Goal: Ask a question

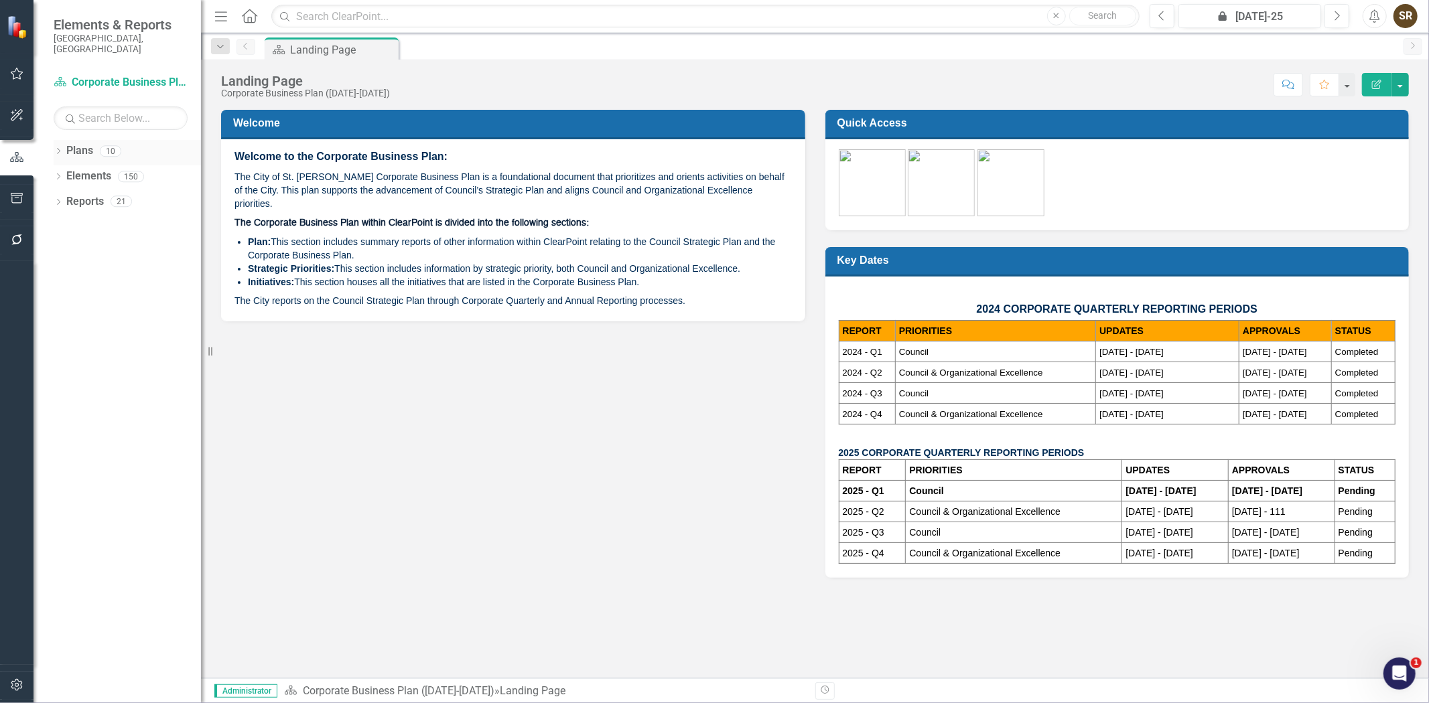
click at [57, 149] on icon "Dropdown" at bounding box center [58, 152] width 9 height 7
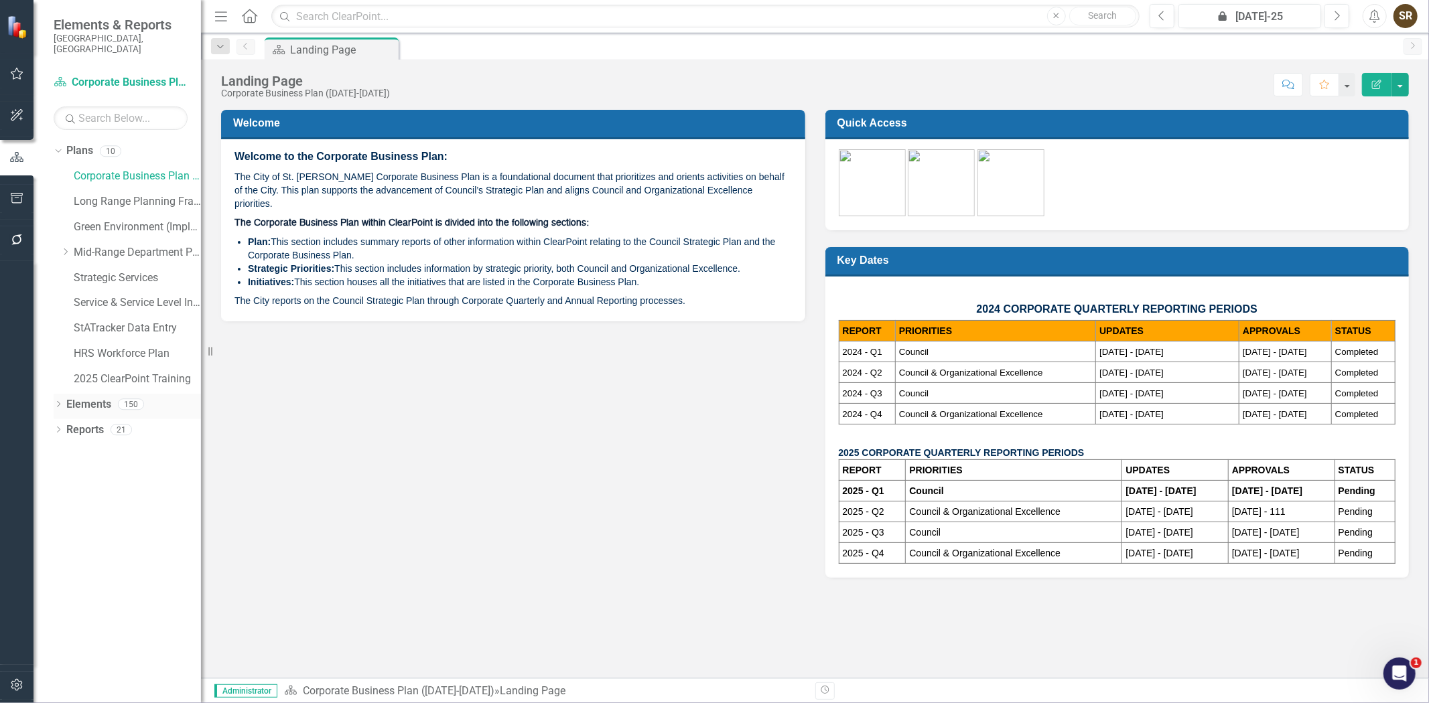
click at [56, 402] on icon "Dropdown" at bounding box center [58, 405] width 9 height 7
click at [66, 248] on icon "Dropdown" at bounding box center [65, 252] width 10 height 8
click at [119, 273] on link "Human Resources and Safety - Integrated Business Plan" at bounding box center [144, 278] width 114 height 15
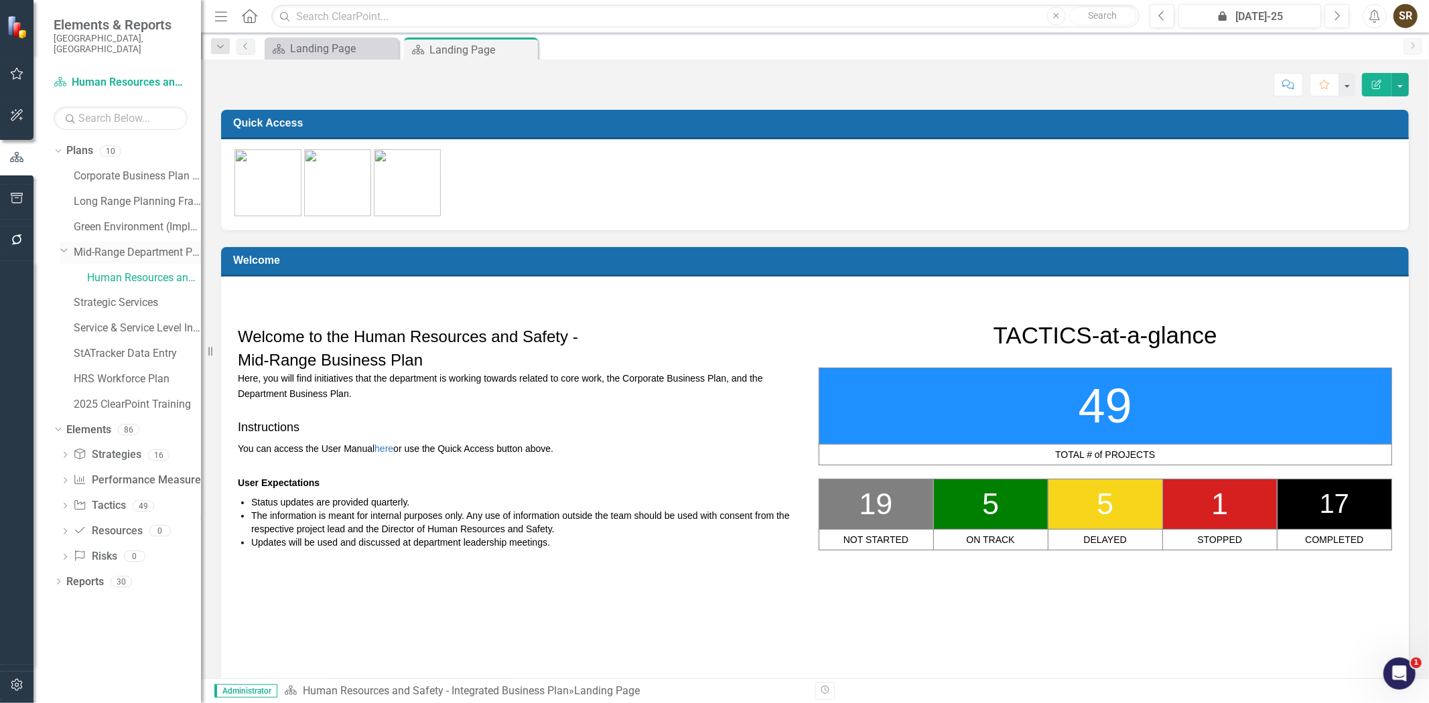
click at [128, 245] on link "Mid-Range Department Plans" at bounding box center [137, 252] width 127 height 15
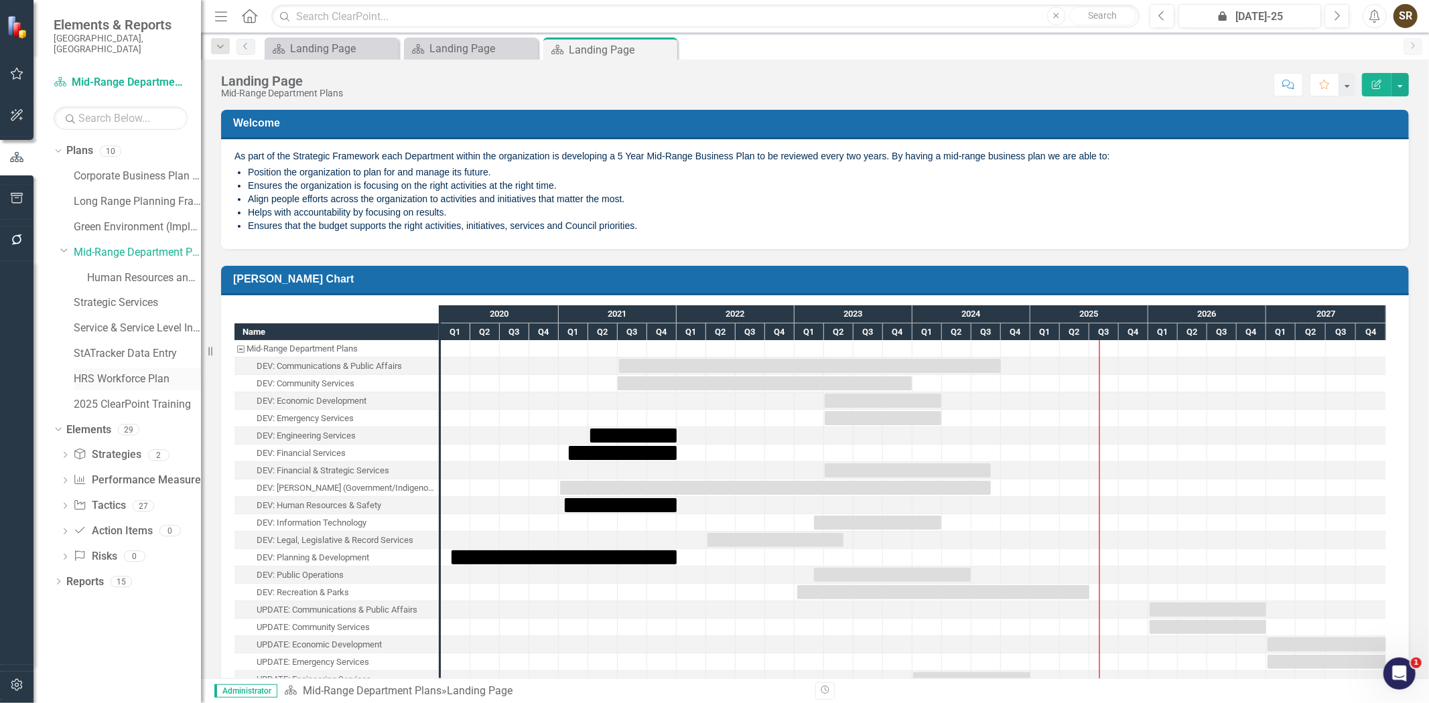
click at [129, 373] on link "HRS Workforce Plan" at bounding box center [137, 379] width 127 height 15
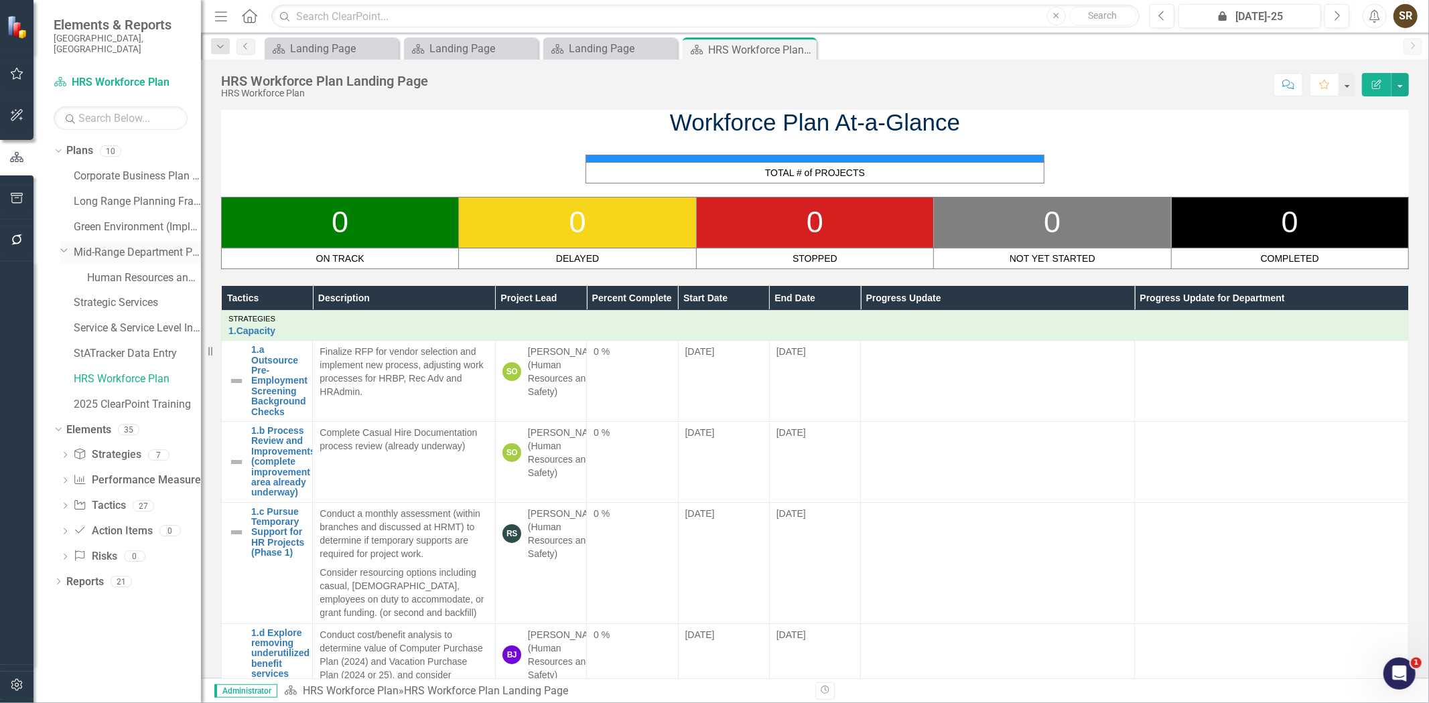
click at [64, 245] on icon "Dropdown" at bounding box center [64, 250] width 8 height 10
click at [64, 248] on icon "Dropdown" at bounding box center [65, 252] width 10 height 8
click at [100, 245] on link "Mid-Range Department Plans" at bounding box center [137, 252] width 127 height 15
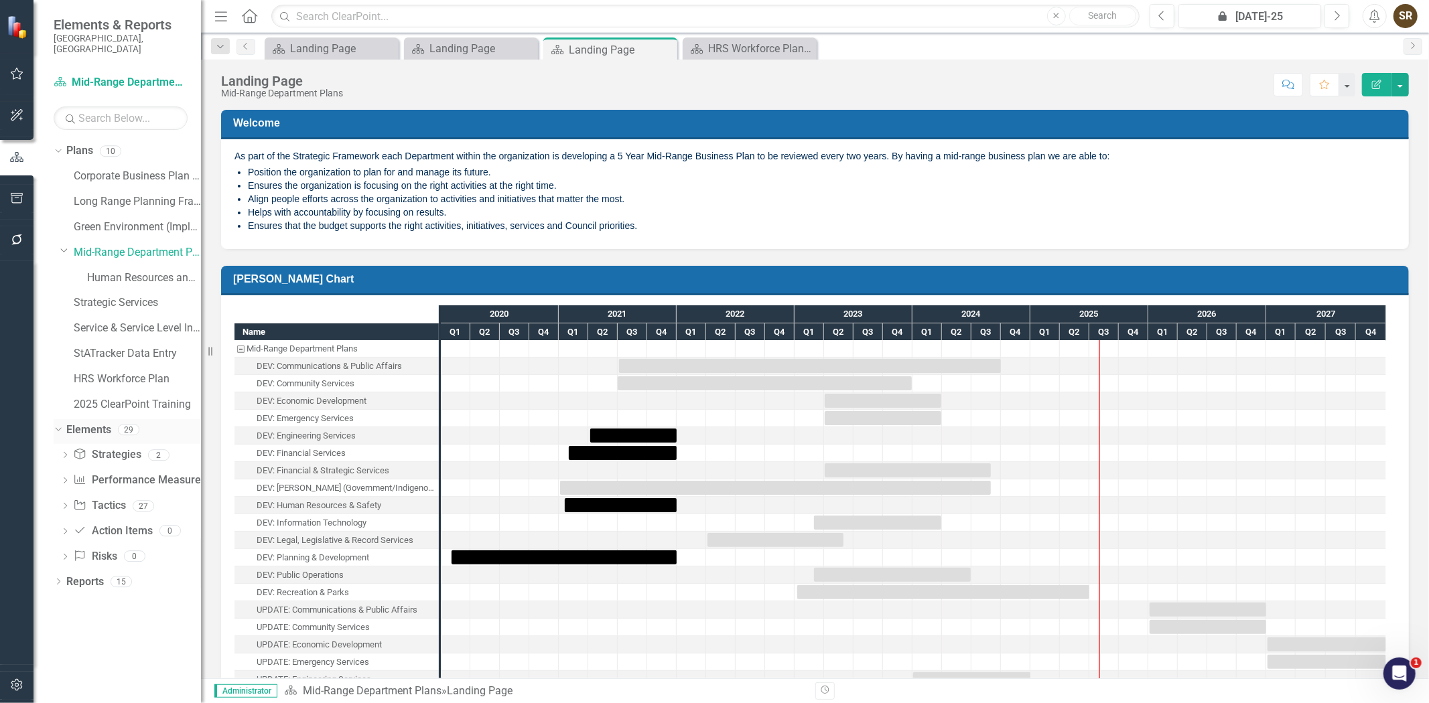
click at [55, 425] on icon "Dropdown" at bounding box center [56, 429] width 7 height 9
click at [52, 448] on div "Dropdown Plans 10 Corporate Business Plan ([DATE]-[DATE]) Long Range Planning F…" at bounding box center [116, 421] width 167 height 563
click at [57, 453] on icon "Dropdown" at bounding box center [58, 456] width 9 height 7
click at [63, 474] on icon "Dropdown" at bounding box center [62, 478] width 7 height 9
click at [94, 471] on link "Plan Plan" at bounding box center [92, 478] width 40 height 15
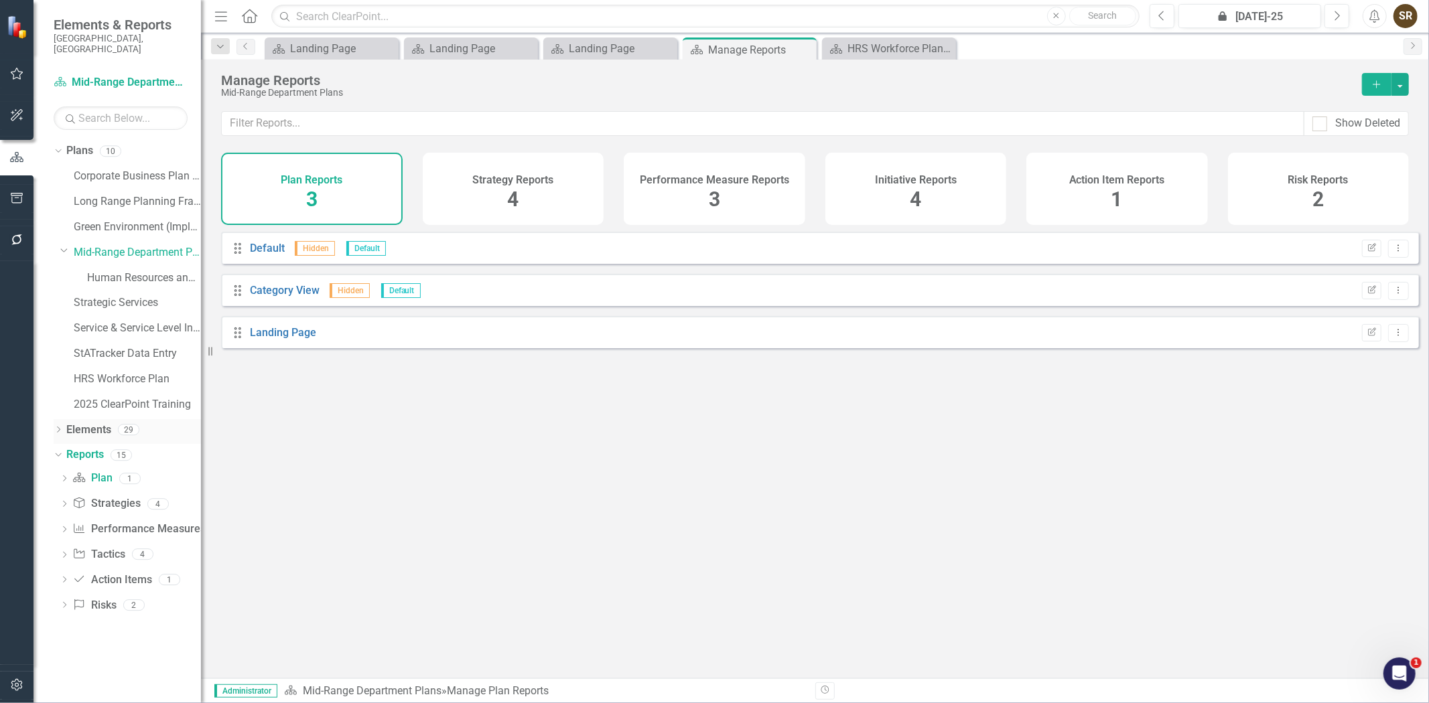
click at [58, 427] on icon at bounding box center [58, 430] width 3 height 6
click at [110, 498] on link "Initiative Tactics" at bounding box center [99, 505] width 52 height 15
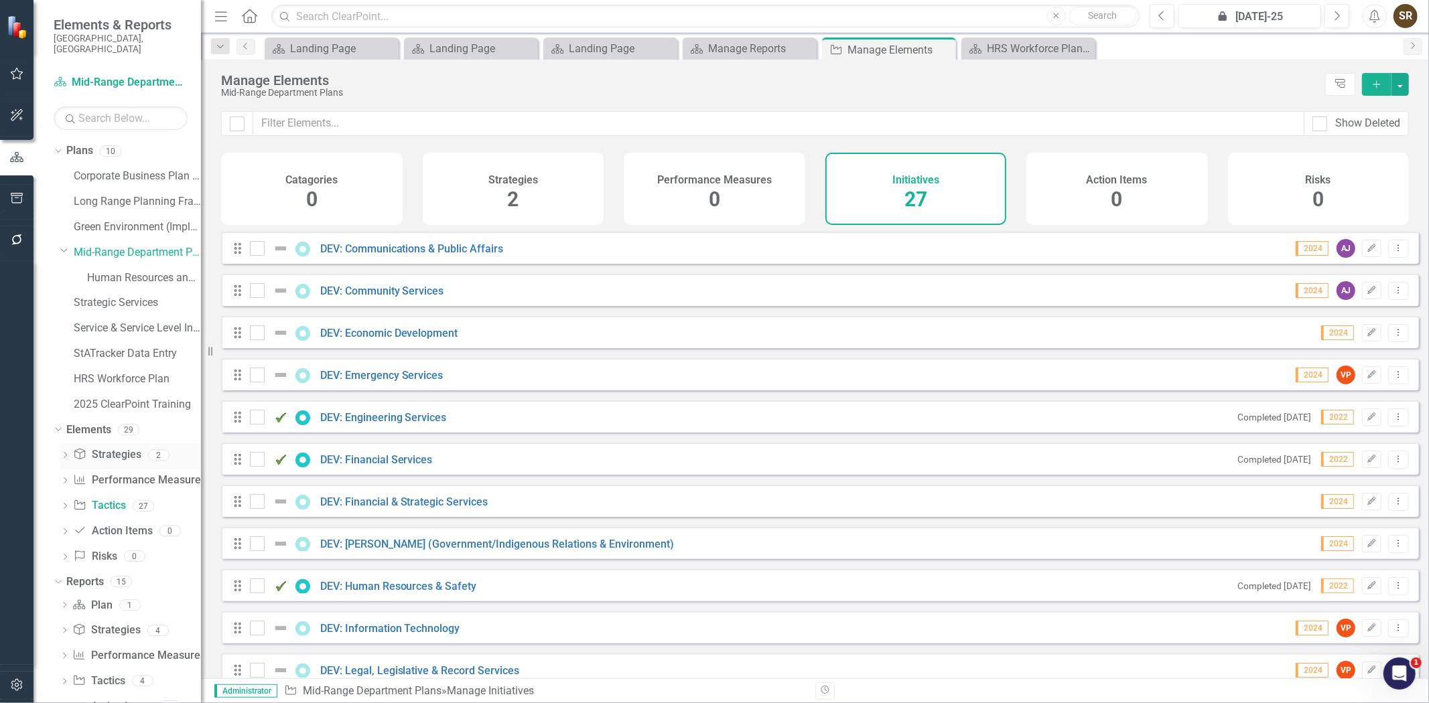
click at [61, 453] on icon "Dropdown" at bounding box center [64, 456] width 9 height 7
click at [156, 472] on div "1. Develop Integrated Business Plans" at bounding box center [147, 477] width 107 height 12
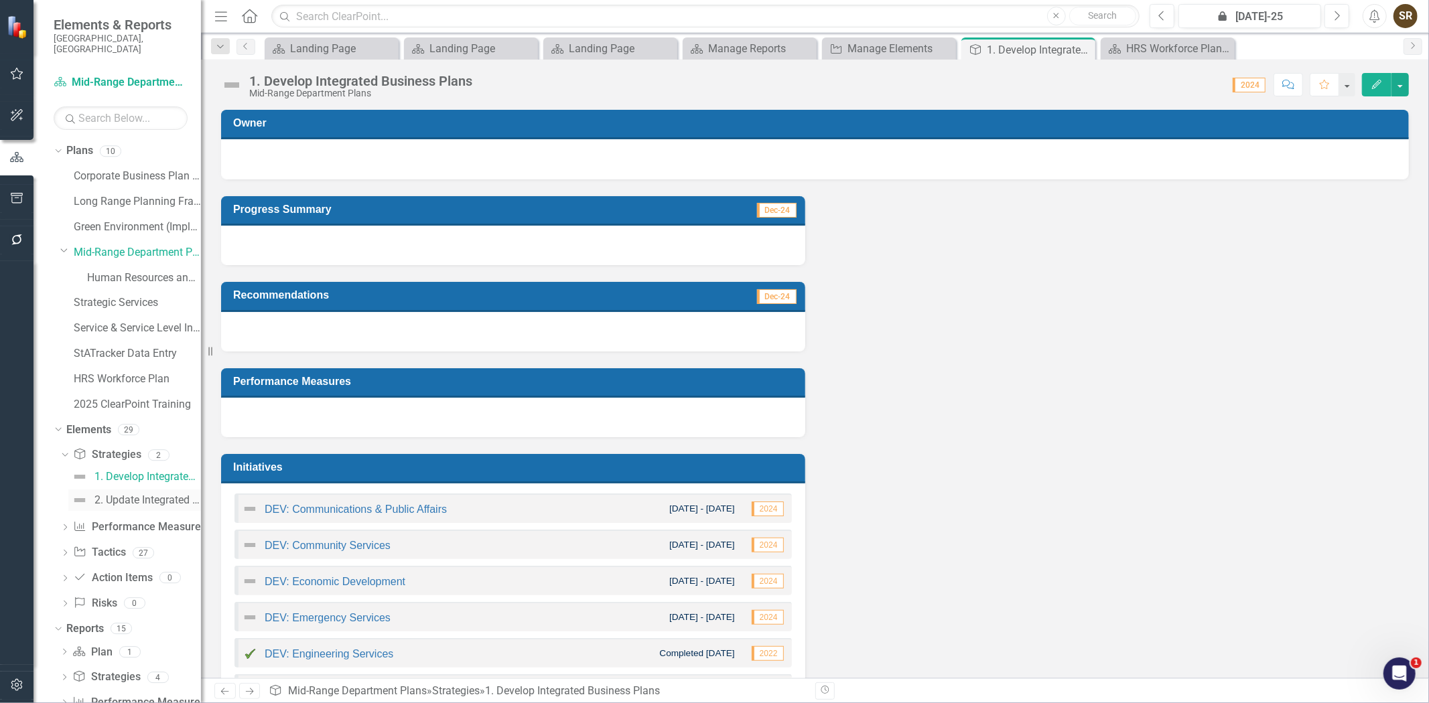
click at [137, 494] on div "2. Update Integrated Business Plans" at bounding box center [147, 500] width 107 height 12
click at [98, 545] on link "Initiative Tactics" at bounding box center [99, 552] width 52 height 15
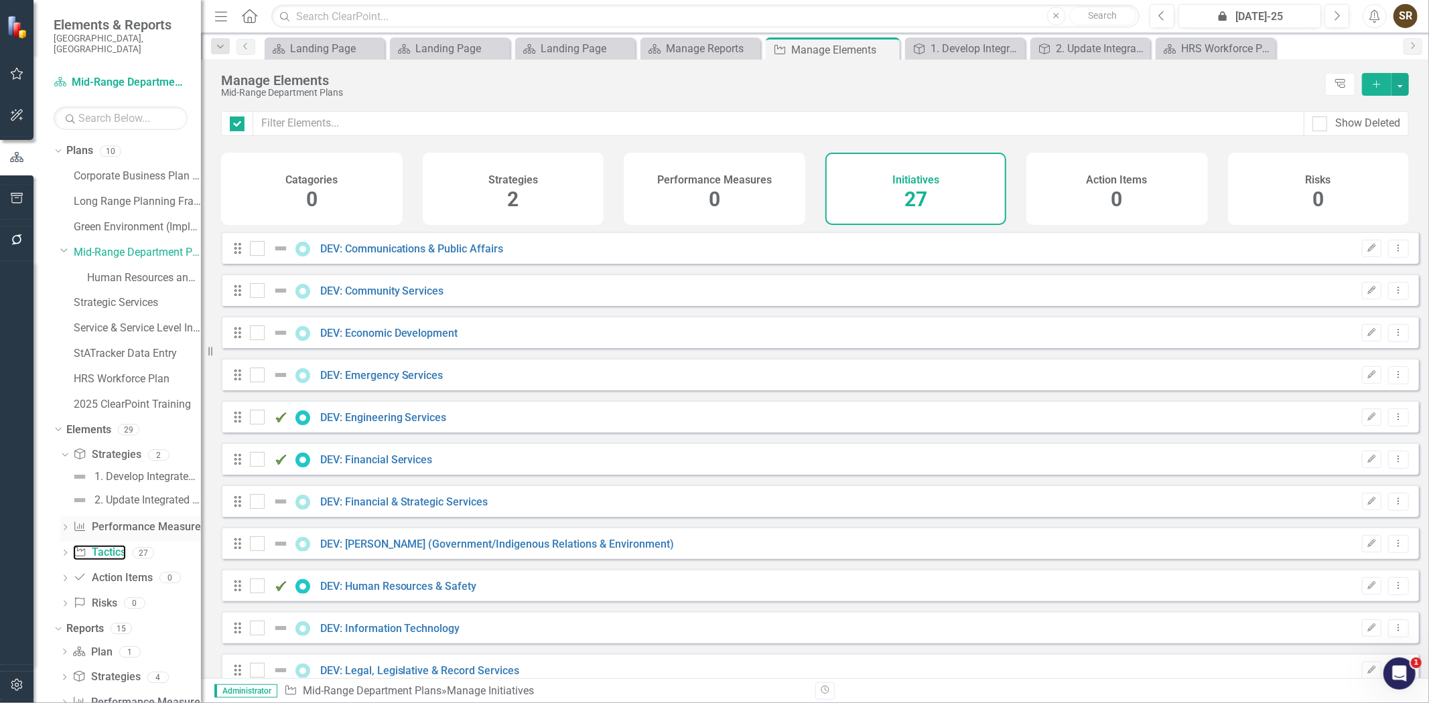
checkbox input "false"
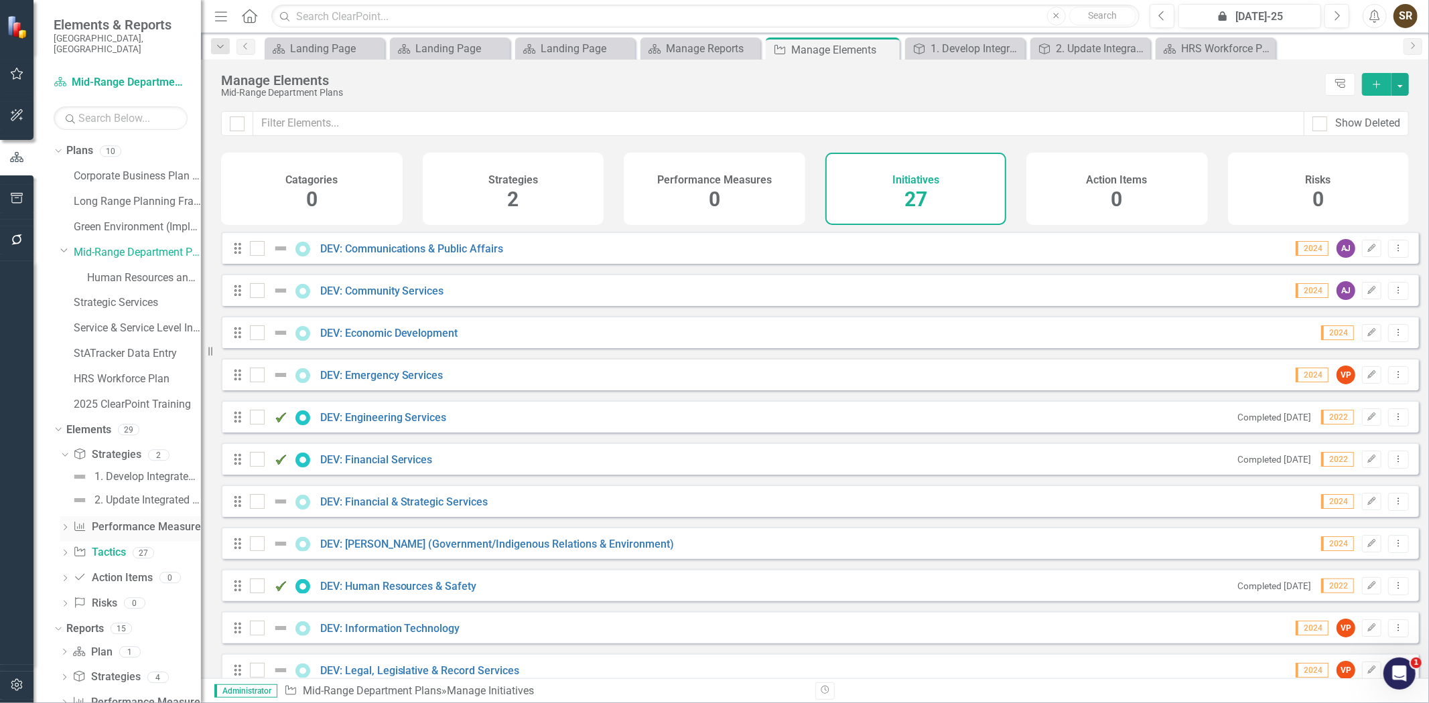
click at [108, 520] on link "Performance Measure Performance Measures" at bounding box center [139, 527] width 133 height 15
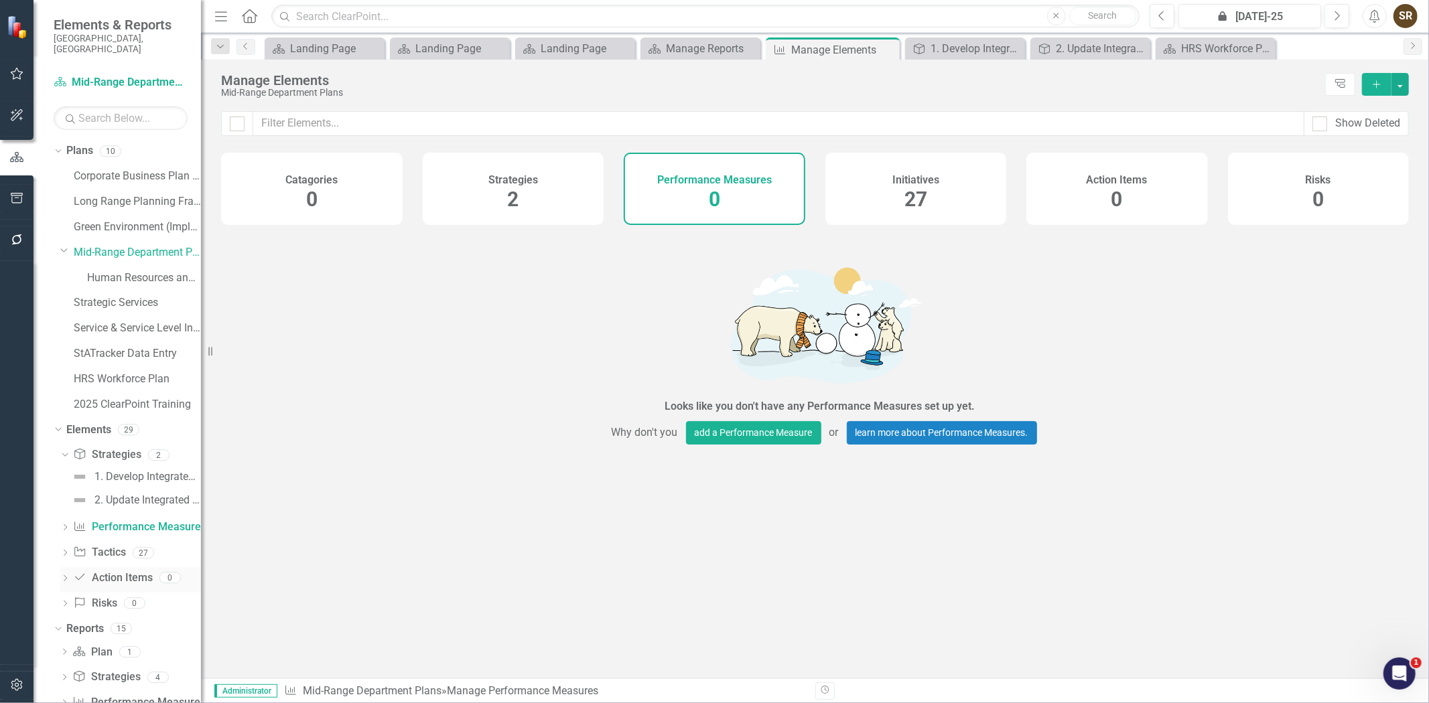
click at [111, 571] on link "Action Item Action Items" at bounding box center [112, 578] width 79 height 15
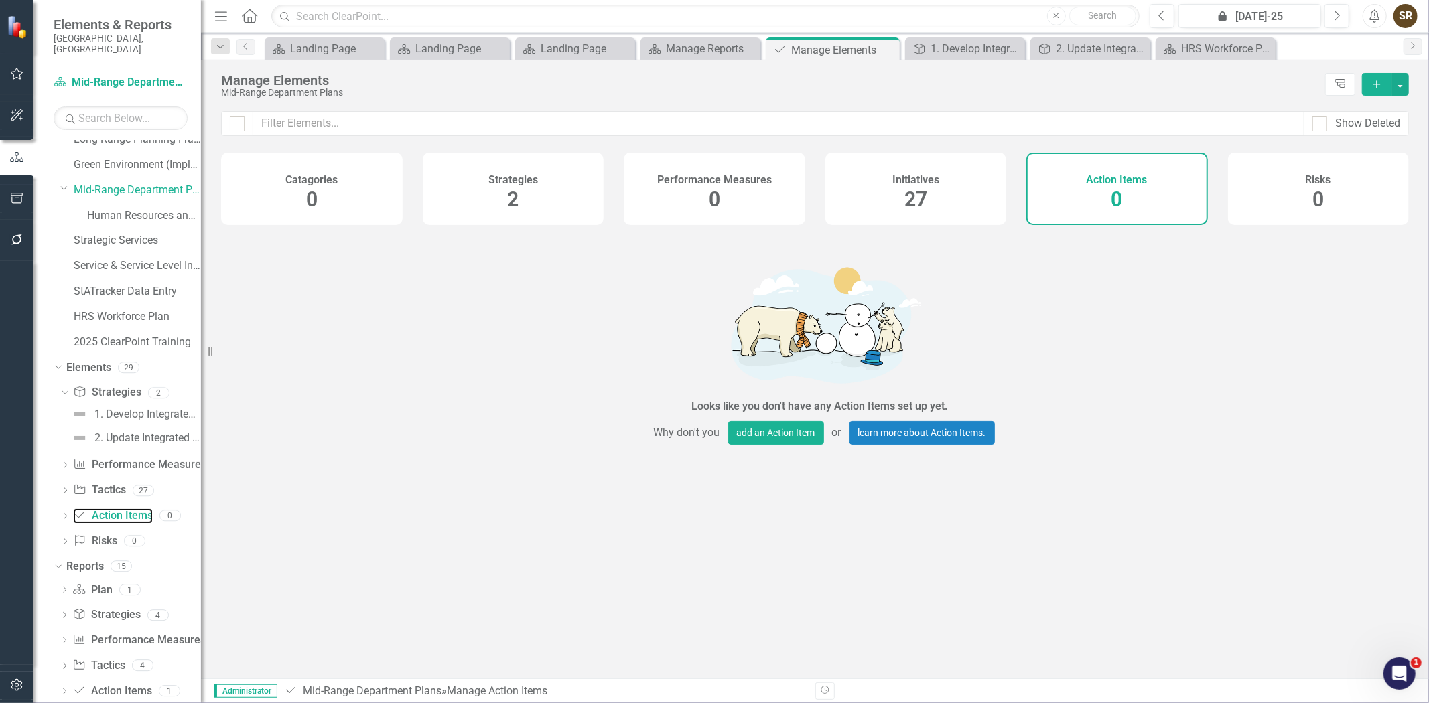
scroll to position [71, 0]
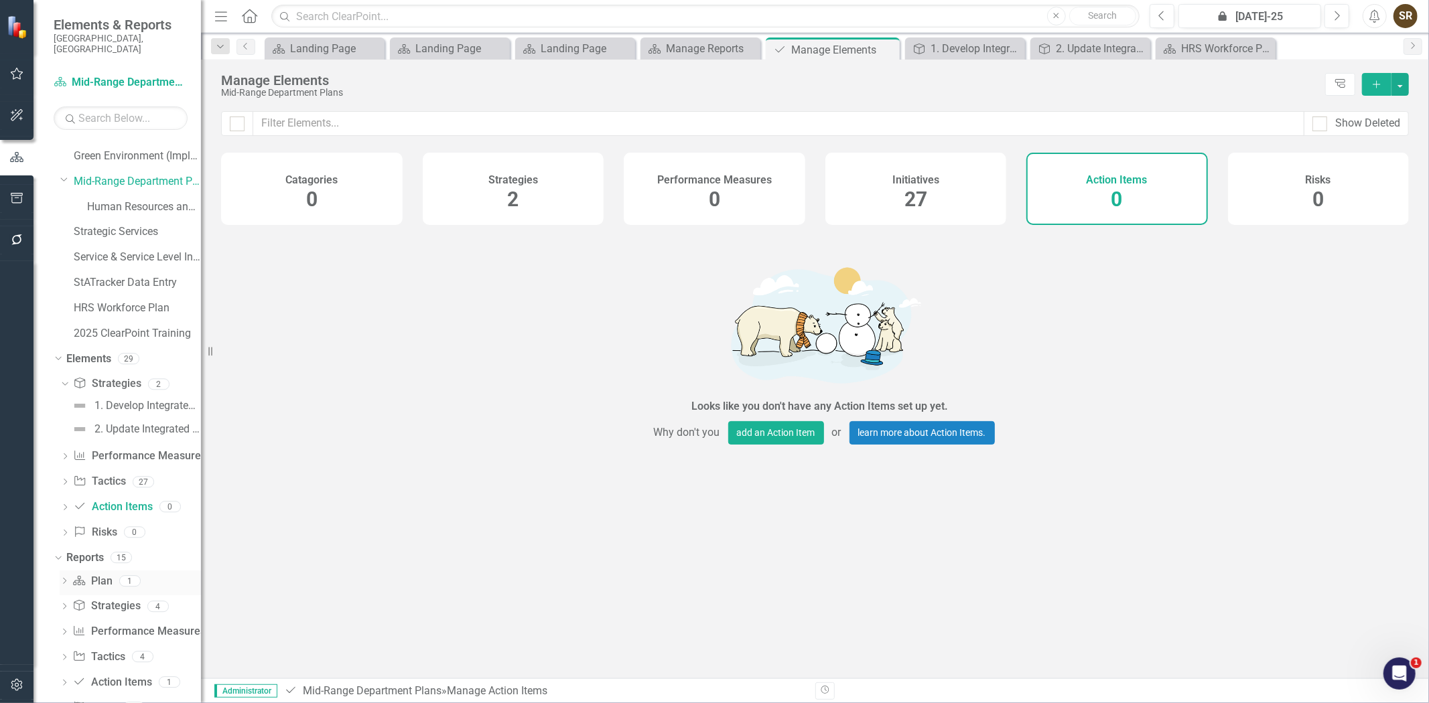
click at [61, 579] on icon "Dropdown" at bounding box center [64, 582] width 9 height 7
click at [56, 553] on icon "Dropdown" at bounding box center [56, 557] width 7 height 9
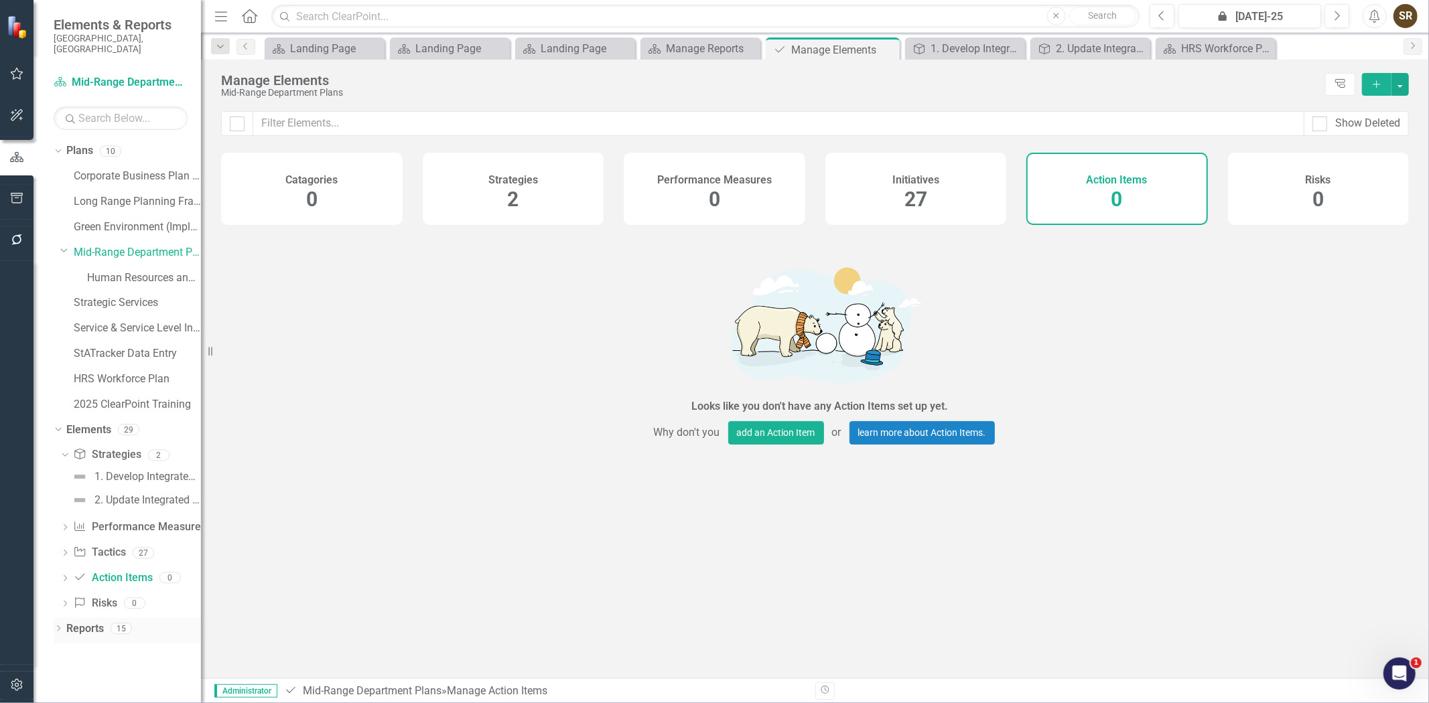
scroll to position [0, 0]
click at [58, 626] on icon "Dropdown" at bounding box center [58, 629] width 9 height 7
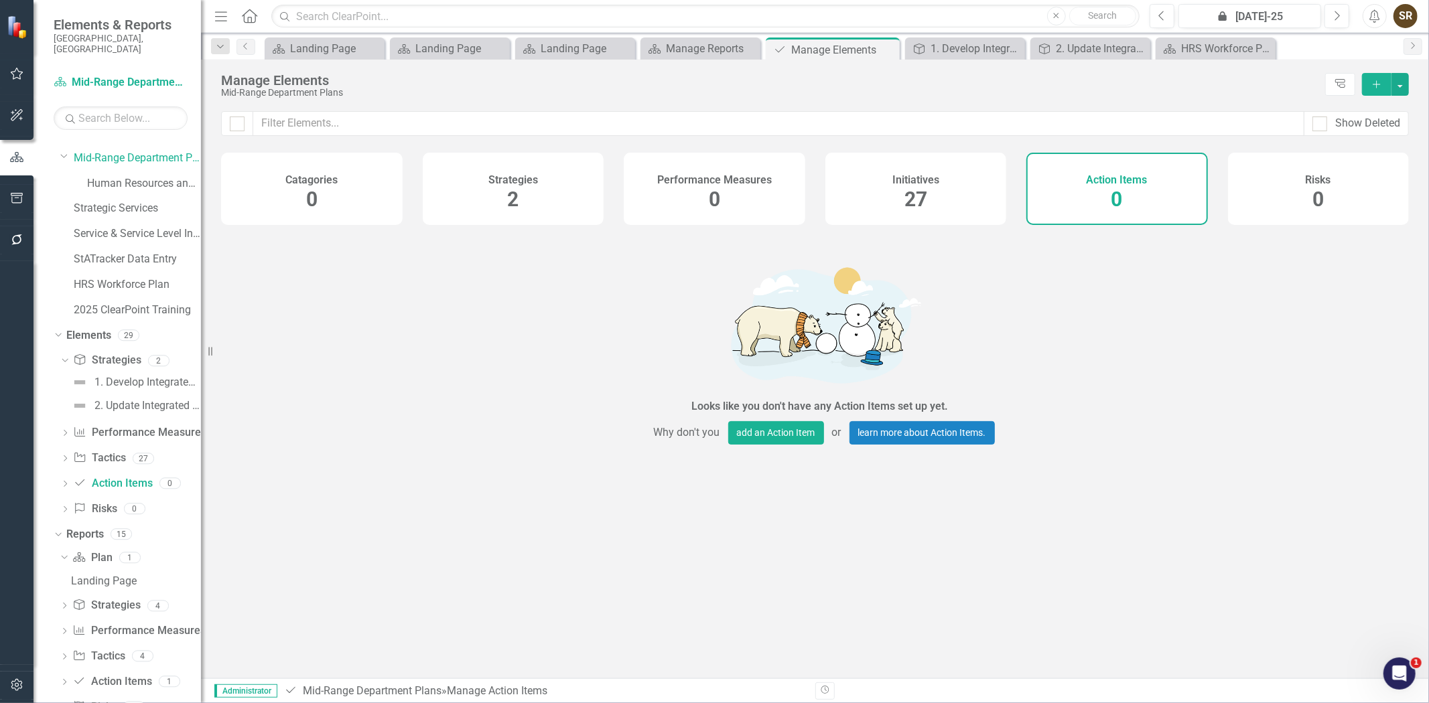
scroll to position [102, 0]
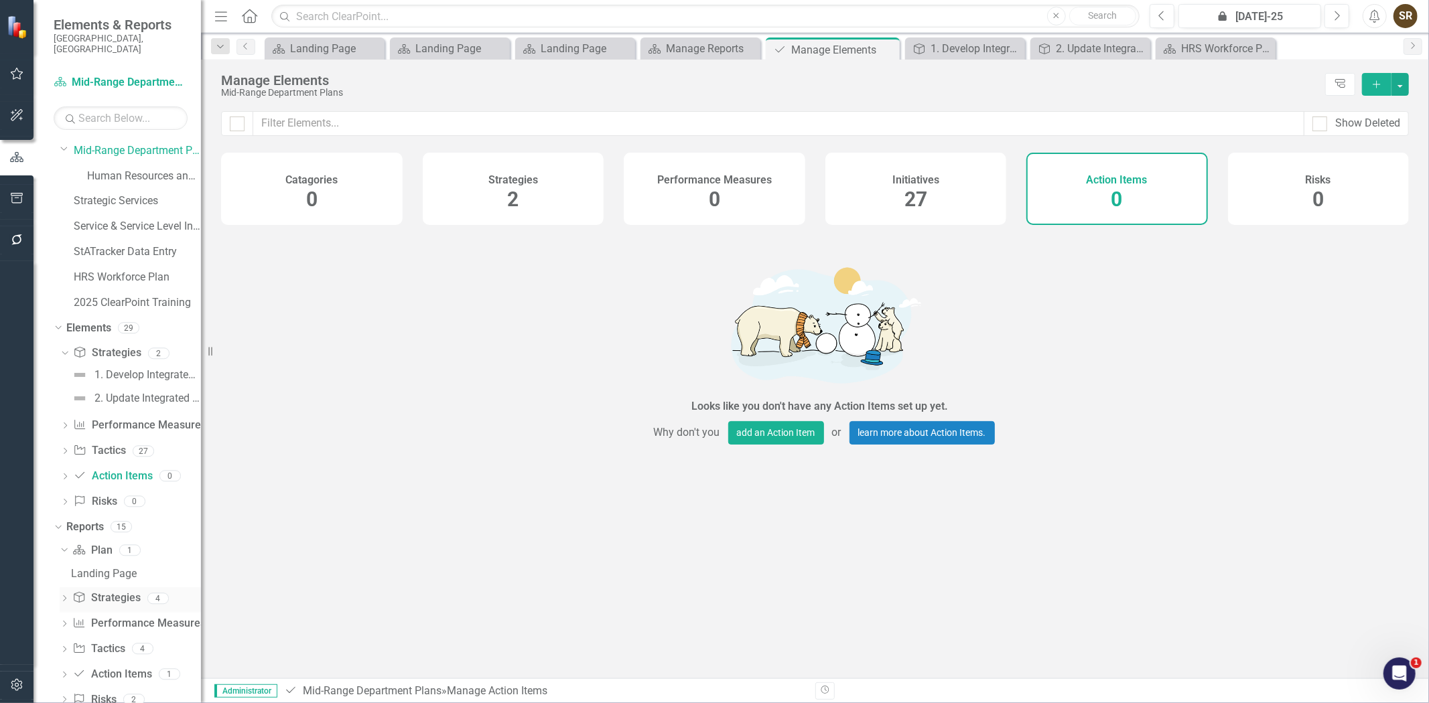
click at [64, 596] on icon "Dropdown" at bounding box center [64, 599] width 9 height 7
click at [62, 571] on icon "Dropdown" at bounding box center [62, 575] width 7 height 9
click at [61, 653] on icon "Dropdown" at bounding box center [64, 656] width 9 height 7
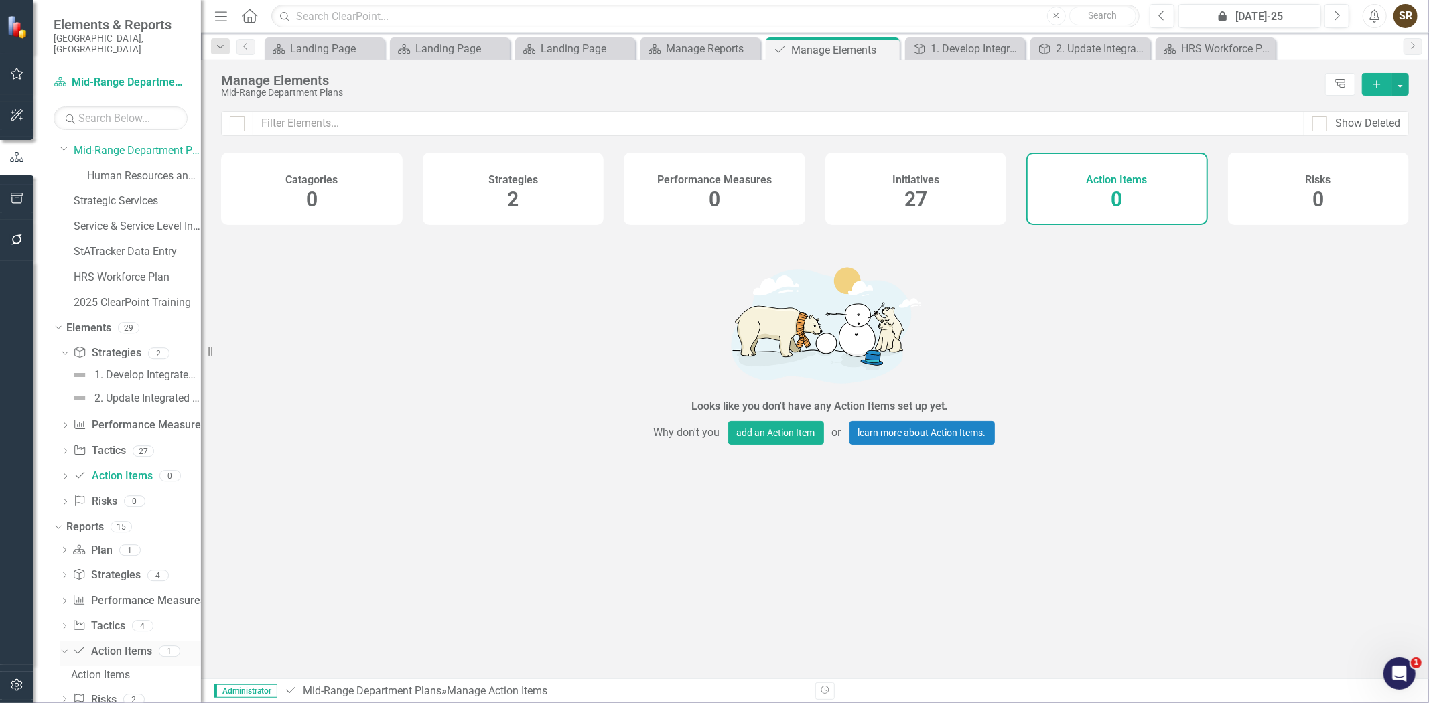
click at [61, 646] on icon "Dropdown" at bounding box center [62, 650] width 7 height 9
click at [135, 395] on div "2. Update Integrated Business Plans" at bounding box center [147, 401] width 107 height 12
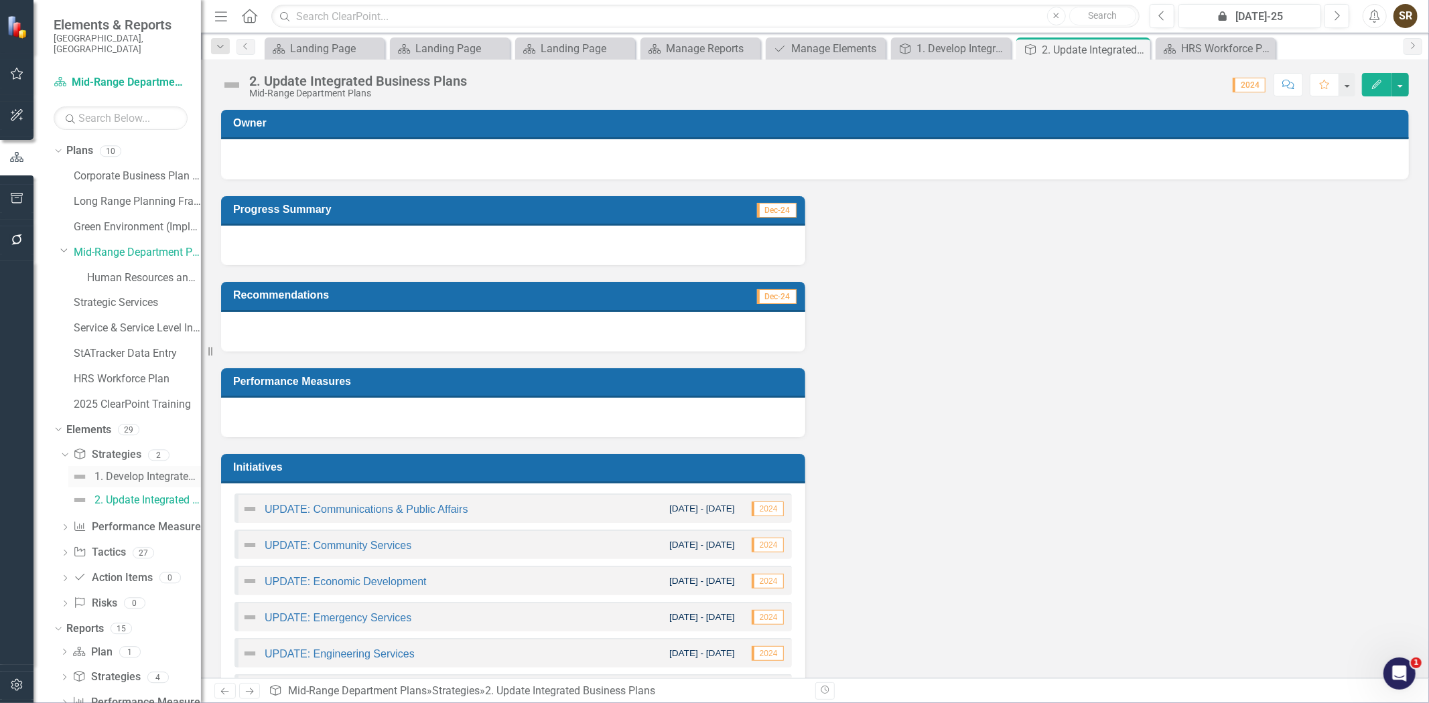
click at [130, 471] on div "1. Develop Integrated Business Plans" at bounding box center [147, 477] width 107 height 12
click at [123, 271] on link "Human Resources and Safety - Integrated Business Plan" at bounding box center [144, 278] width 114 height 15
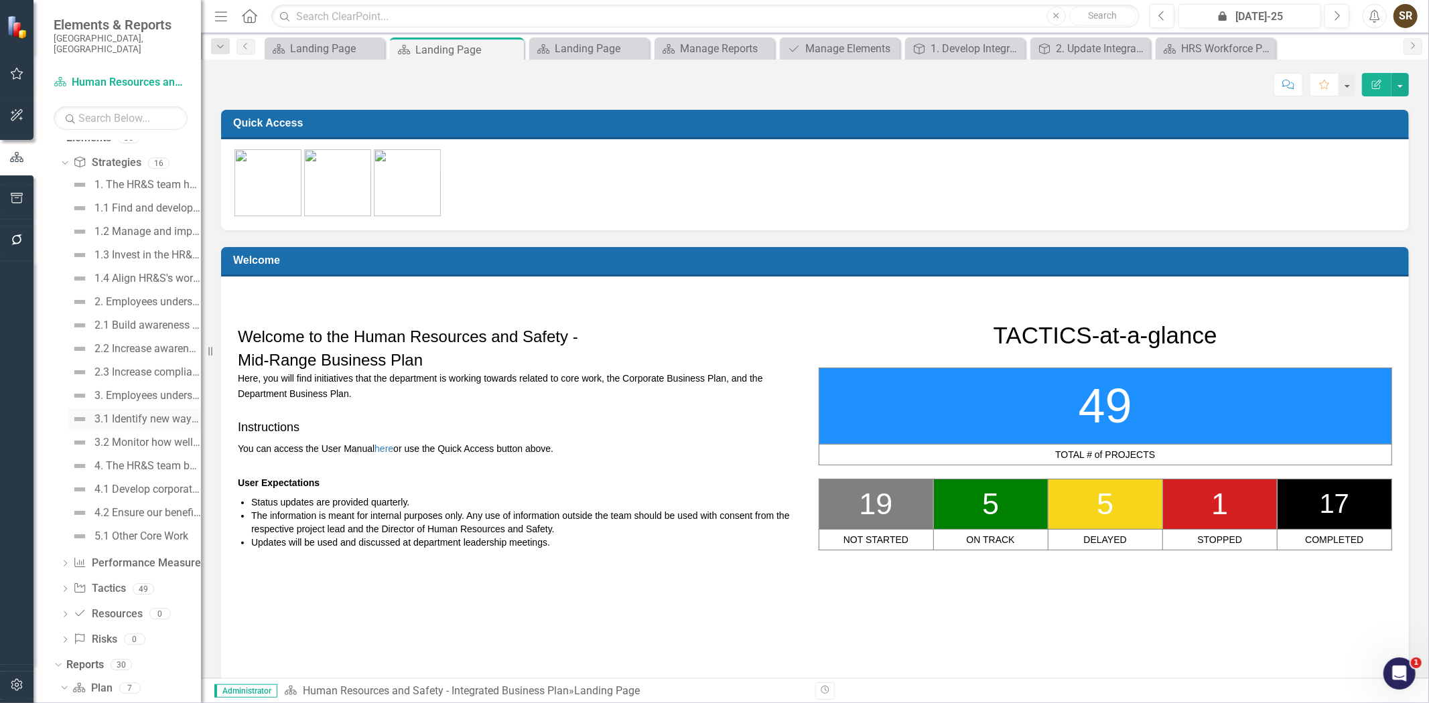
scroll to position [300, 0]
click at [59, 145] on div "Dropdown Strategy Strategies 16 1. The HR&S team has the capacity to deliver co…" at bounding box center [127, 395] width 147 height 502
click at [62, 150] on icon "Dropdown" at bounding box center [63, 154] width 7 height 9
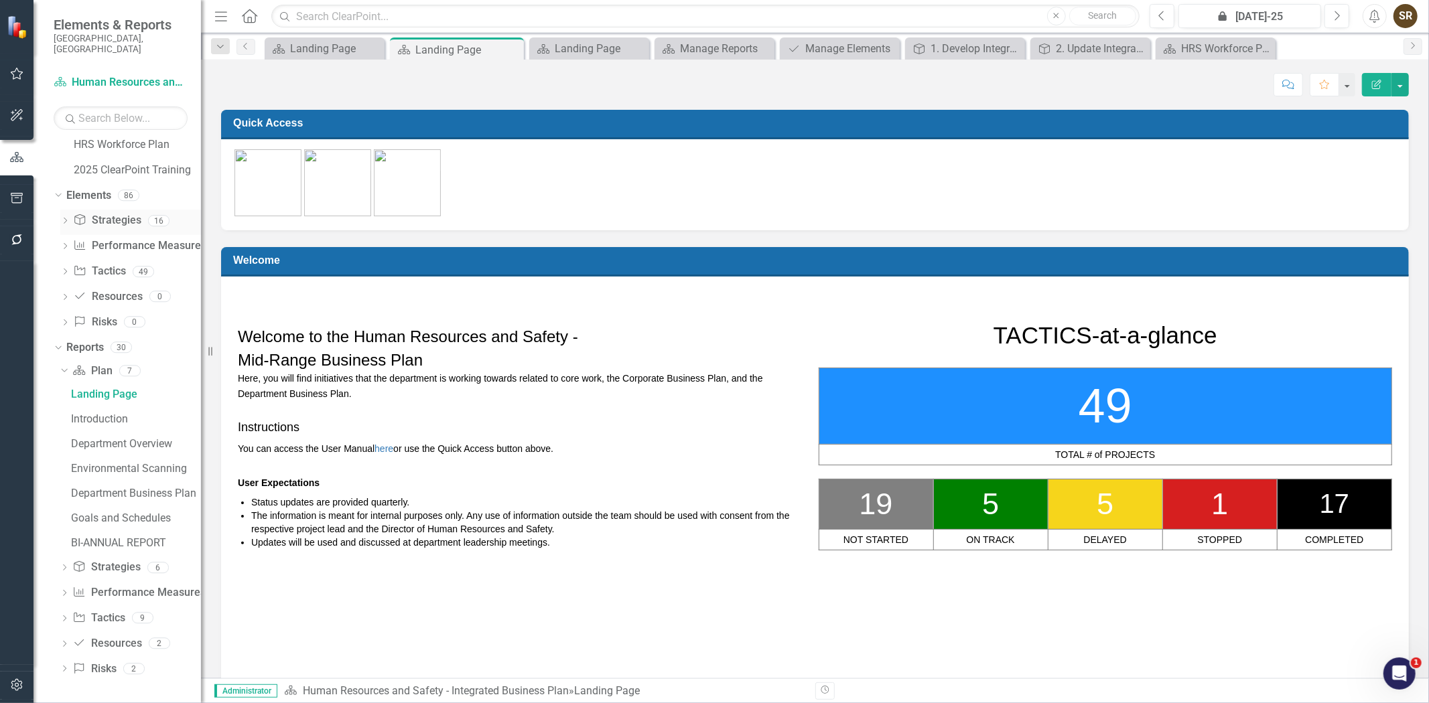
scroll to position [224, 0]
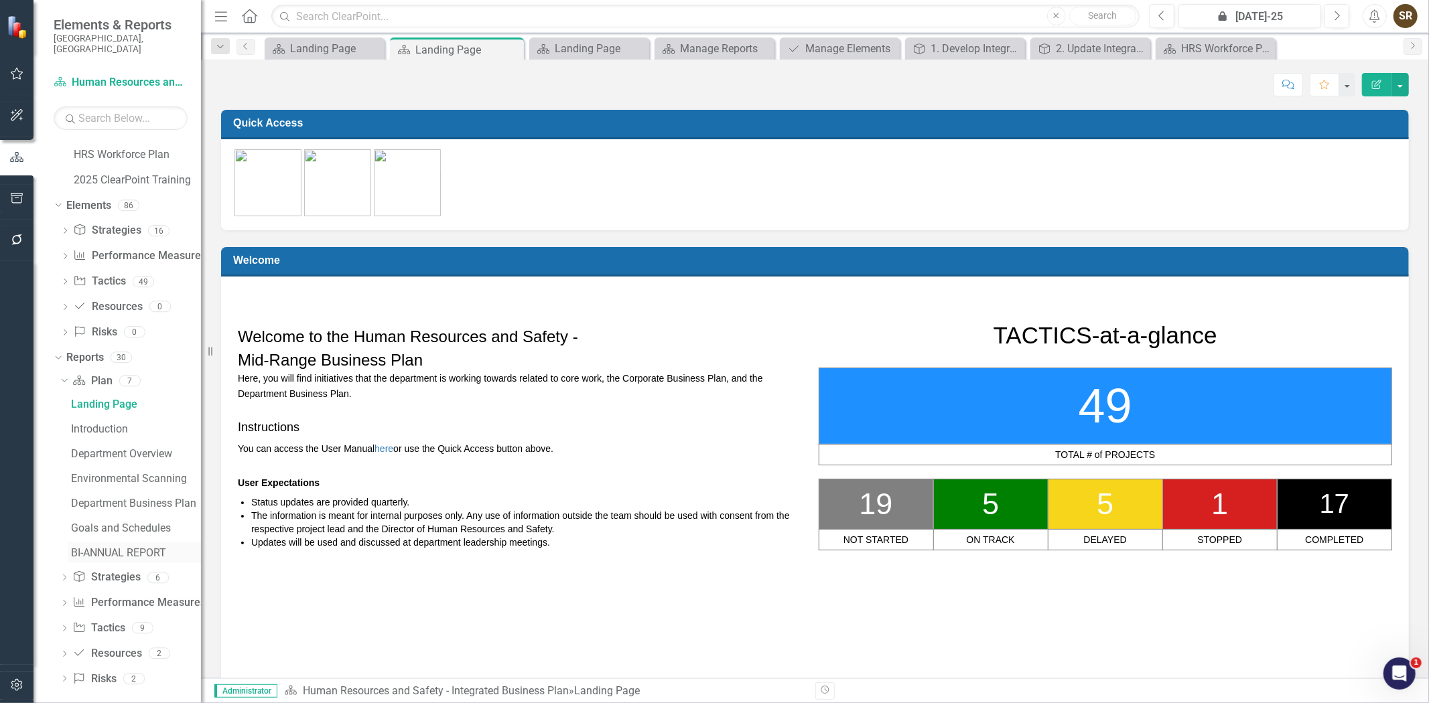
click at [92, 547] on div "BI-ANNUAL REPORT" at bounding box center [136, 553] width 130 height 12
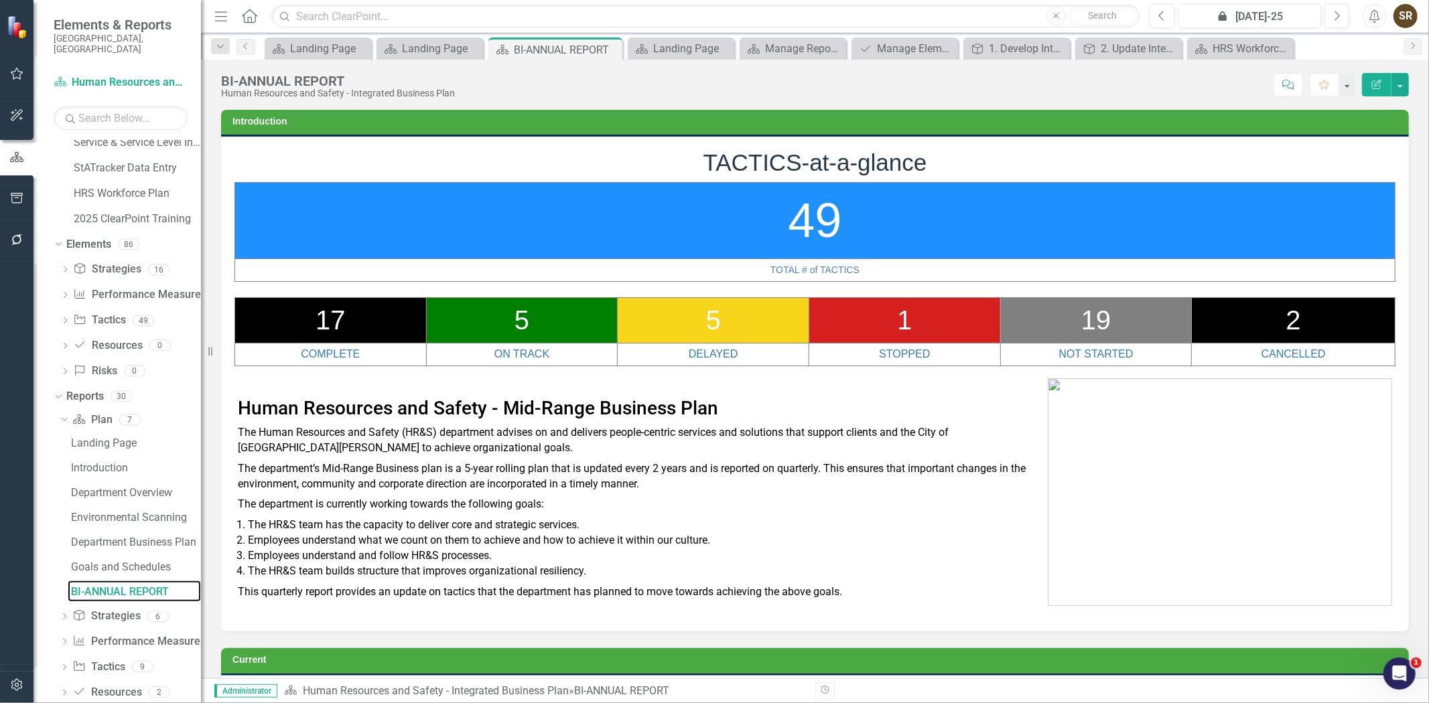
scroll to position [224, 0]
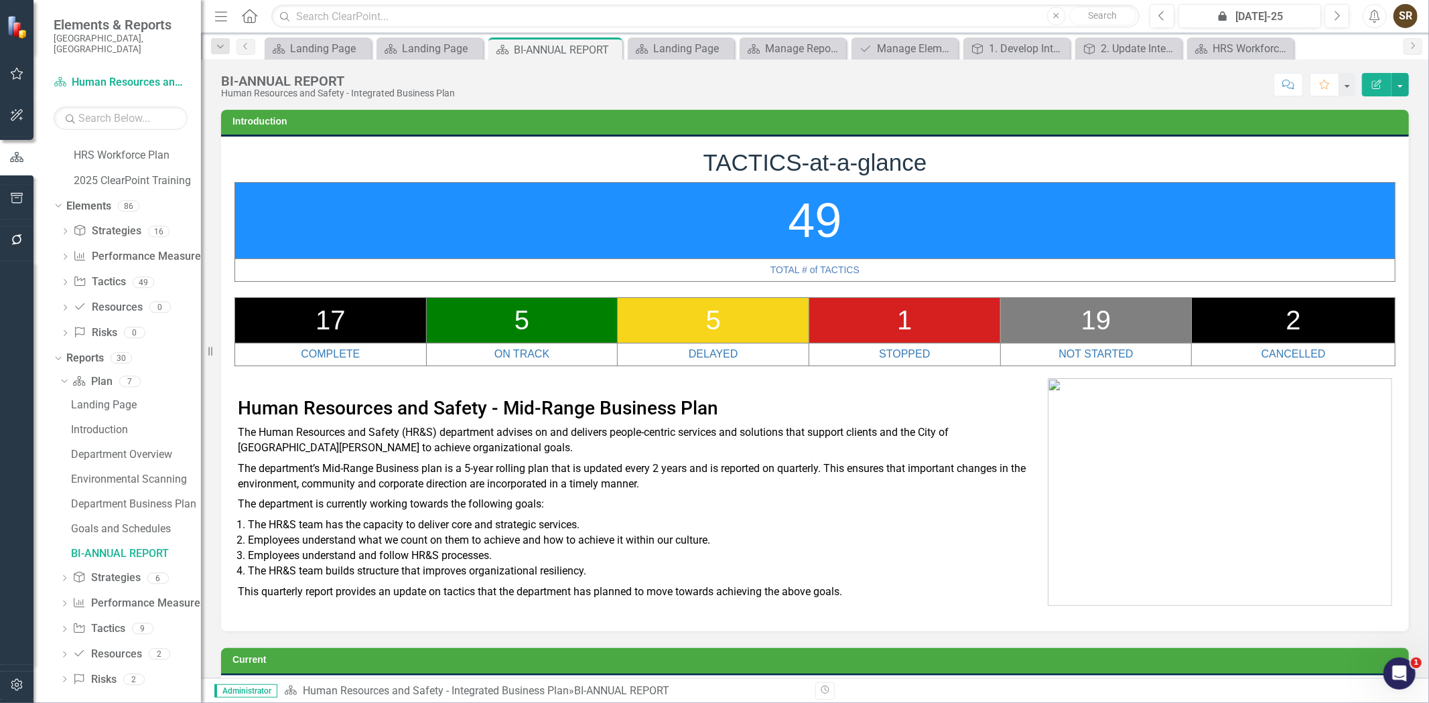
click at [1392, 673] on icon "Open Intercom Messenger" at bounding box center [1399, 674] width 22 height 22
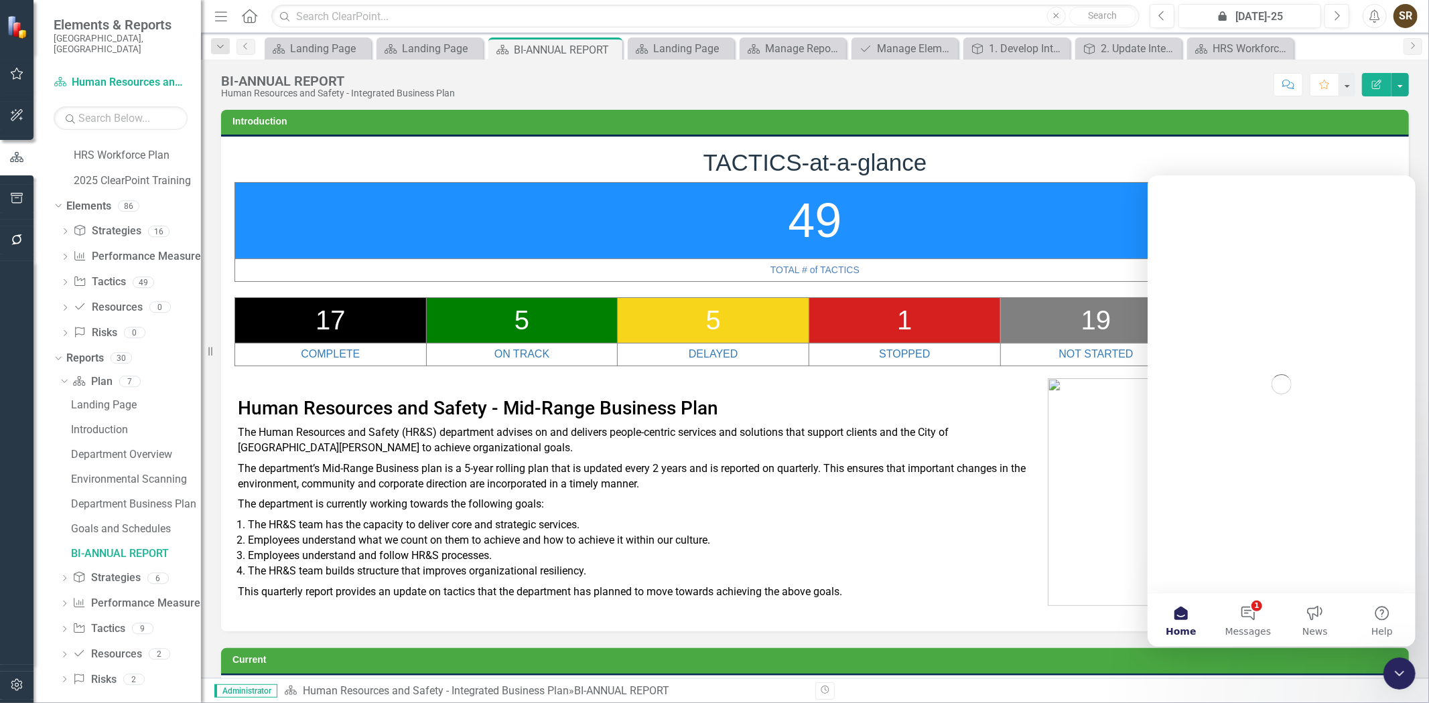
scroll to position [0, 0]
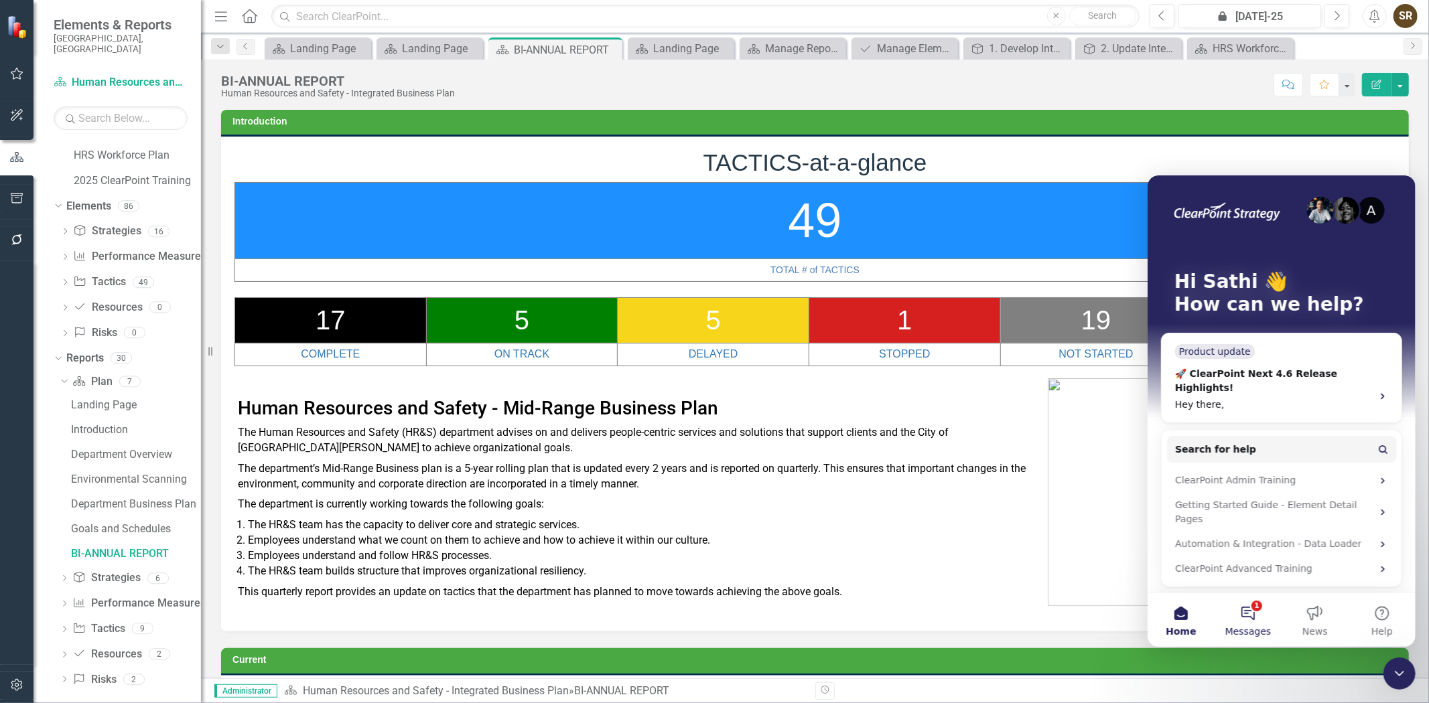
click at [1248, 615] on button "1 Messages" at bounding box center [1247, 620] width 67 height 54
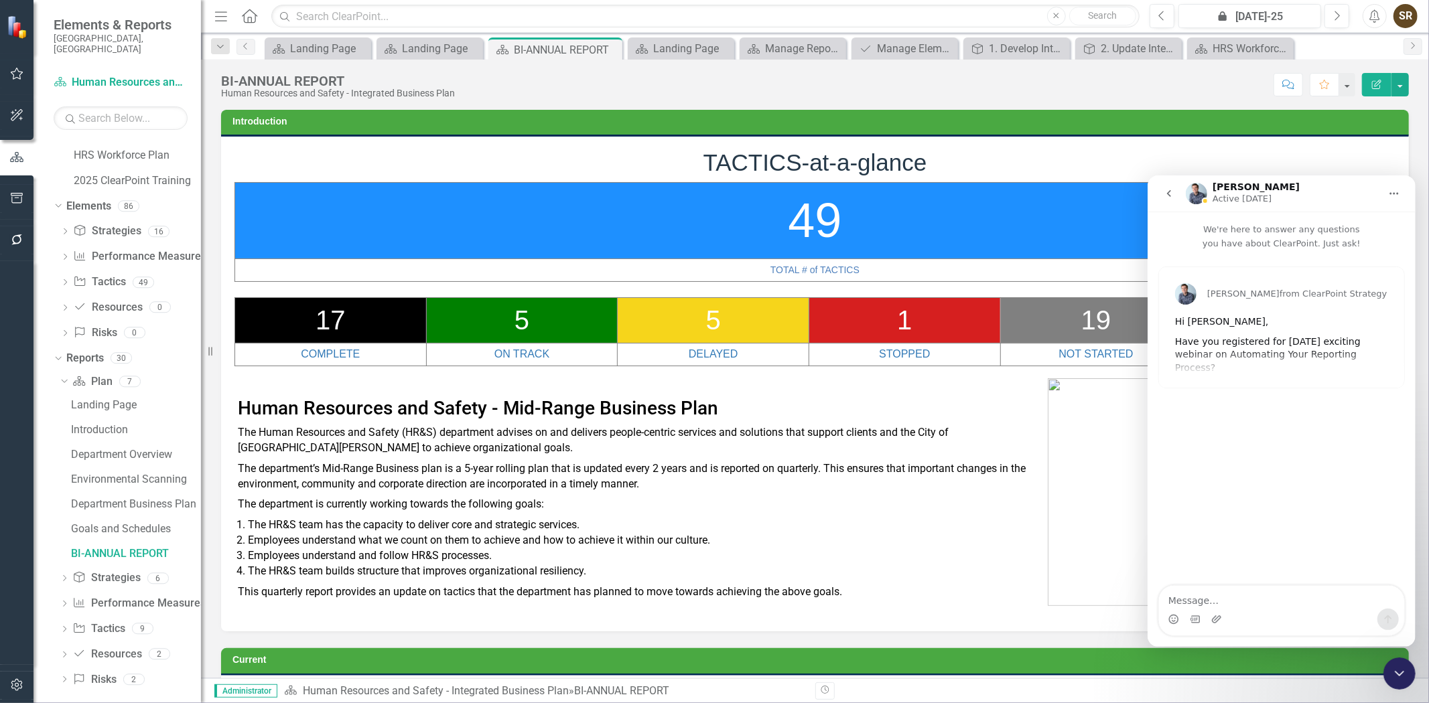
click at [1167, 192] on icon "go back" at bounding box center [1168, 193] width 4 height 7
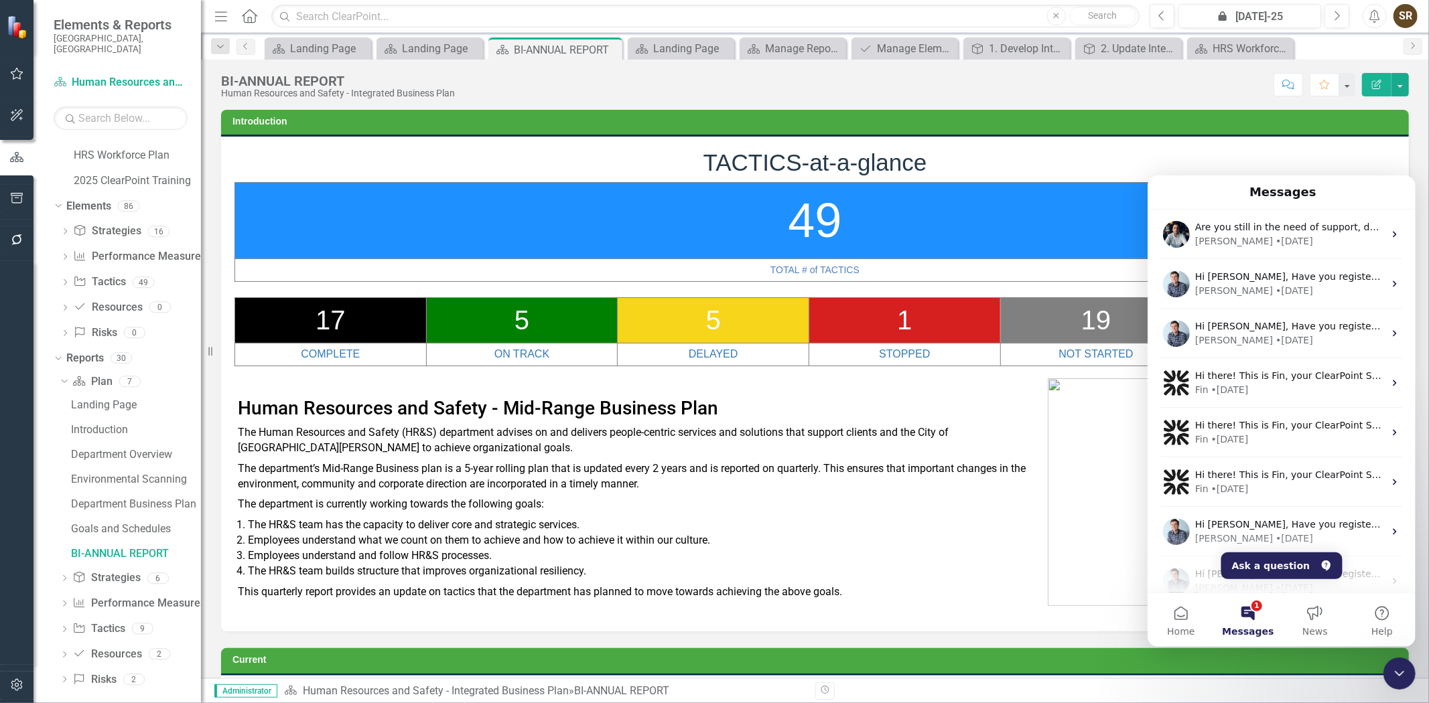
click at [1244, 612] on button "1 Messages" at bounding box center [1247, 620] width 67 height 54
click at [1298, 569] on button "Ask a question" at bounding box center [1281, 565] width 121 height 27
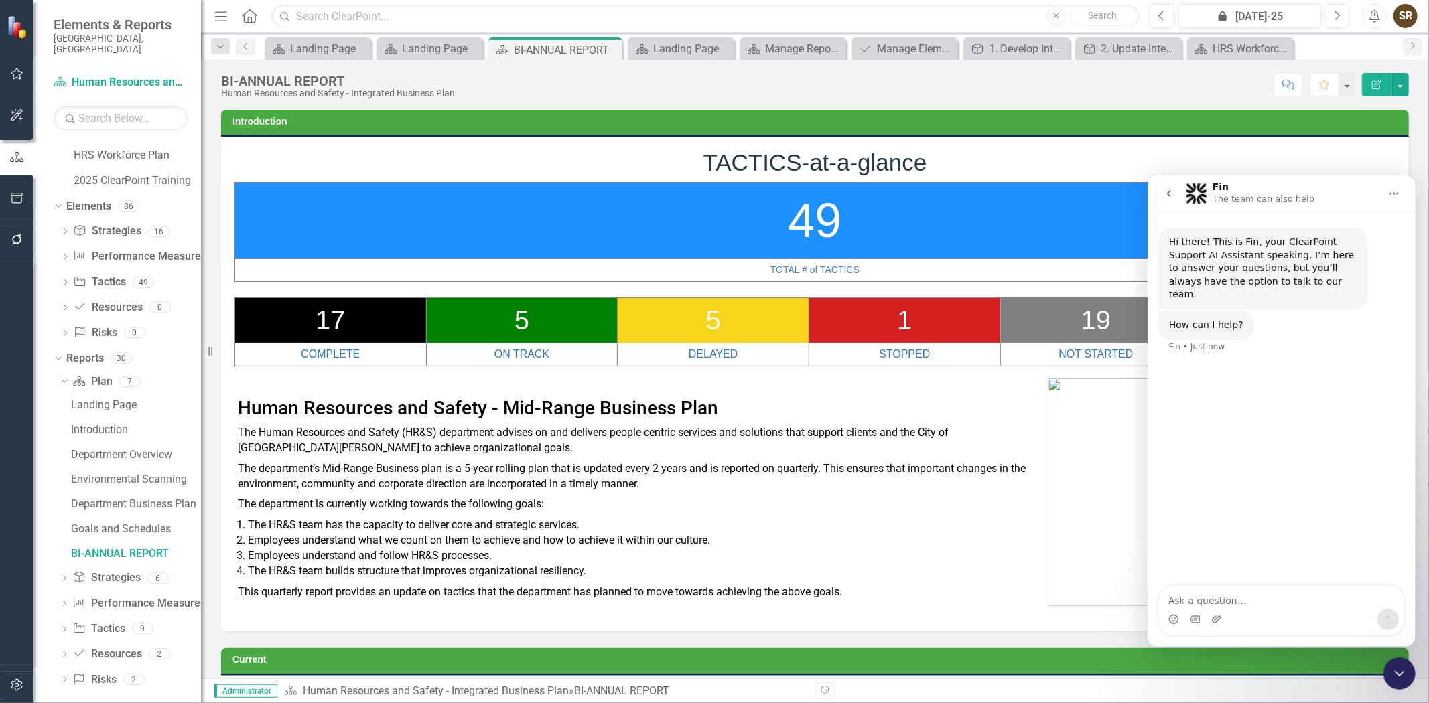
click at [1195, 599] on textarea "Ask a question…" at bounding box center [1280, 597] width 245 height 23
click at [1182, 602] on textarea "helo," at bounding box center [1280, 597] width 245 height 23
click at [1206, 608] on textarea "hello," at bounding box center [1280, 597] width 245 height 23
click at [1248, 604] on textarea "hello, how can I fix the number of tactics in the report" at bounding box center [1280, 590] width 245 height 36
click at [1298, 591] on textarea "hello, how can I fix to show the number of tactics in the report" at bounding box center [1280, 590] width 245 height 36
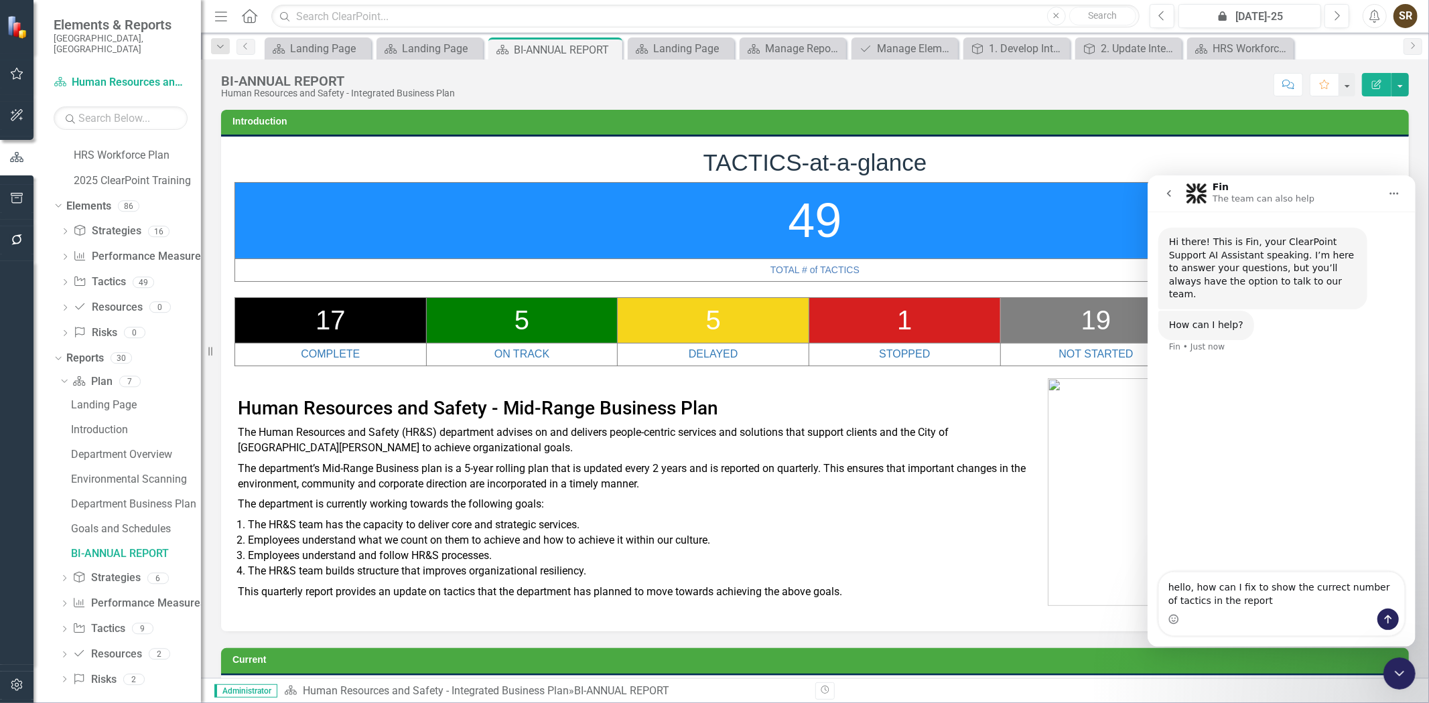
click at [1305, 588] on textarea "hello, how can I fix to show the currect number of tactics in the report" at bounding box center [1280, 590] width 245 height 36
click at [1249, 597] on textarea "hello, how can I fix to show the correct number of tactics in the report" at bounding box center [1280, 590] width 245 height 36
type textarea "hello, how can I fix to show the correct number of tactics in the report:[URL][…"
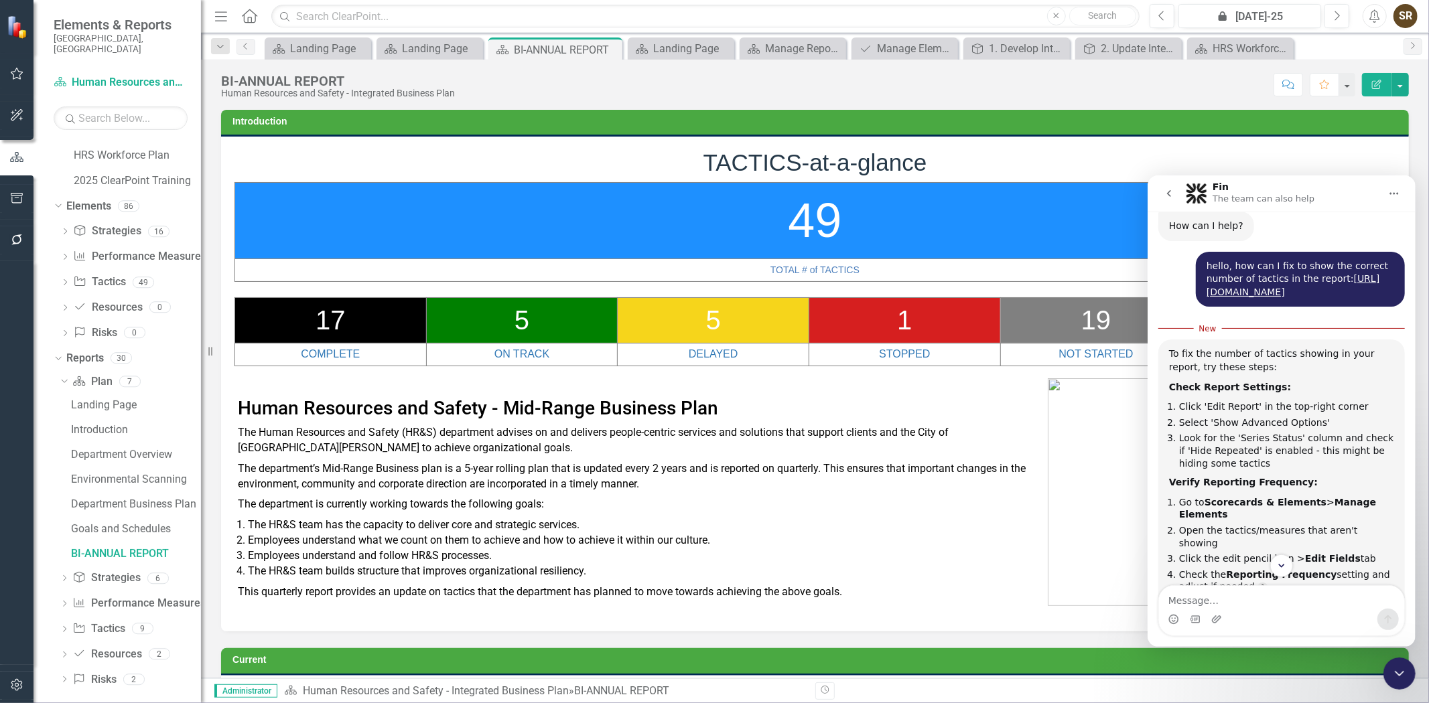
scroll to position [88, 0]
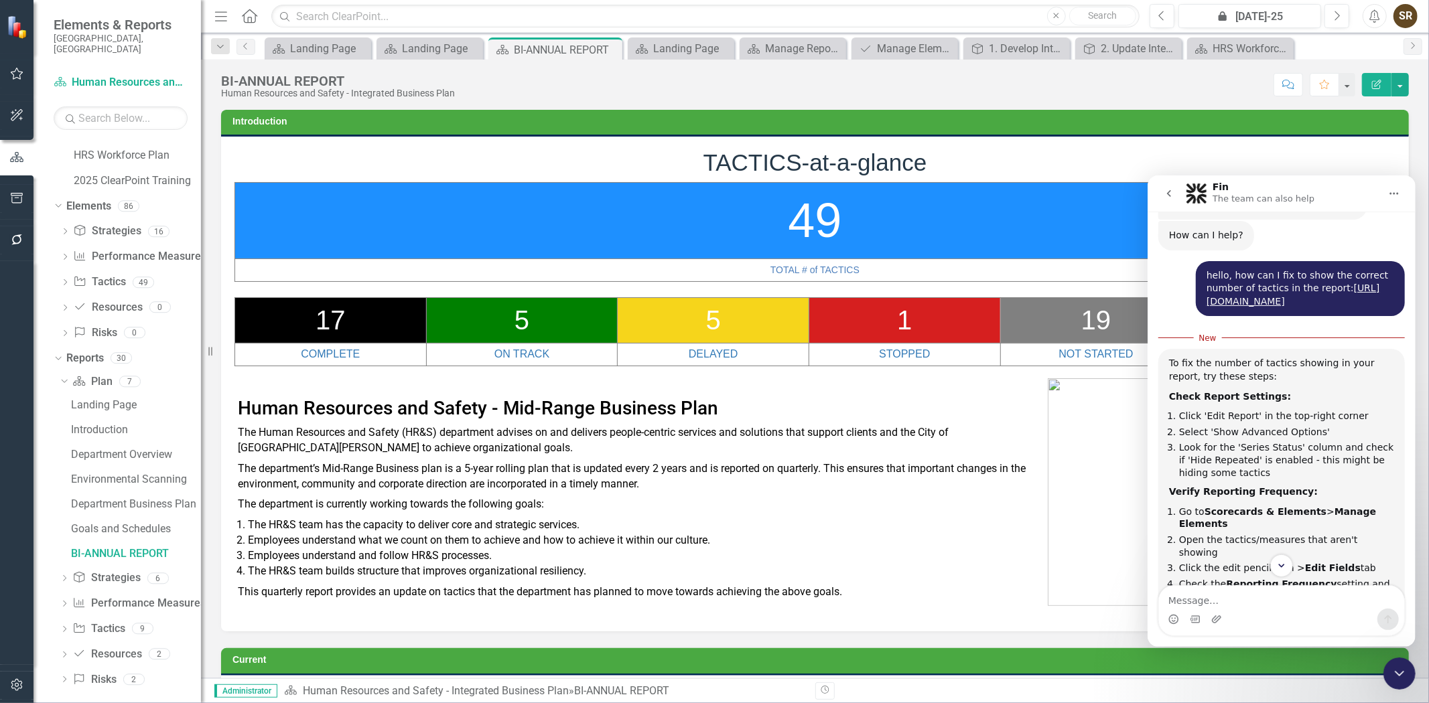
click at [1402, 673] on icon "Close Intercom Messenger" at bounding box center [1399, 673] width 16 height 16
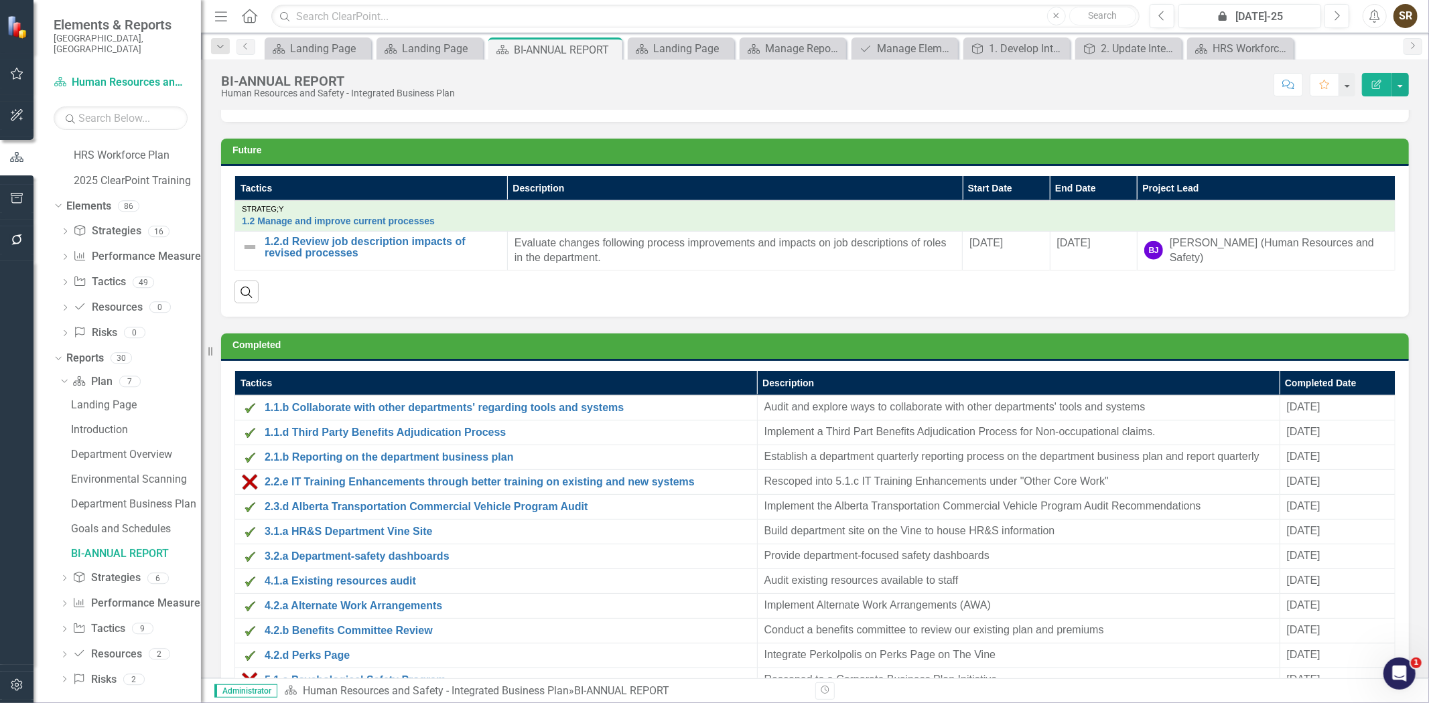
scroll to position [1250, 0]
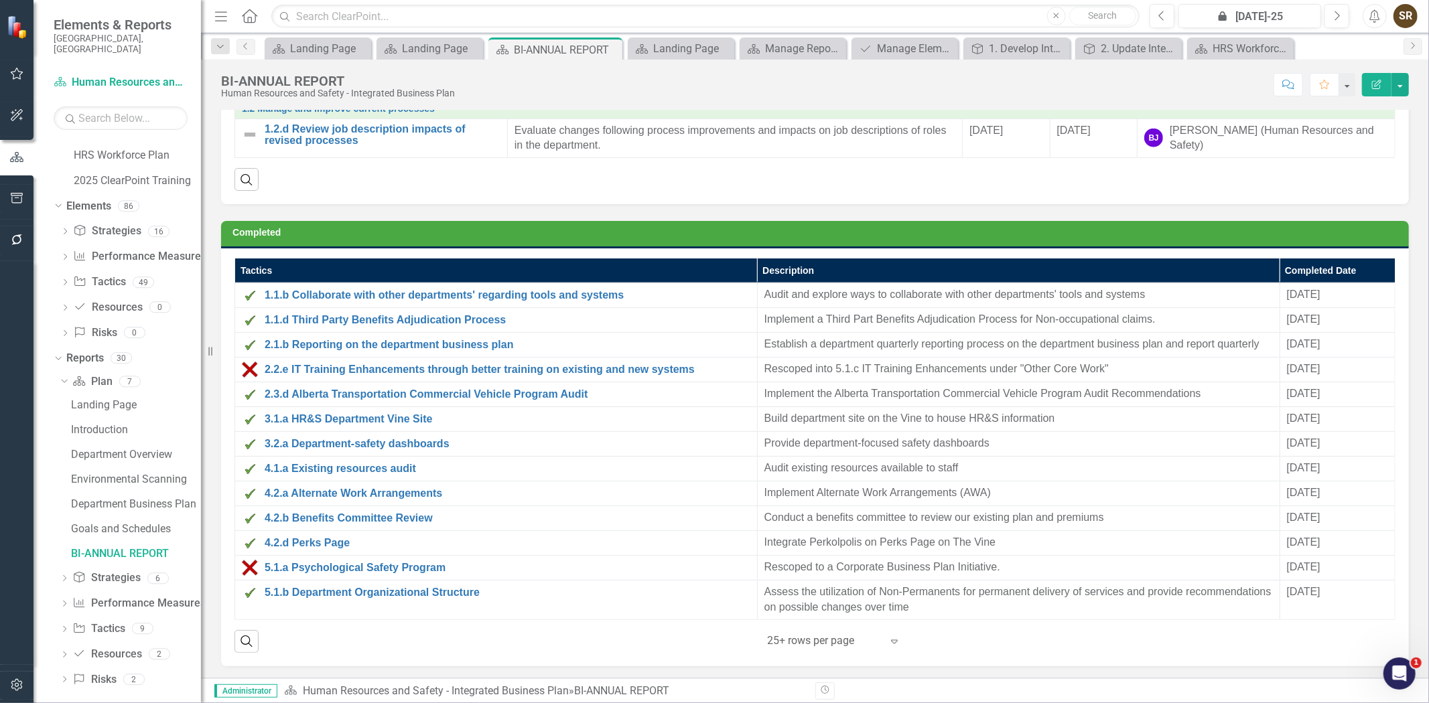
click at [888, 640] on icon "Expand" at bounding box center [894, 641] width 13 height 11
click at [861, 620] on div "Display All Rows" at bounding box center [832, 617] width 126 height 15
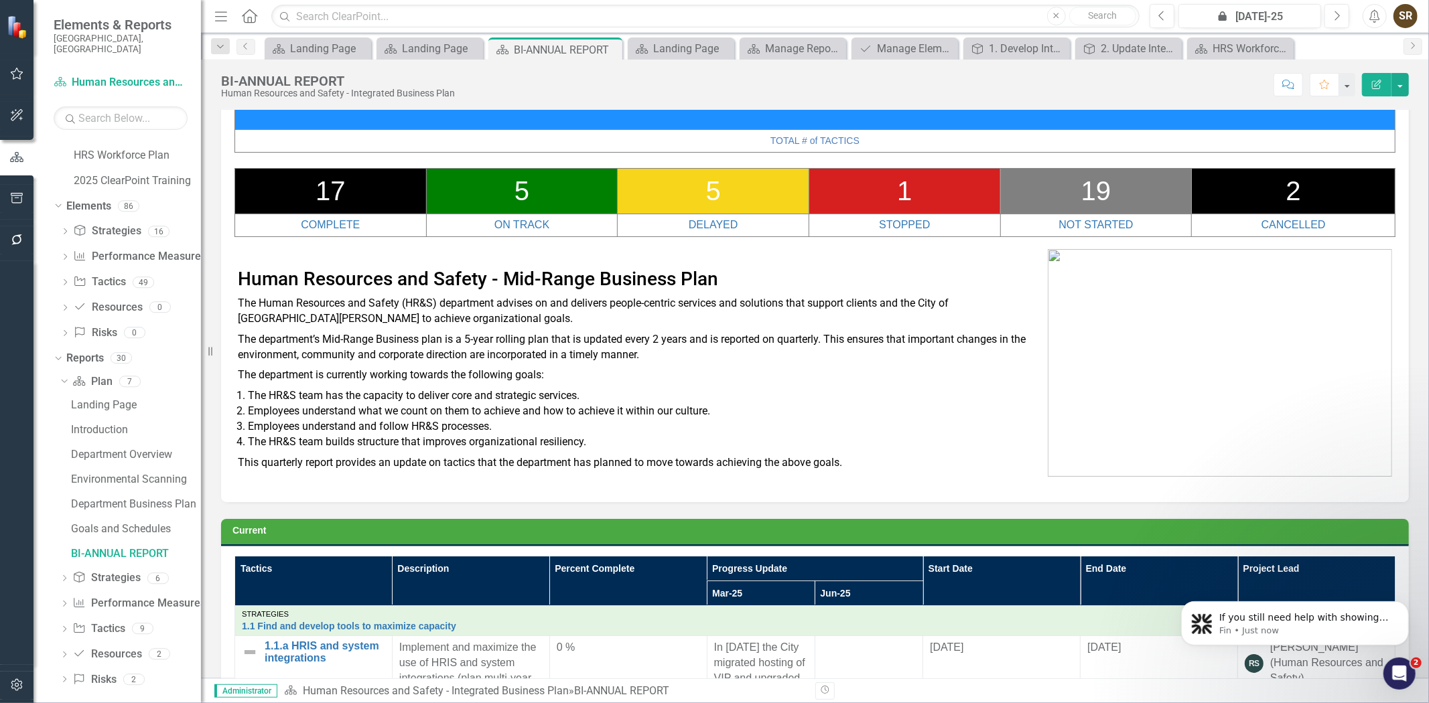
scroll to position [0, 0]
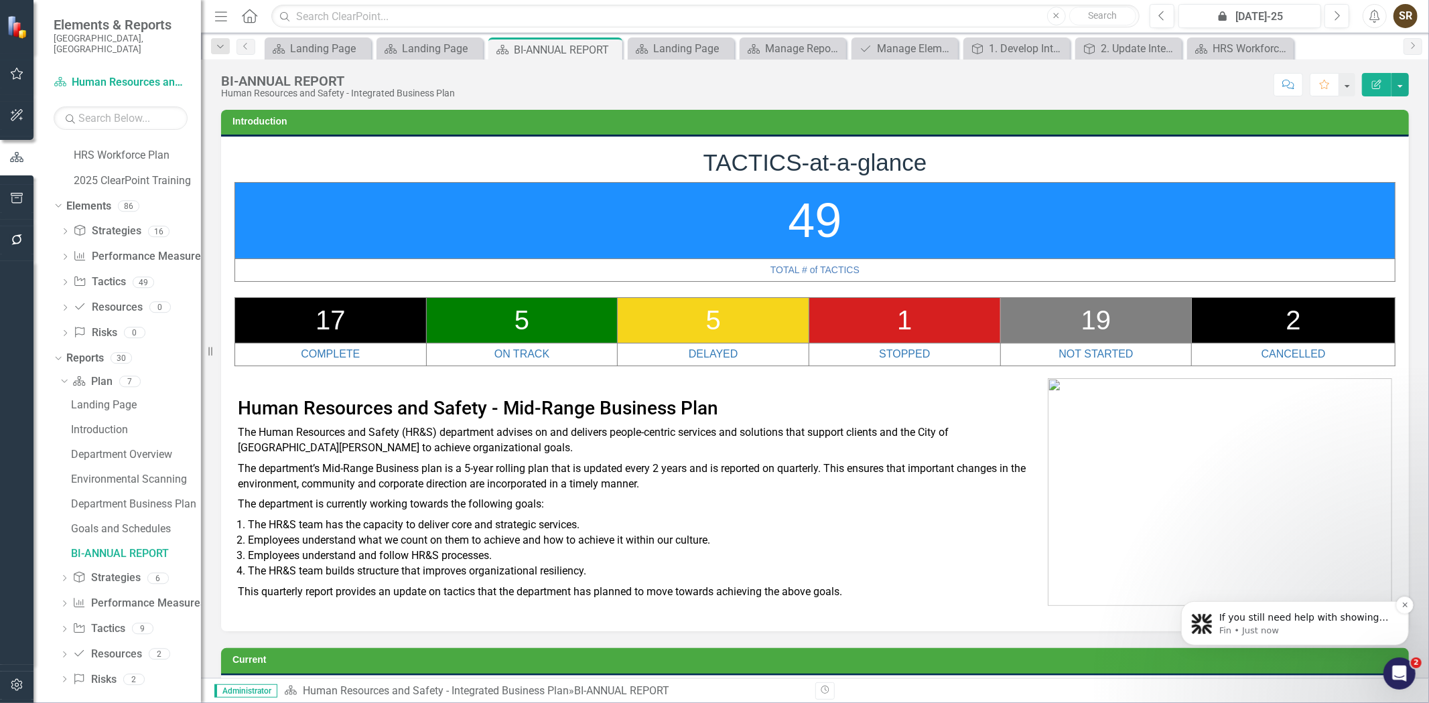
click at [1306, 624] on p "Fin • Just now" at bounding box center [1305, 630] width 173 height 12
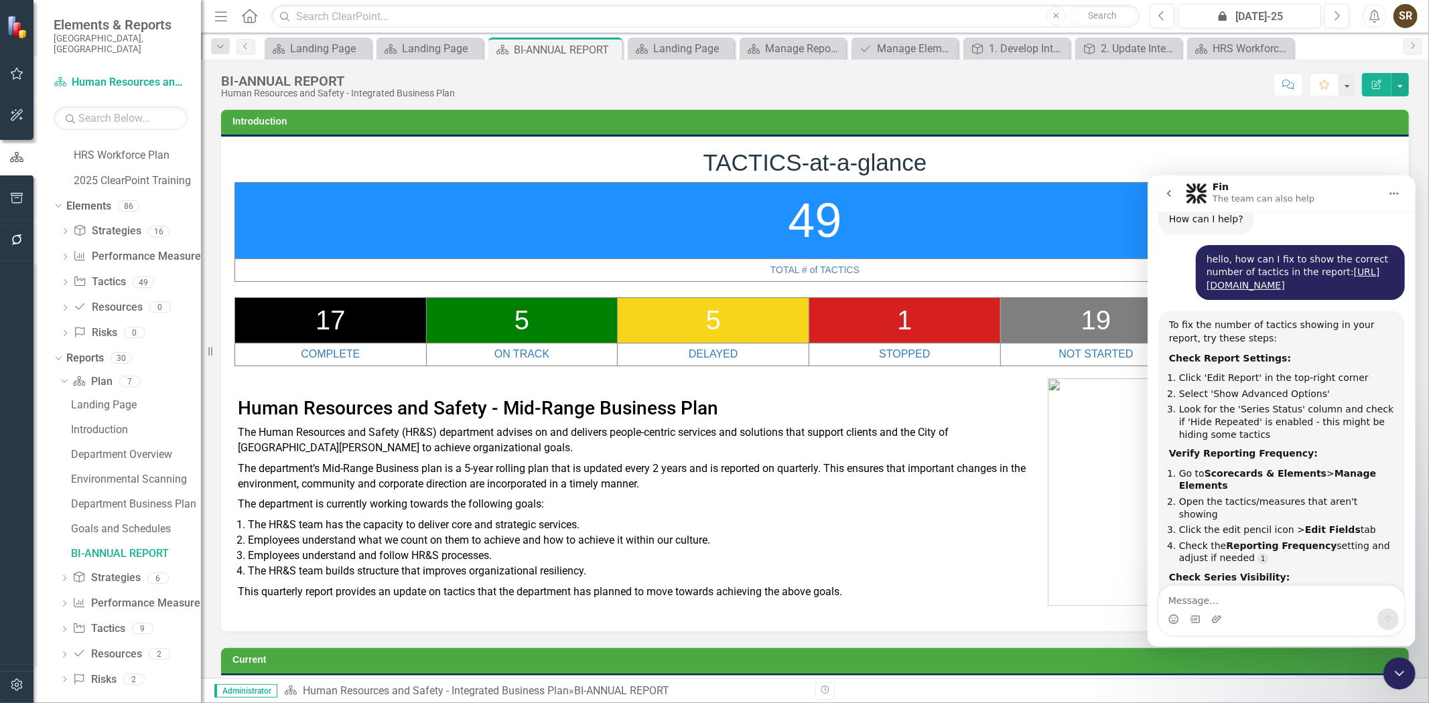
scroll to position [98, 0]
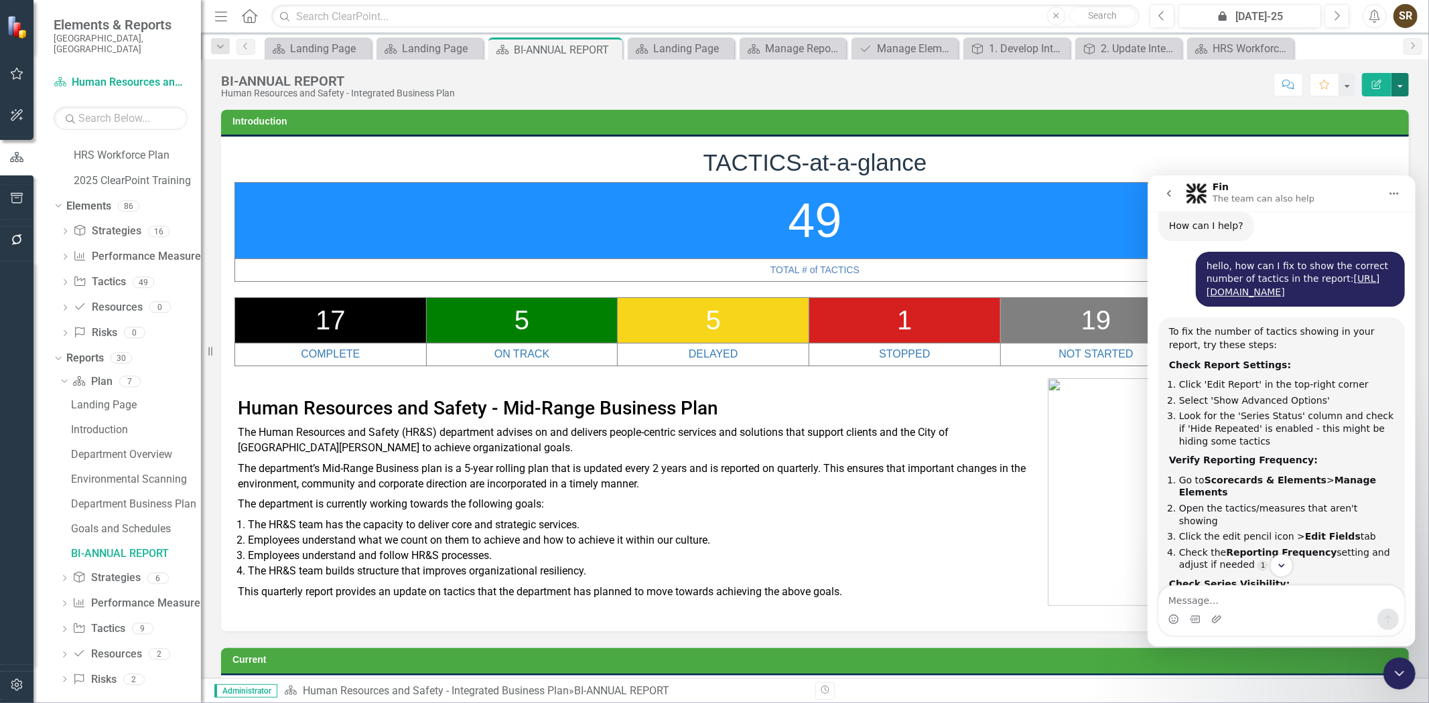
click at [1397, 85] on button "button" at bounding box center [1399, 84] width 17 height 23
click at [1331, 105] on link "Edit Edit Plan" at bounding box center [1354, 109] width 109 height 25
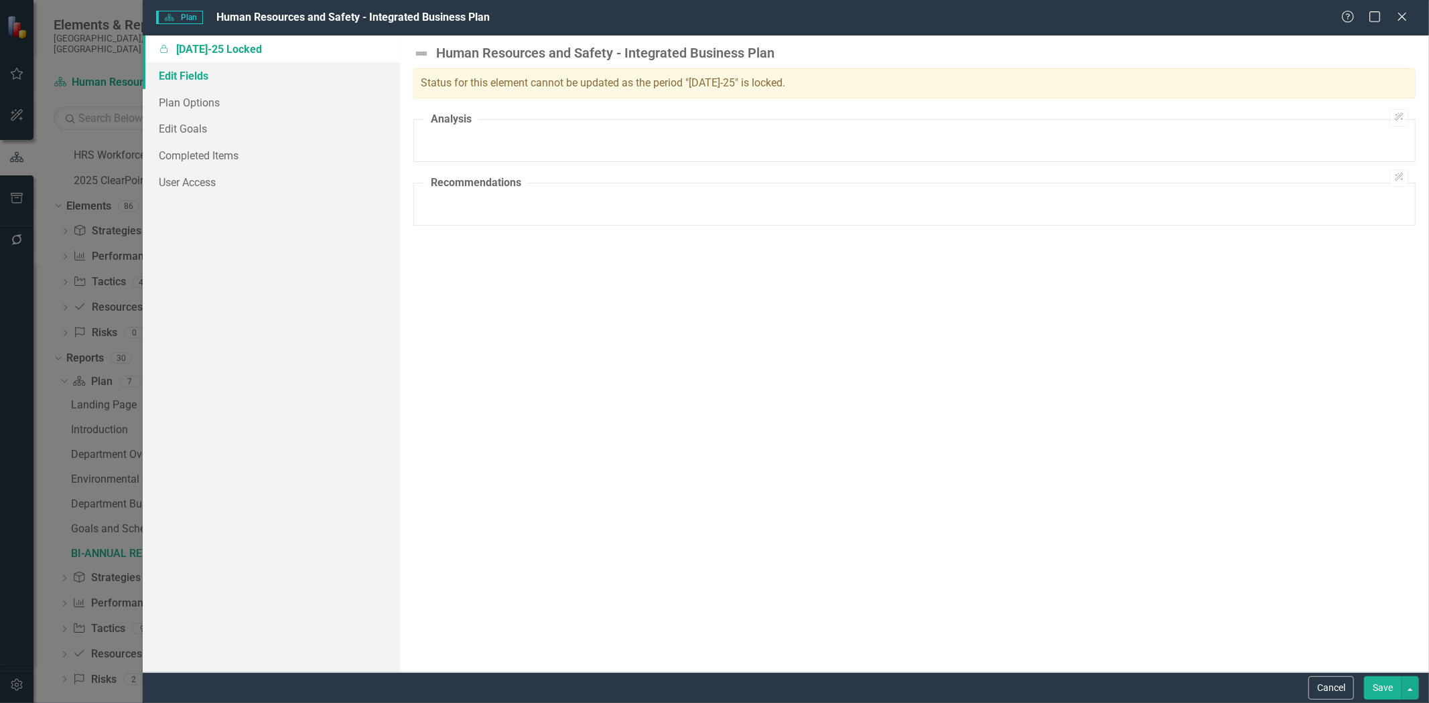
click at [178, 77] on link "Edit Fields" at bounding box center [271, 75] width 257 height 27
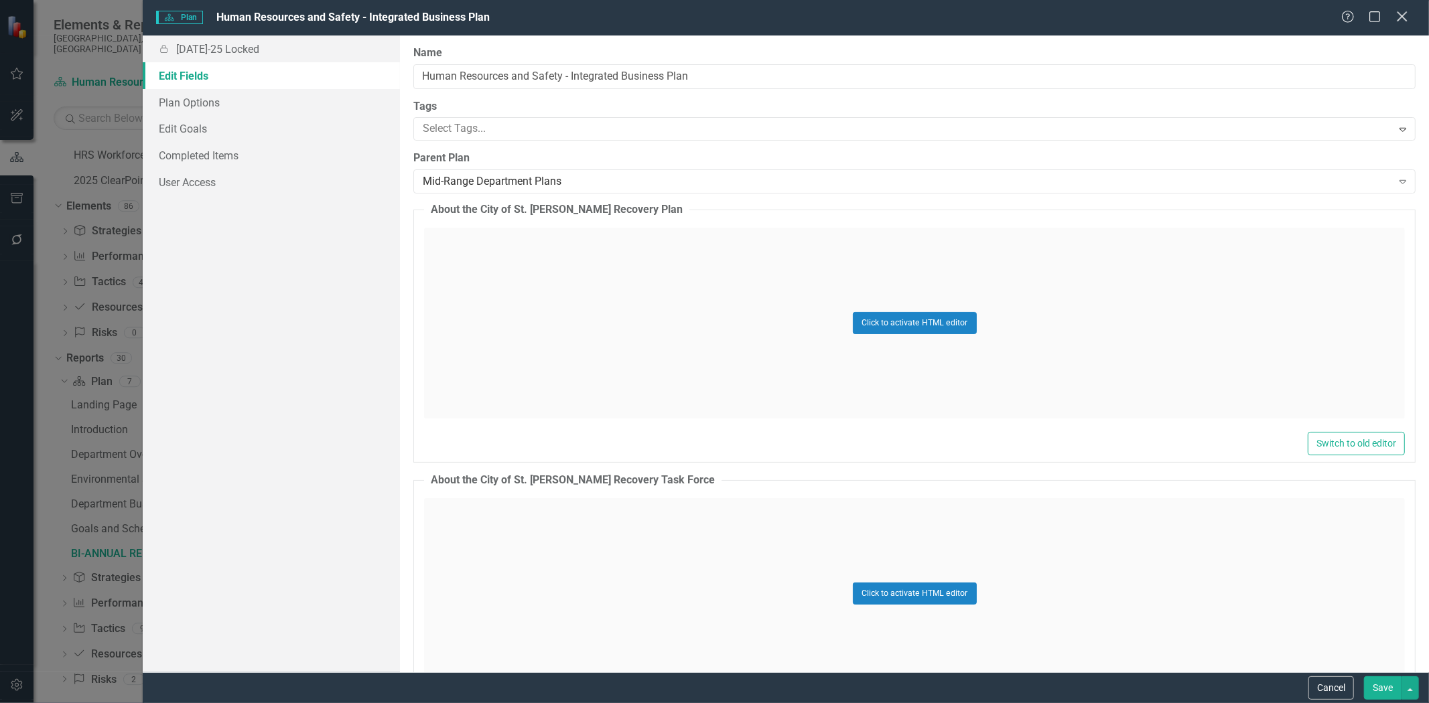
click at [1405, 15] on icon at bounding box center [1402, 16] width 10 height 10
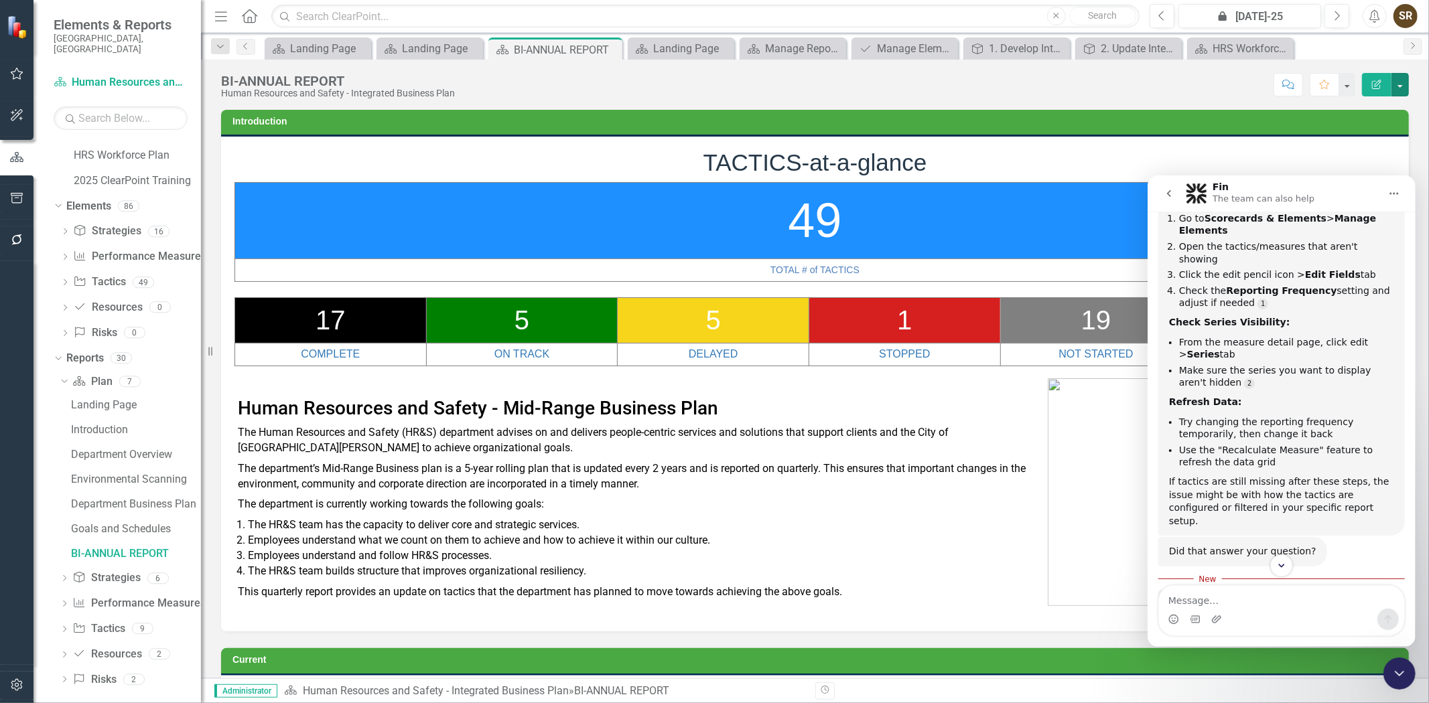
scroll to position [476, 0]
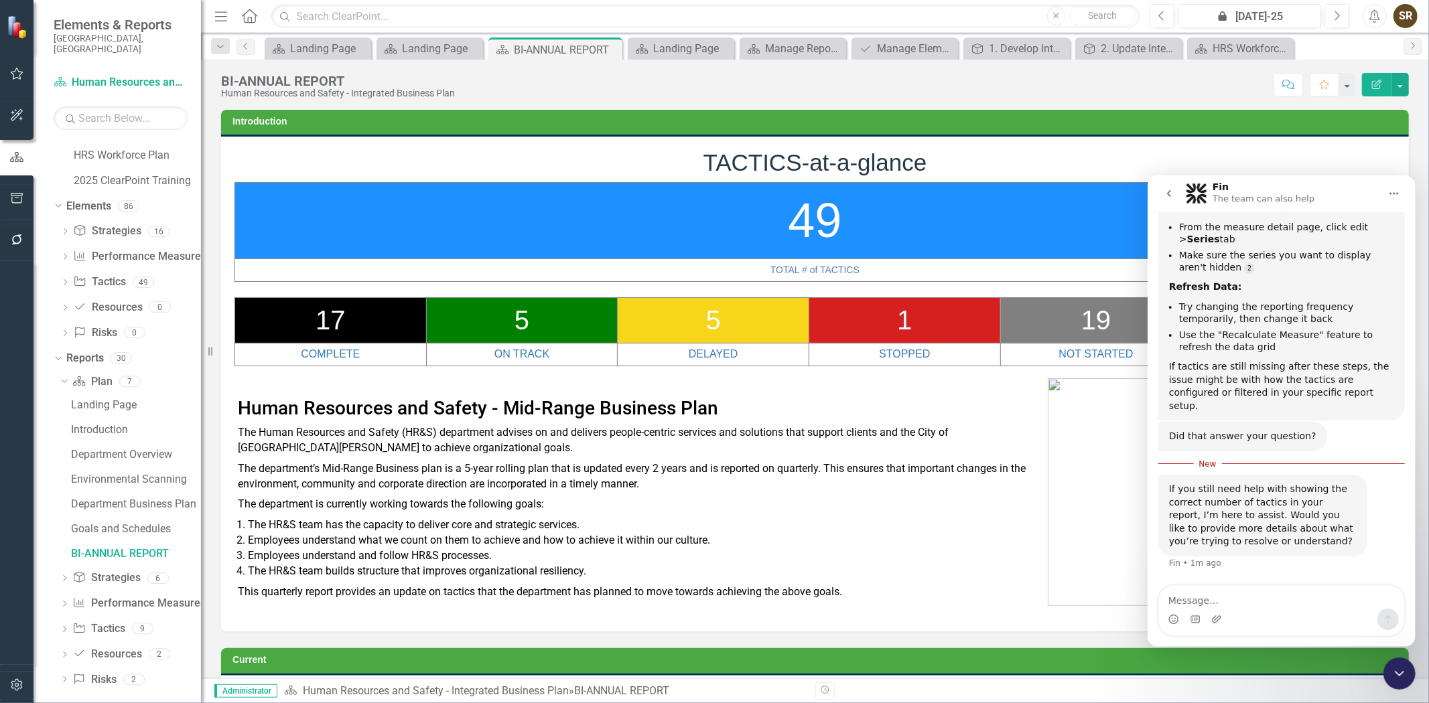
click at [1280, 124] on h3 "Introduction" at bounding box center [817, 122] width 1170 height 10
click at [1401, 82] on button "button" at bounding box center [1399, 84] width 17 height 23
click at [1356, 135] on link "Edit Report Edit Layout" at bounding box center [1354, 134] width 109 height 25
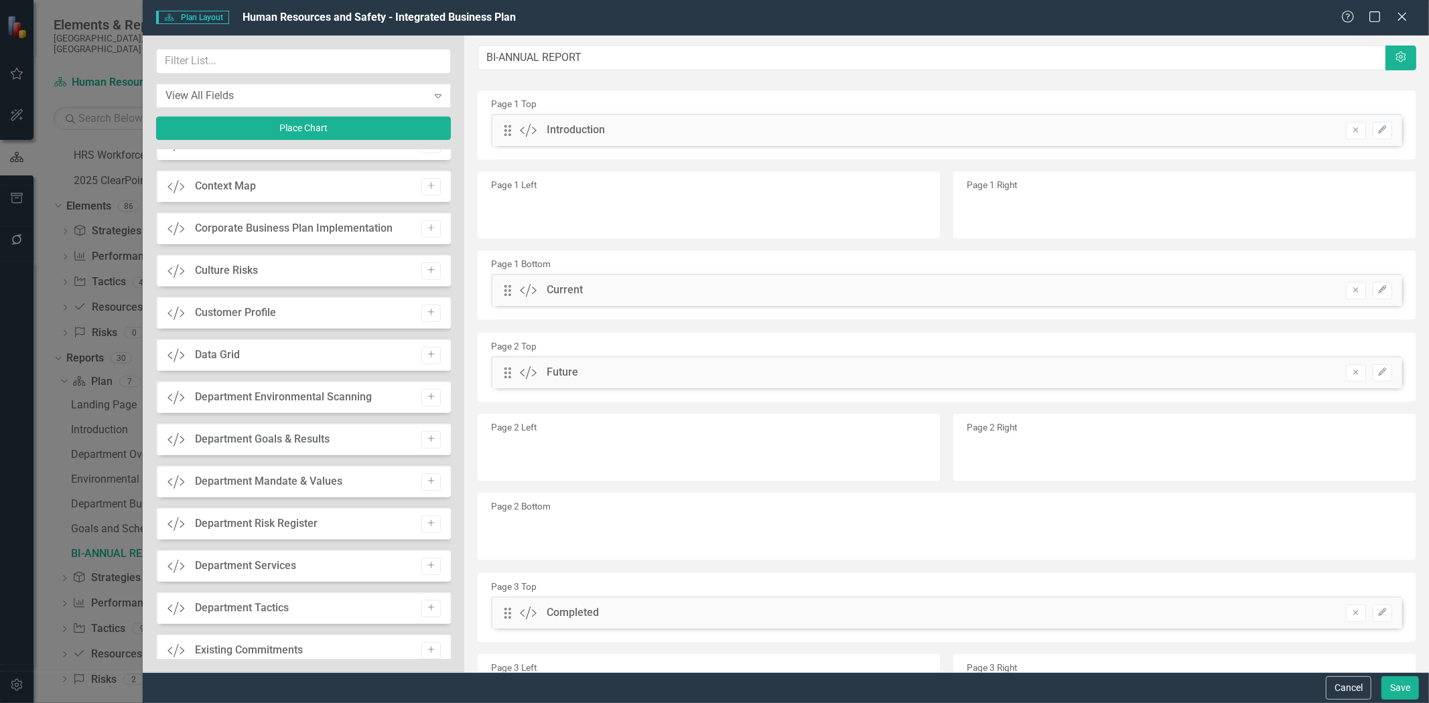
scroll to position [0, 0]
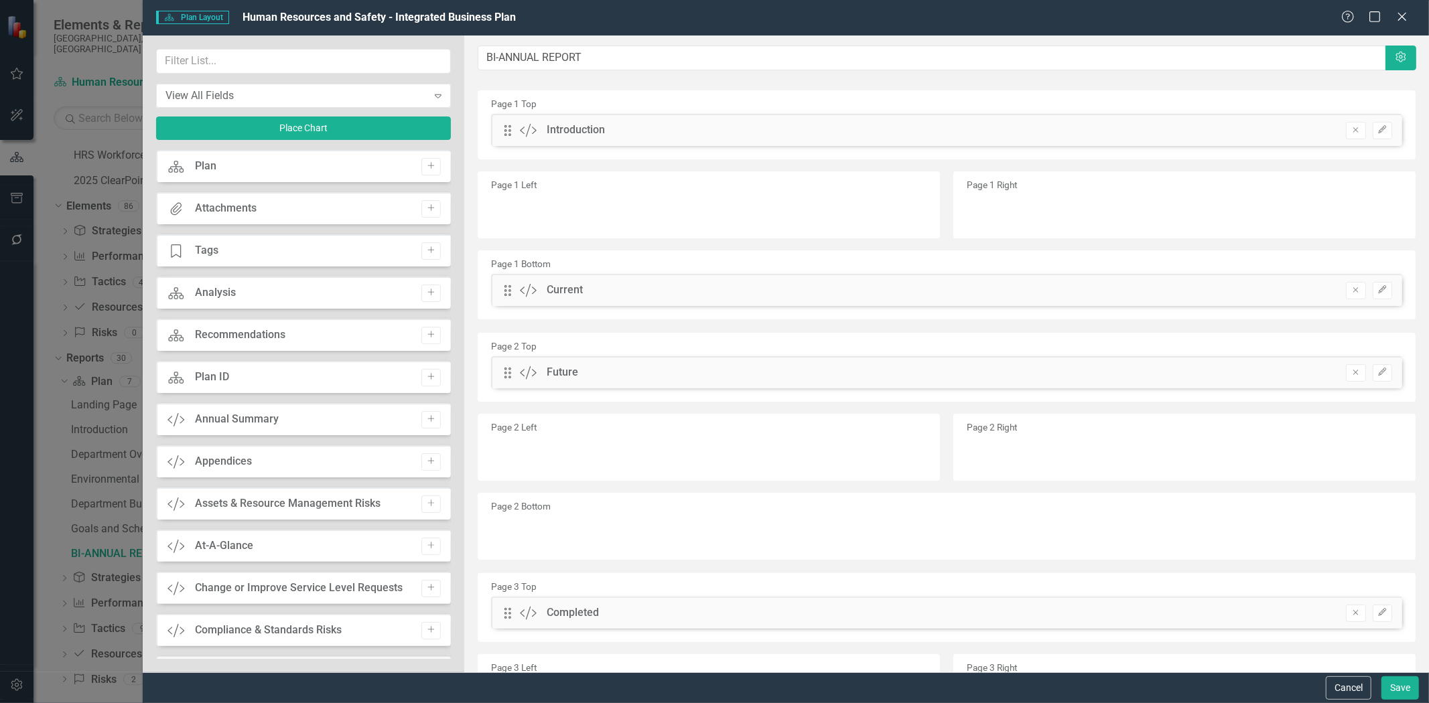
drag, startPoint x: 1399, startPoint y: 16, endPoint x: 1401, endPoint y: 34, distance: 18.2
click at [1399, 19] on icon "Close" at bounding box center [1401, 16] width 13 height 11
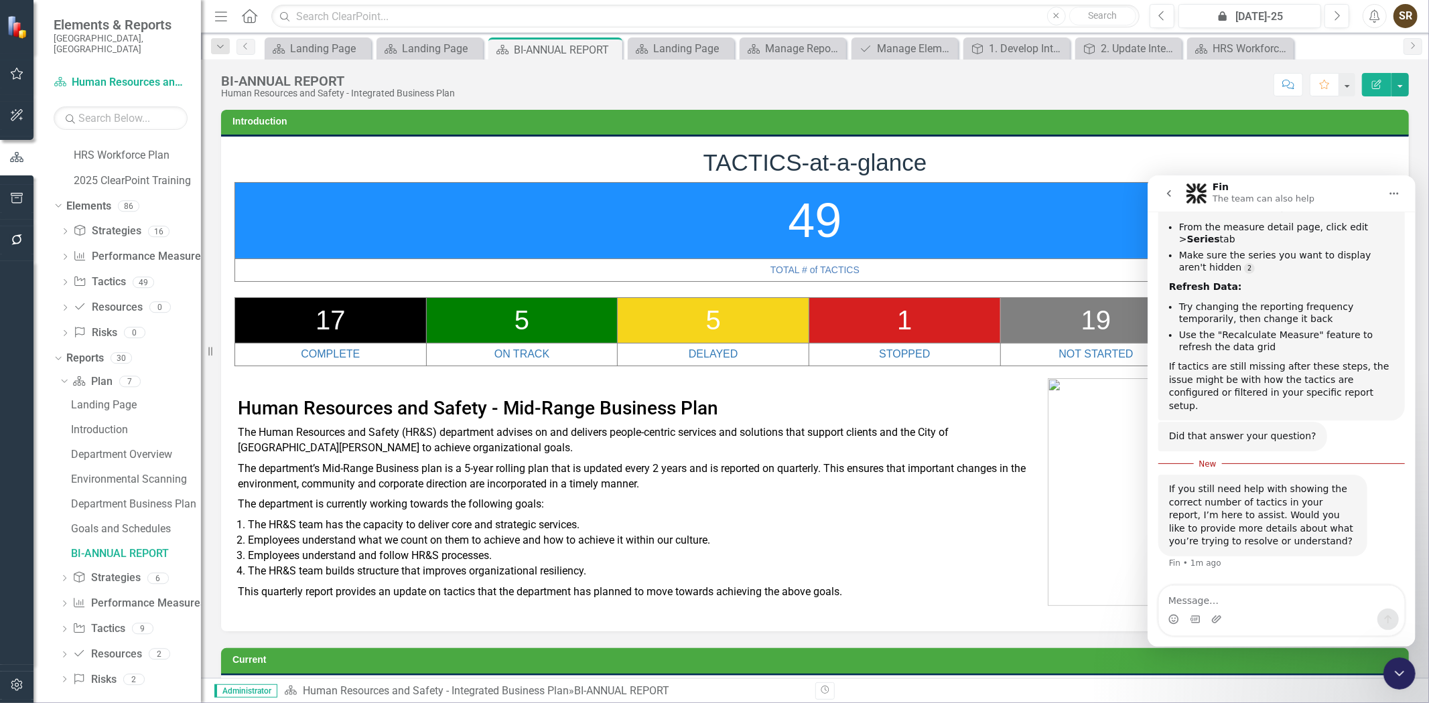
click at [16, 197] on icon "button" at bounding box center [17, 198] width 14 height 11
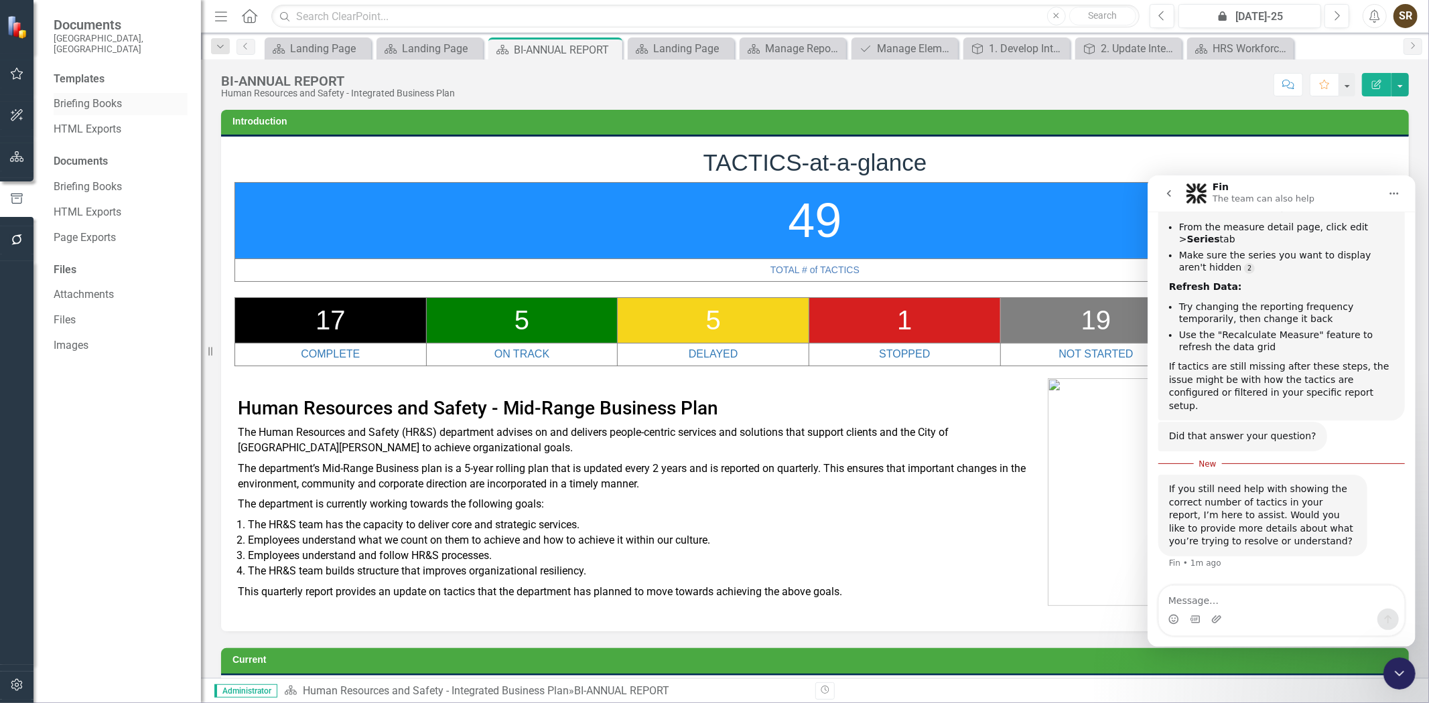
click at [84, 96] on link "Briefing Books" at bounding box center [121, 103] width 134 height 15
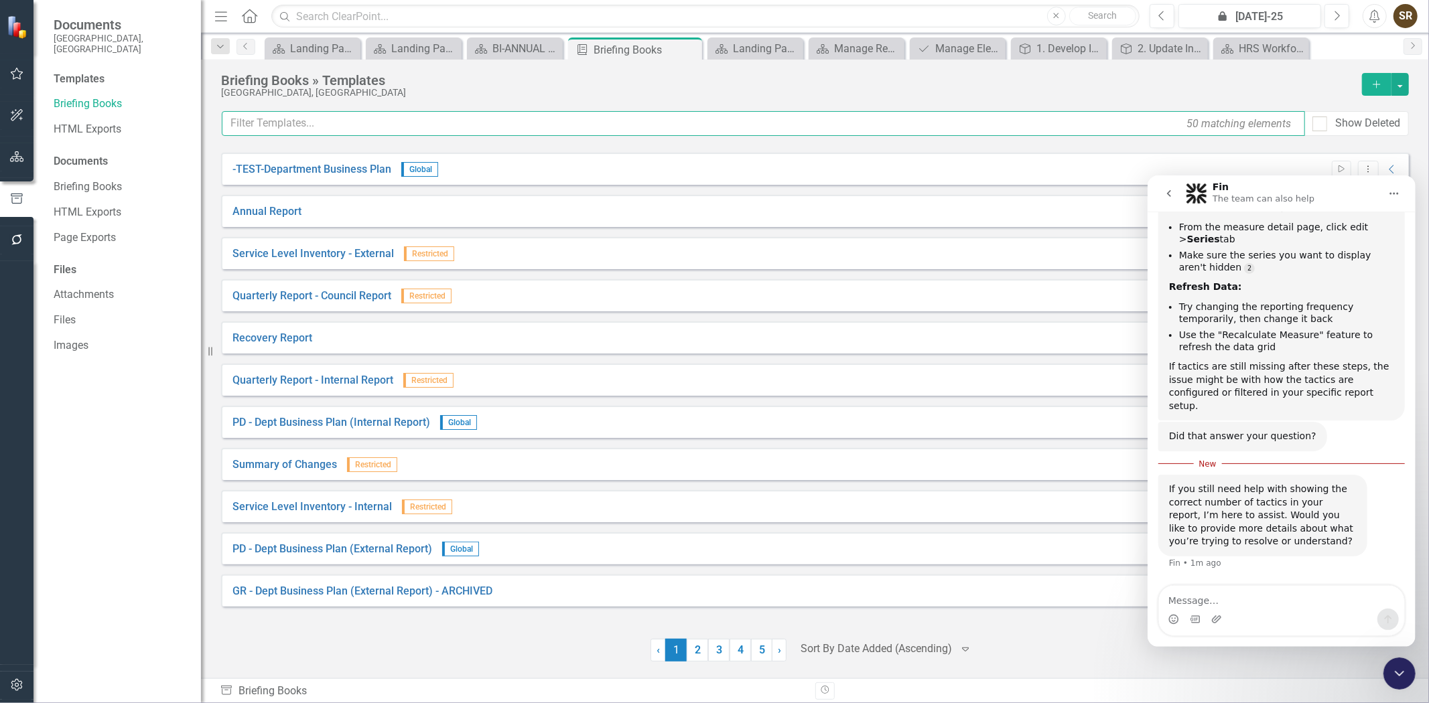
click at [264, 123] on input "text" at bounding box center [763, 123] width 1083 height 25
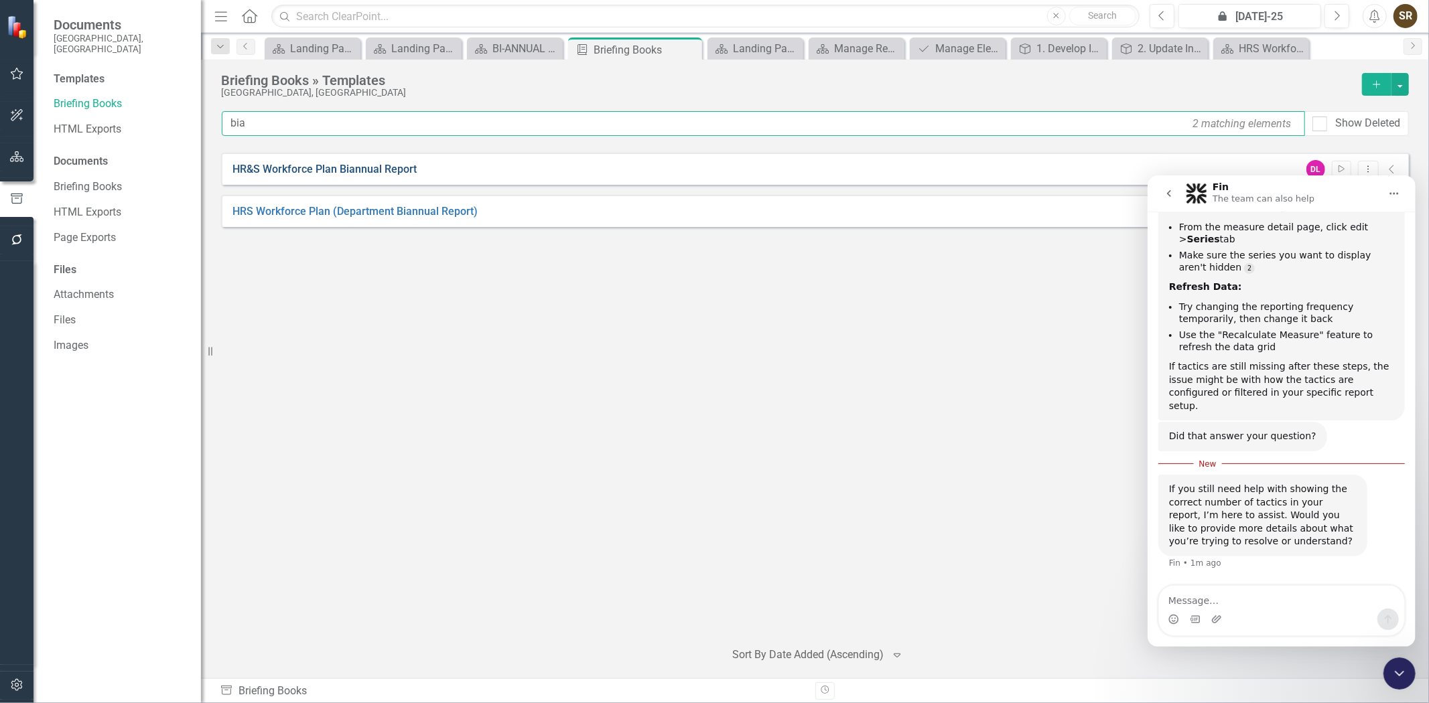
type input "bia"
click at [299, 167] on link "HR&S Workforce Plan Biannual Report" at bounding box center [324, 169] width 184 height 15
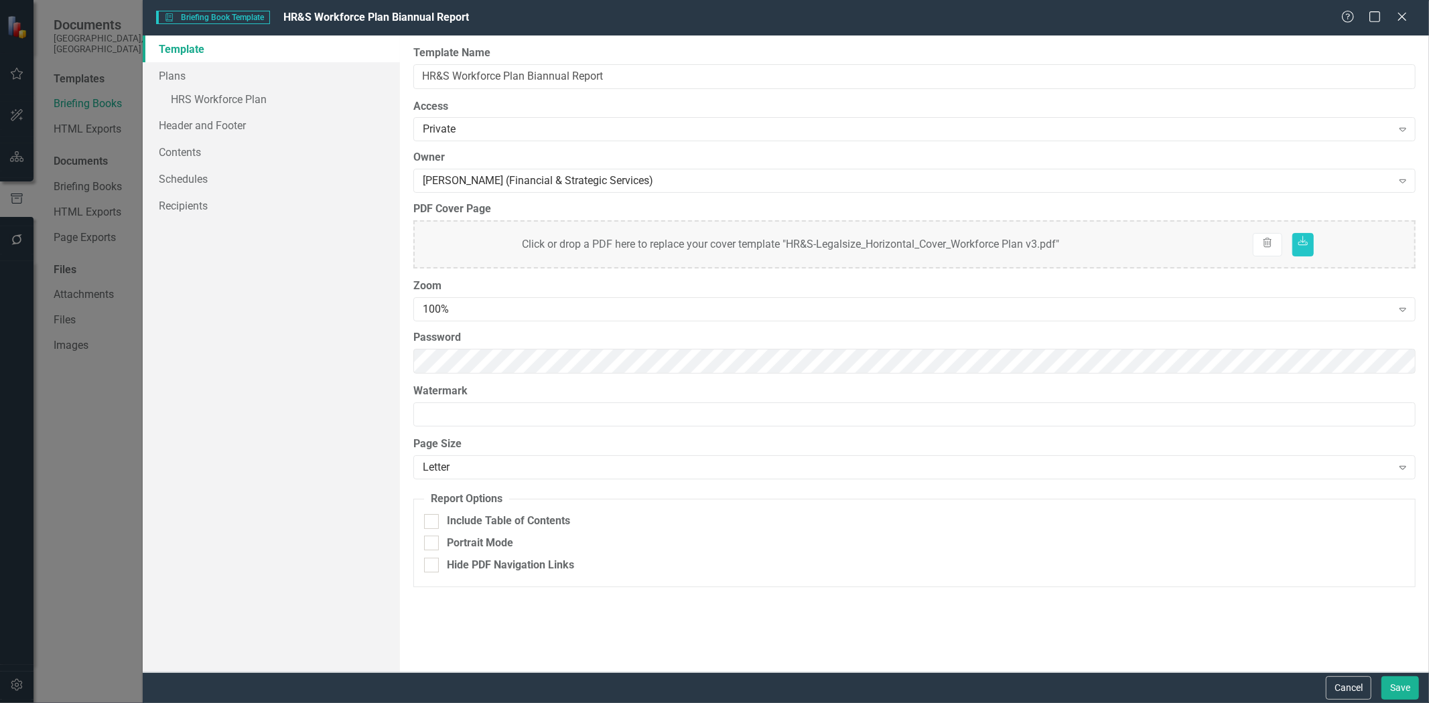
click at [1391, 17] on div "Help Maximize Close" at bounding box center [1378, 17] width 74 height 15
click at [1397, 17] on icon "Close" at bounding box center [1401, 16] width 17 height 13
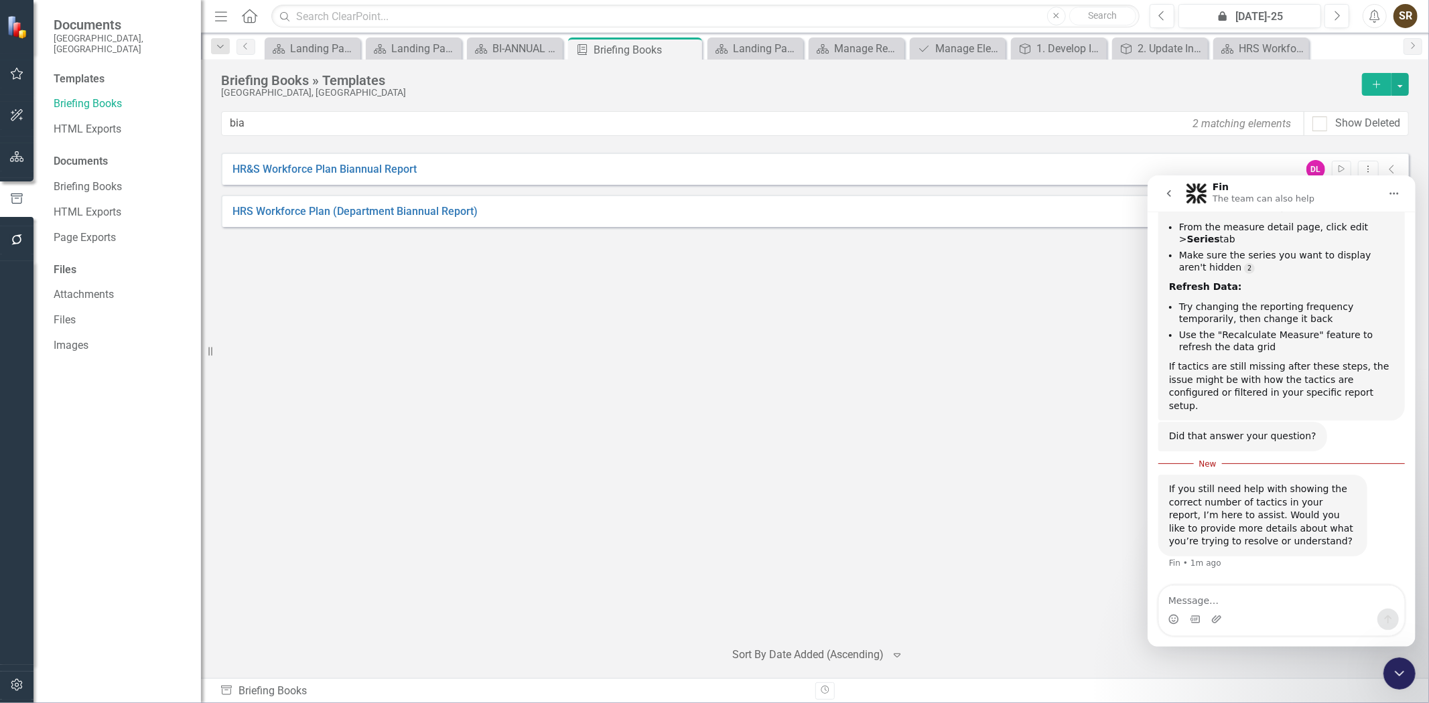
click at [1050, 322] on div "HR&S Workforce Plan Biannual Report DL Start Dropdown Menu Collapse HRS Workfor…" at bounding box center [815, 391] width 1188 height 476
click at [1401, 674] on icon "Close Intercom Messenger" at bounding box center [1399, 673] width 16 height 16
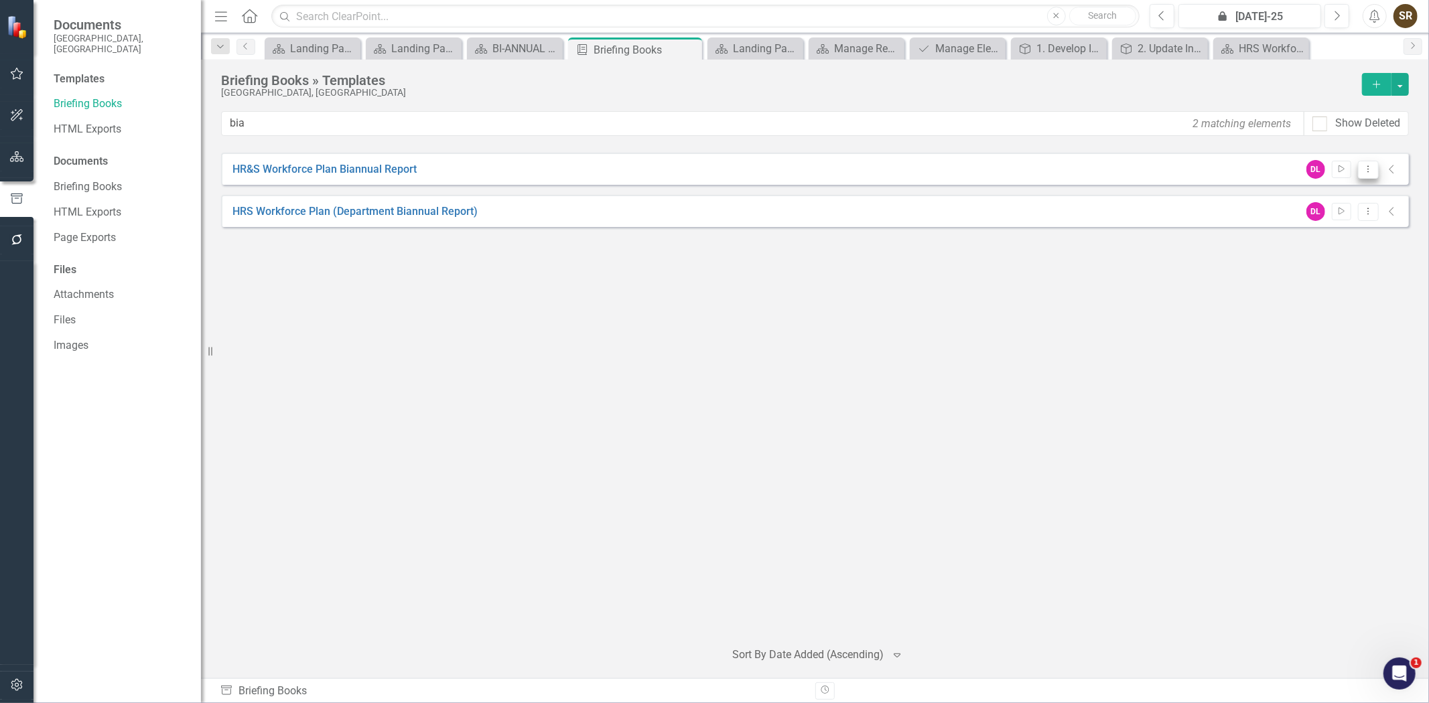
click at [1369, 173] on button "Dropdown Menu" at bounding box center [1368, 170] width 21 height 18
click at [1241, 309] on div "HR&S Workforce Plan Biannual Report DL Start Dropdown Menu Collapse HRS Workfor…" at bounding box center [815, 391] width 1188 height 476
click at [1369, 169] on icon "Dropdown Menu" at bounding box center [1368, 169] width 11 height 9
click at [1209, 285] on div "HR&S Workforce Plan Biannual Report DL Start Dropdown Menu Collapse HRS Workfor…" at bounding box center [815, 391] width 1188 height 476
click at [1392, 172] on icon at bounding box center [1391, 169] width 5 height 9
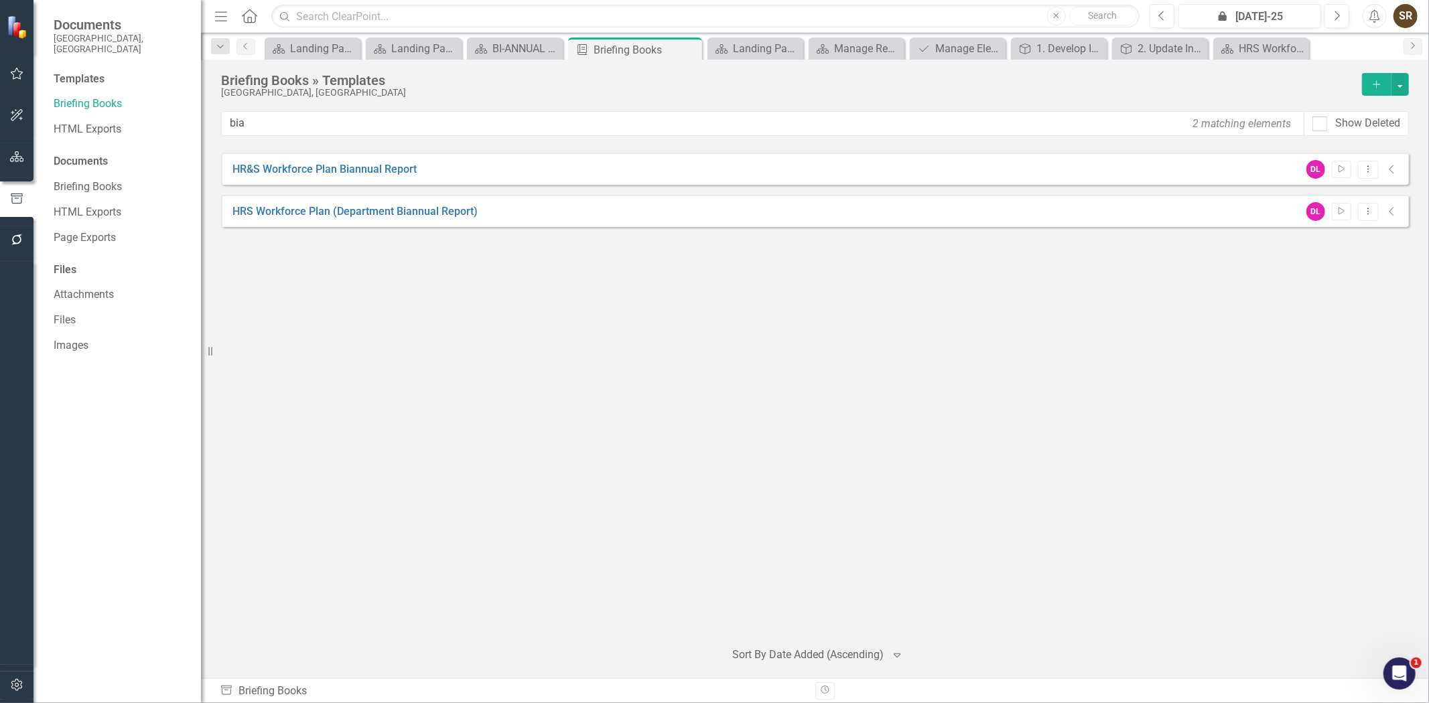
click at [1389, 172] on icon "Collapse" at bounding box center [1391, 169] width 13 height 11
click at [1364, 172] on icon "Dropdown Menu" at bounding box center [1368, 169] width 11 height 9
click at [1171, 264] on div "HR&S Workforce Plan Biannual Report DL Start Dropdown Menu Collapse HRS Workfor…" at bounding box center [815, 391] width 1188 height 476
click at [1392, 169] on icon "Collapse" at bounding box center [1391, 169] width 13 height 11
click at [1395, 215] on icon "Collapse" at bounding box center [1391, 211] width 13 height 11
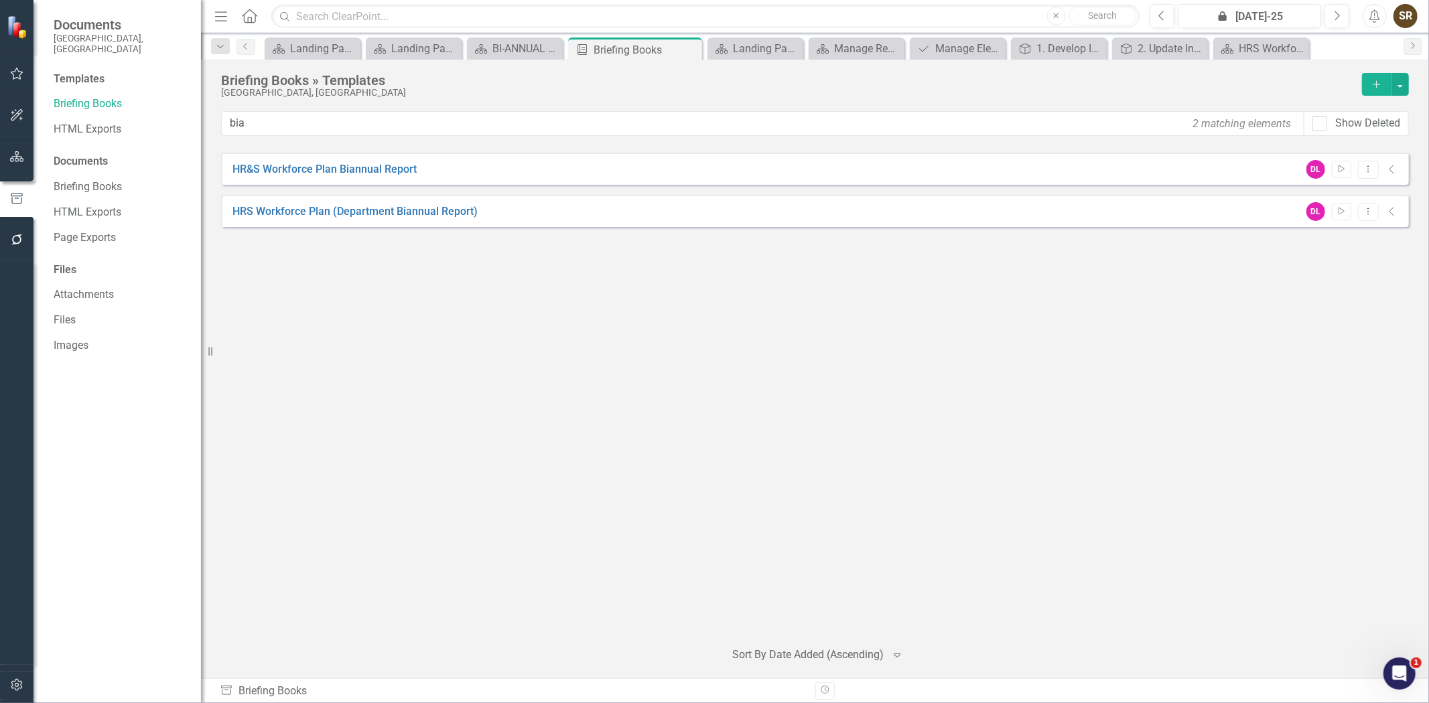
click at [1391, 215] on icon "Collapse" at bounding box center [1391, 211] width 13 height 11
click at [1390, 208] on icon "Collapse" at bounding box center [1391, 211] width 13 height 11
click at [1388, 174] on icon "Collapse" at bounding box center [1391, 169] width 13 height 11
click at [363, 170] on link "HR&S Workforce Plan Biannual Report" at bounding box center [324, 169] width 184 height 15
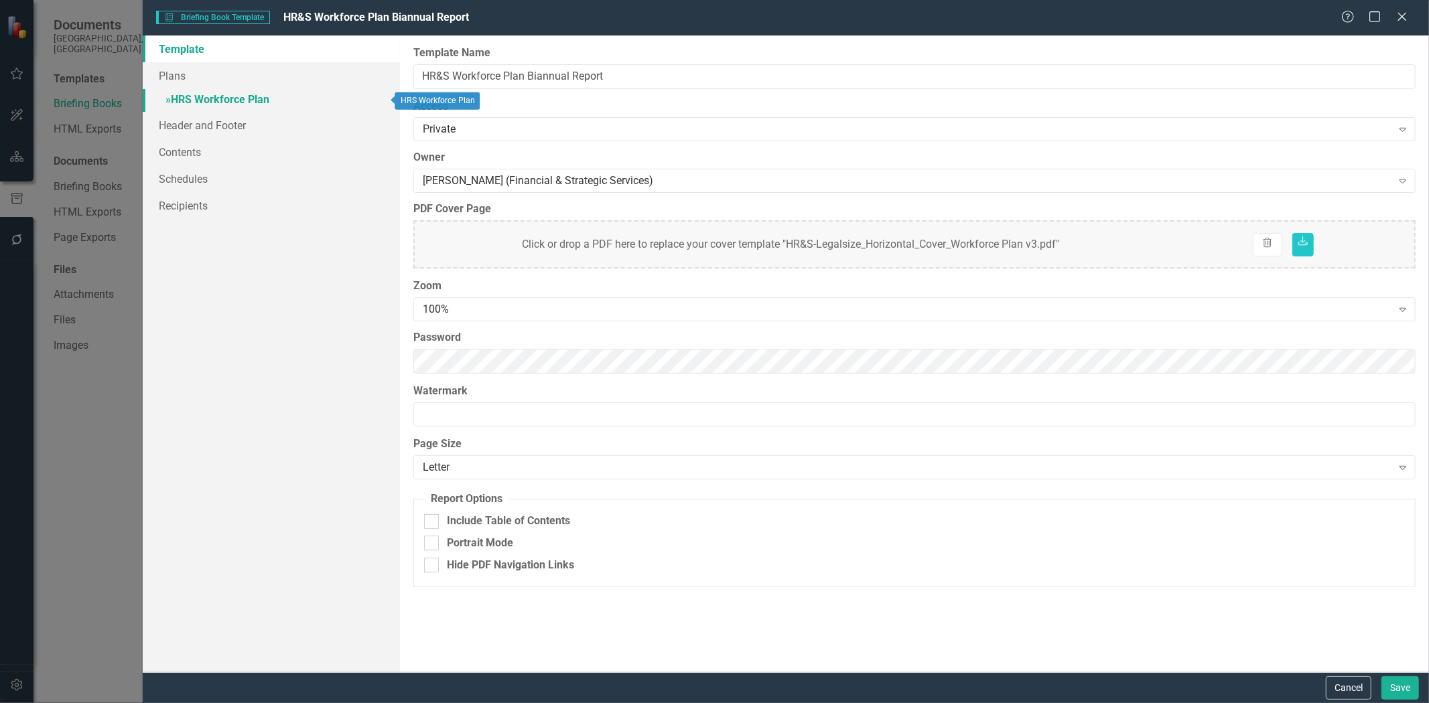
click at [194, 98] on link "» HRS Workforce Plan" at bounding box center [271, 100] width 257 height 23
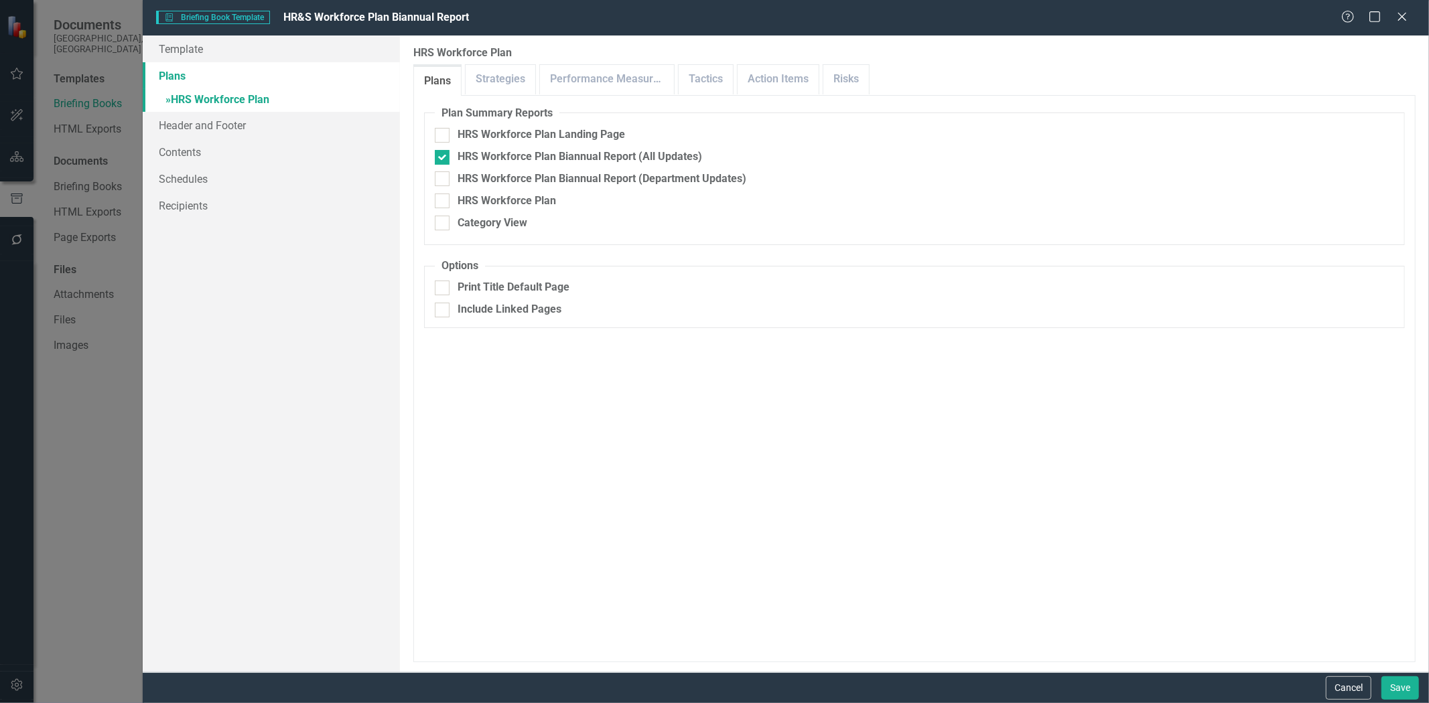
click at [178, 78] on link "Plans" at bounding box center [271, 75] width 257 height 27
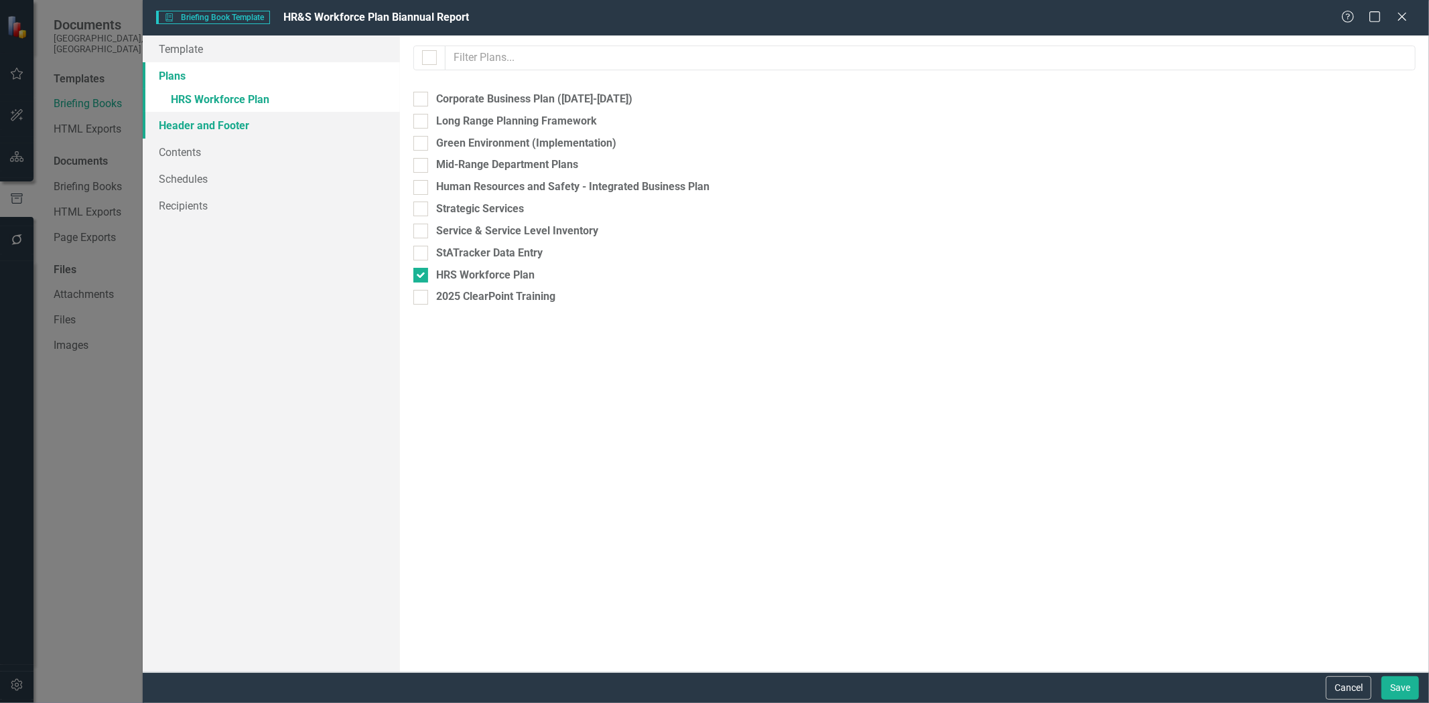
click at [178, 126] on link "Header and Footer" at bounding box center [271, 125] width 257 height 27
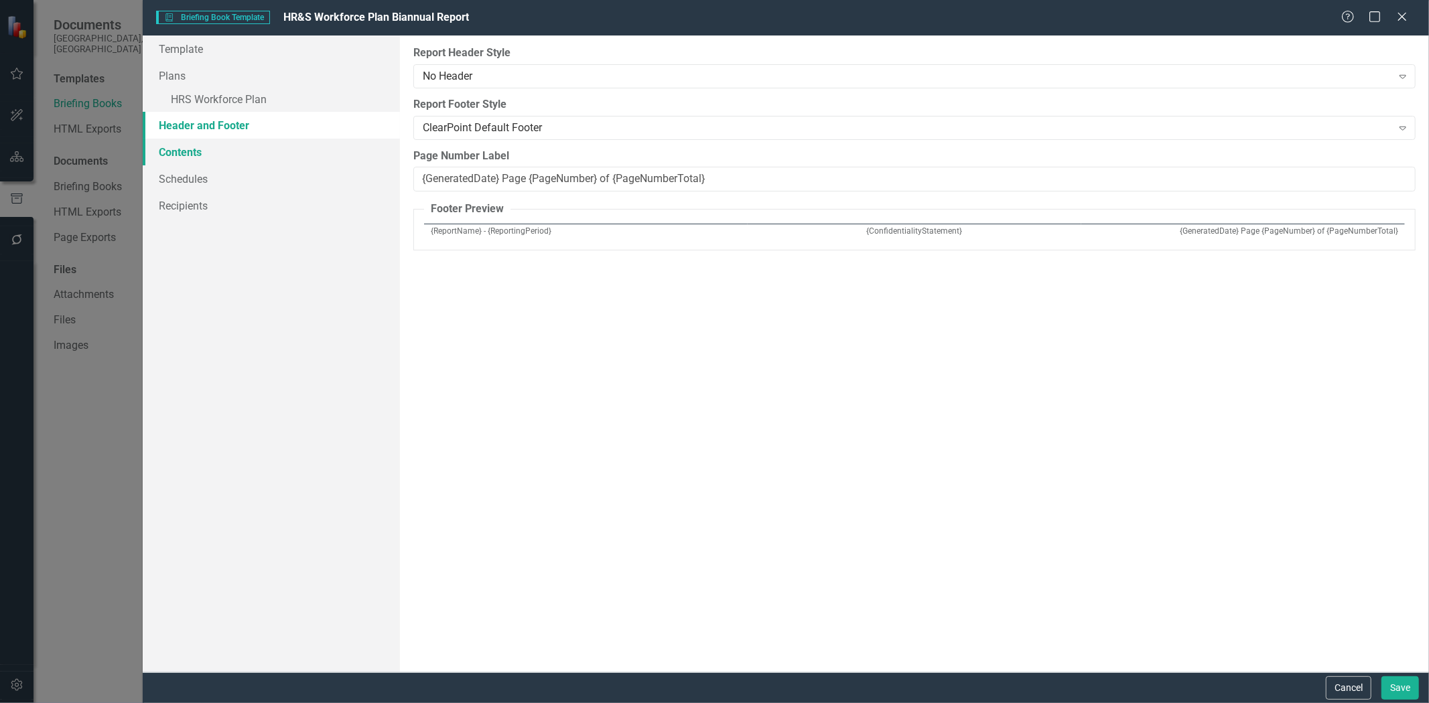
click at [183, 161] on link "Contents" at bounding box center [271, 152] width 257 height 27
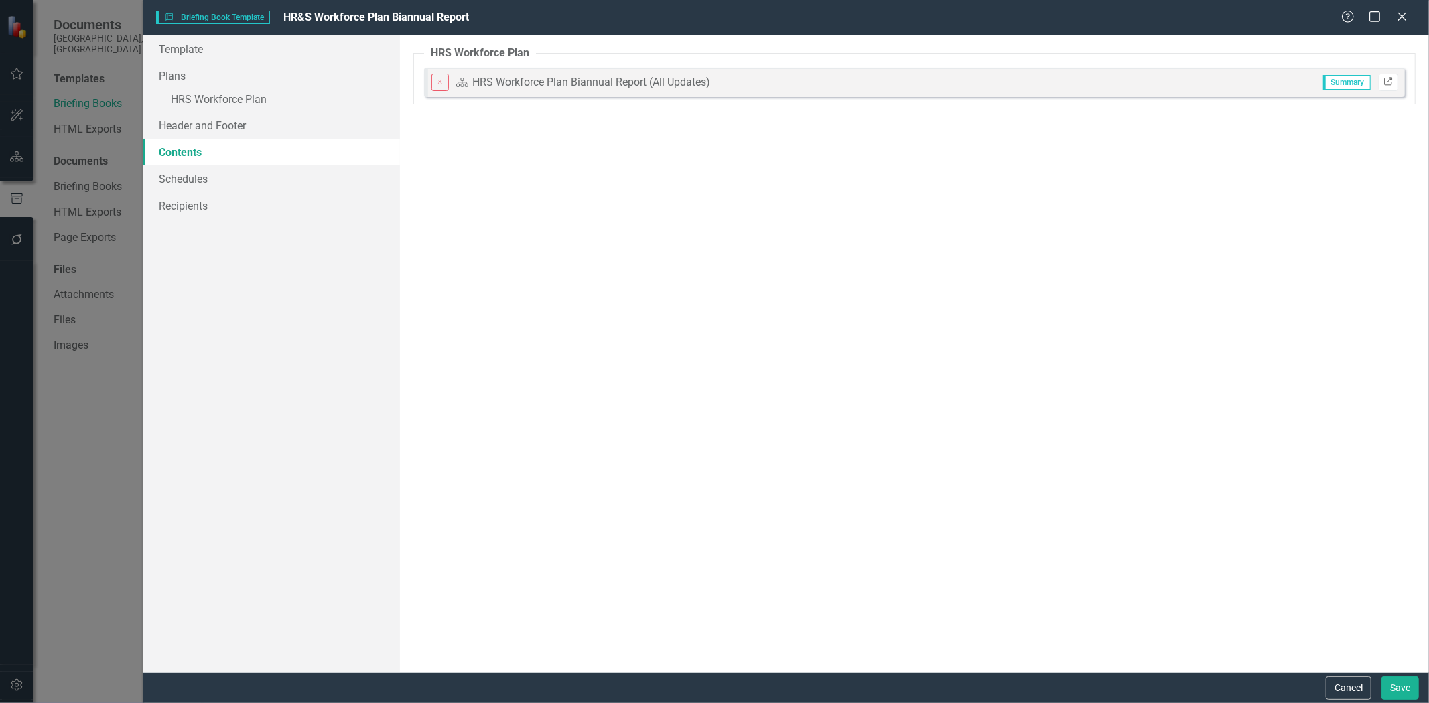
click at [1391, 78] on icon "Link" at bounding box center [1388, 82] width 10 height 8
click at [1402, 19] on icon "Close" at bounding box center [1401, 16] width 17 height 13
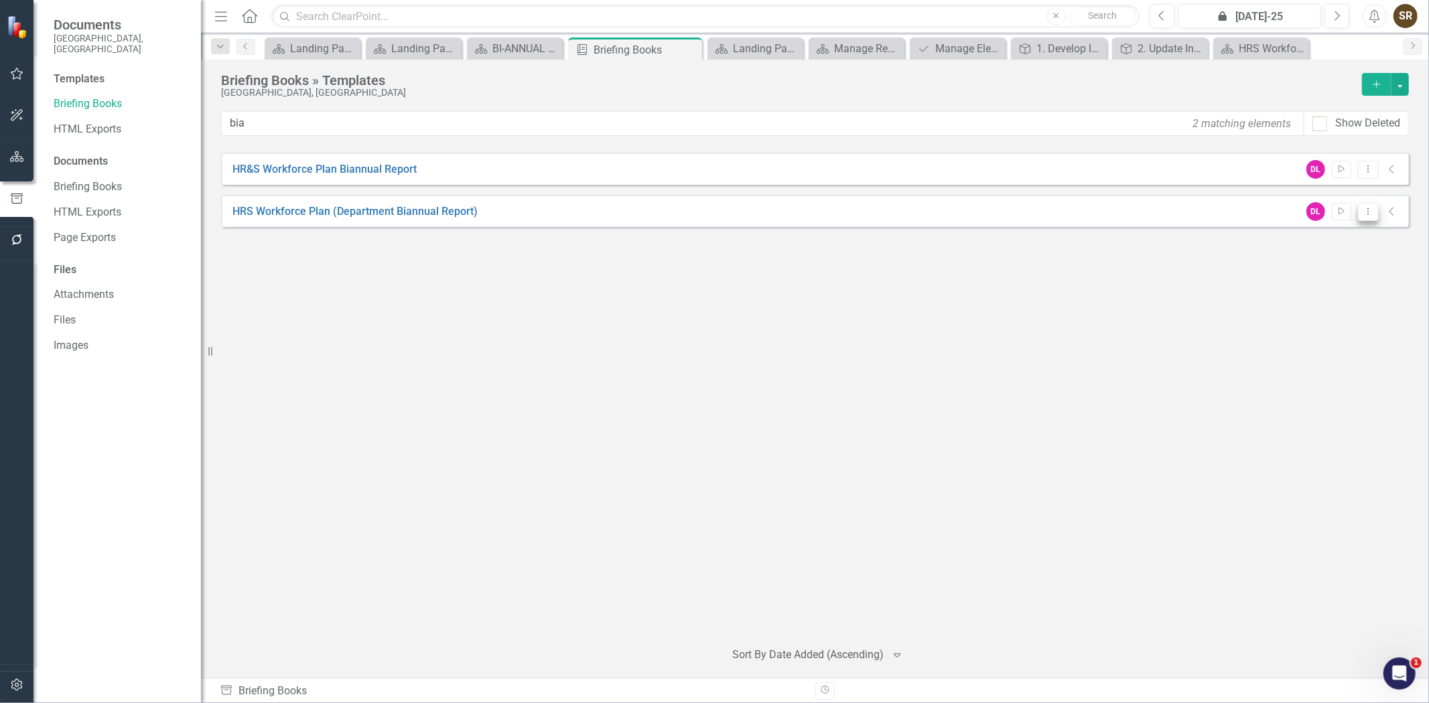
click at [1365, 212] on icon "Dropdown Menu" at bounding box center [1368, 211] width 11 height 9
drag, startPoint x: 1208, startPoint y: 265, endPoint x: 1287, endPoint y: 247, distance: 81.1
click at [1210, 265] on div "HR&S Workforce Plan Biannual Report DL Start Dropdown Menu Collapse HRS Workfor…" at bounding box center [815, 391] width 1188 height 476
click at [1367, 212] on icon "Dropdown Menu" at bounding box center [1368, 211] width 11 height 9
click at [1388, 215] on icon "Collapse" at bounding box center [1391, 211] width 13 height 11
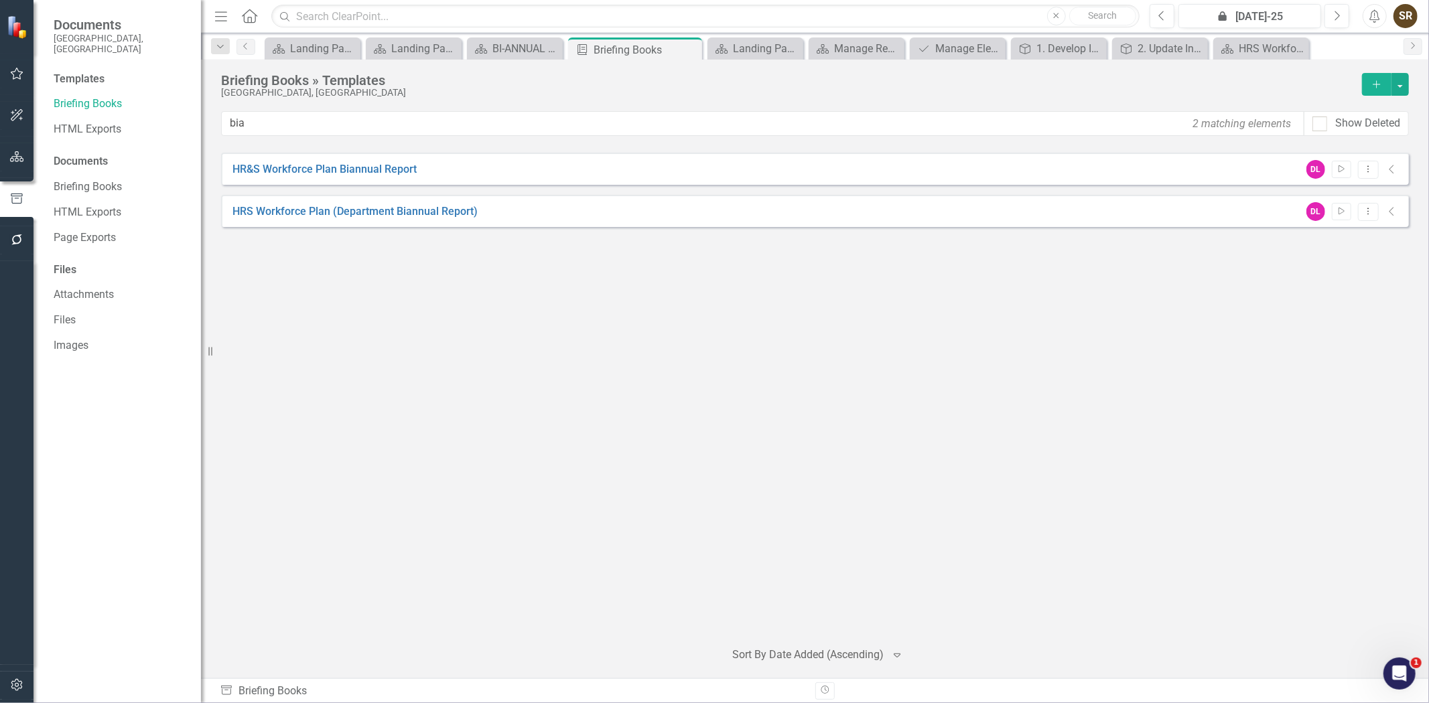
click at [1391, 212] on icon "Collapse" at bounding box center [1391, 211] width 13 height 11
click at [456, 208] on link "HRS Workforce Plan (Department Biannual Report)" at bounding box center [354, 211] width 245 height 15
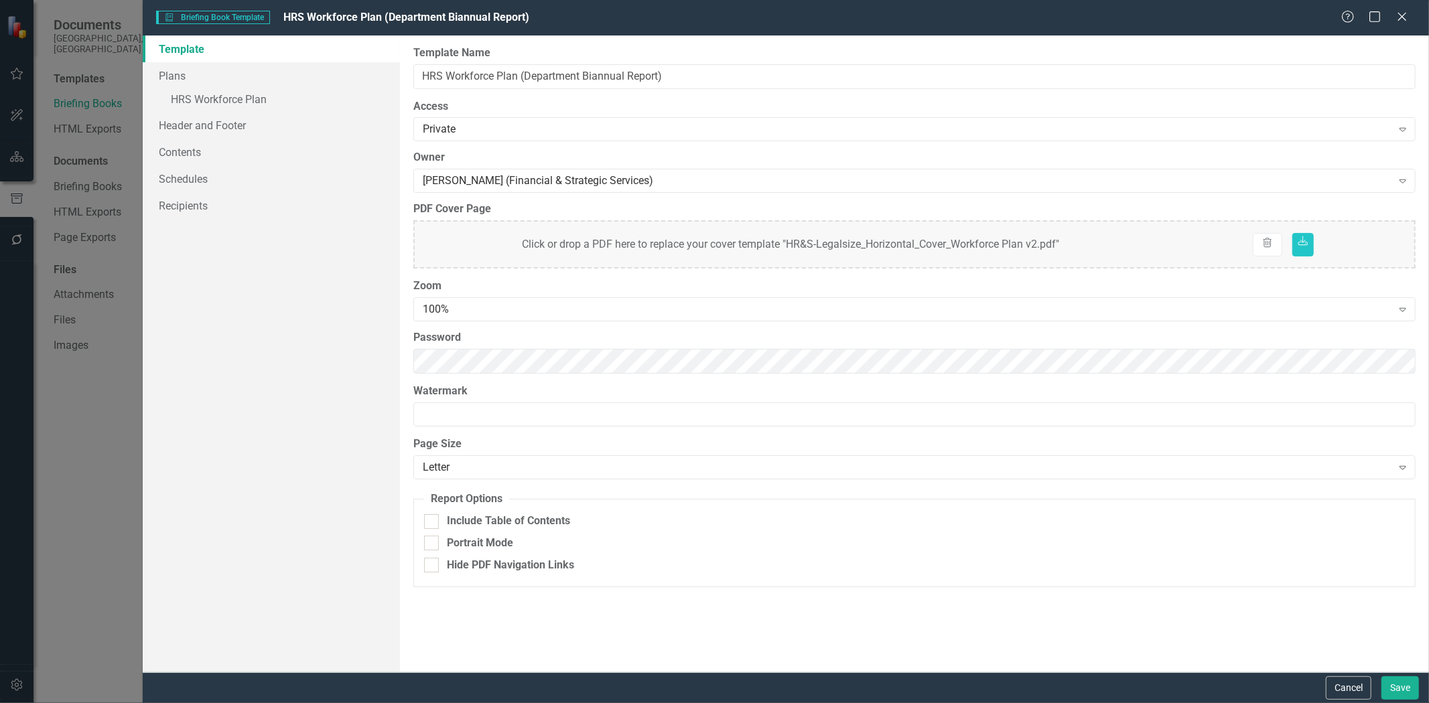
click at [194, 51] on link "Template" at bounding box center [271, 49] width 257 height 27
click at [184, 104] on link "» HRS Workforce Plan" at bounding box center [271, 100] width 257 height 23
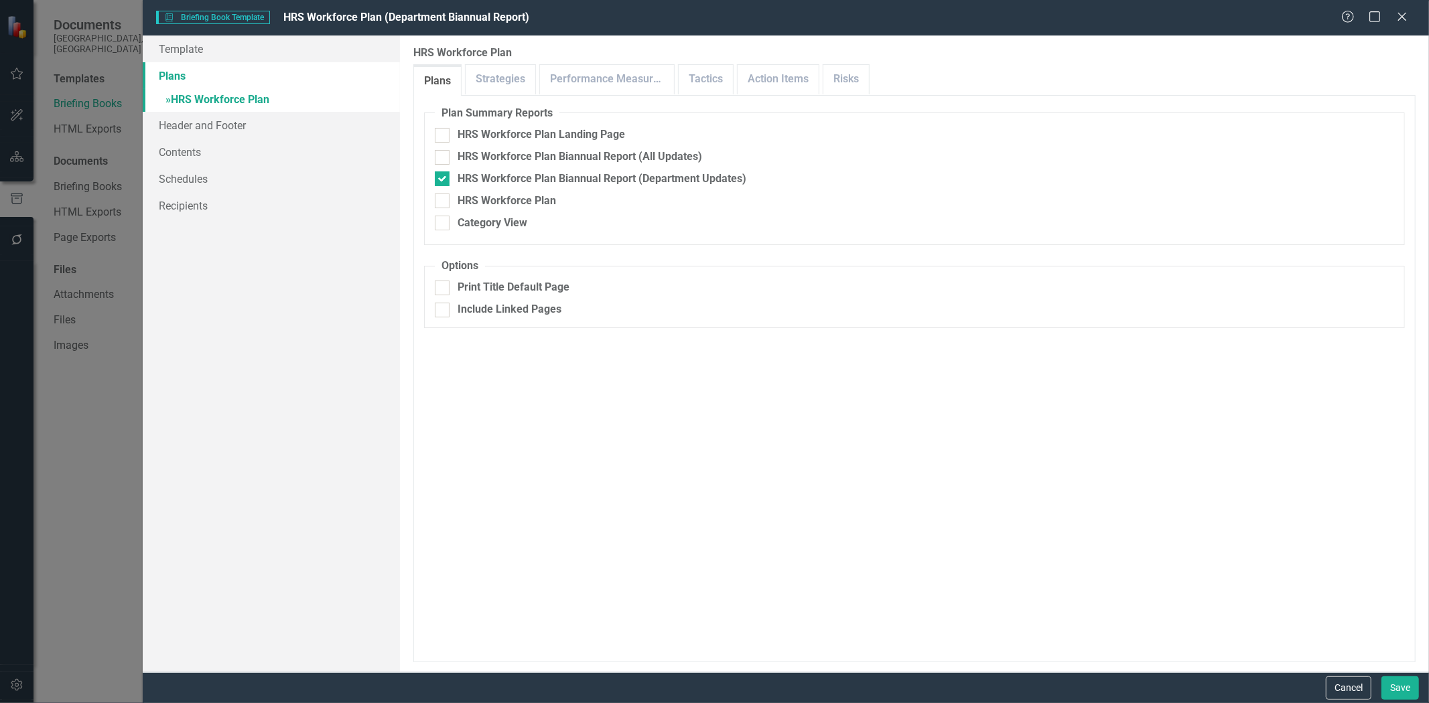
click at [173, 78] on link "Plans" at bounding box center [271, 75] width 257 height 27
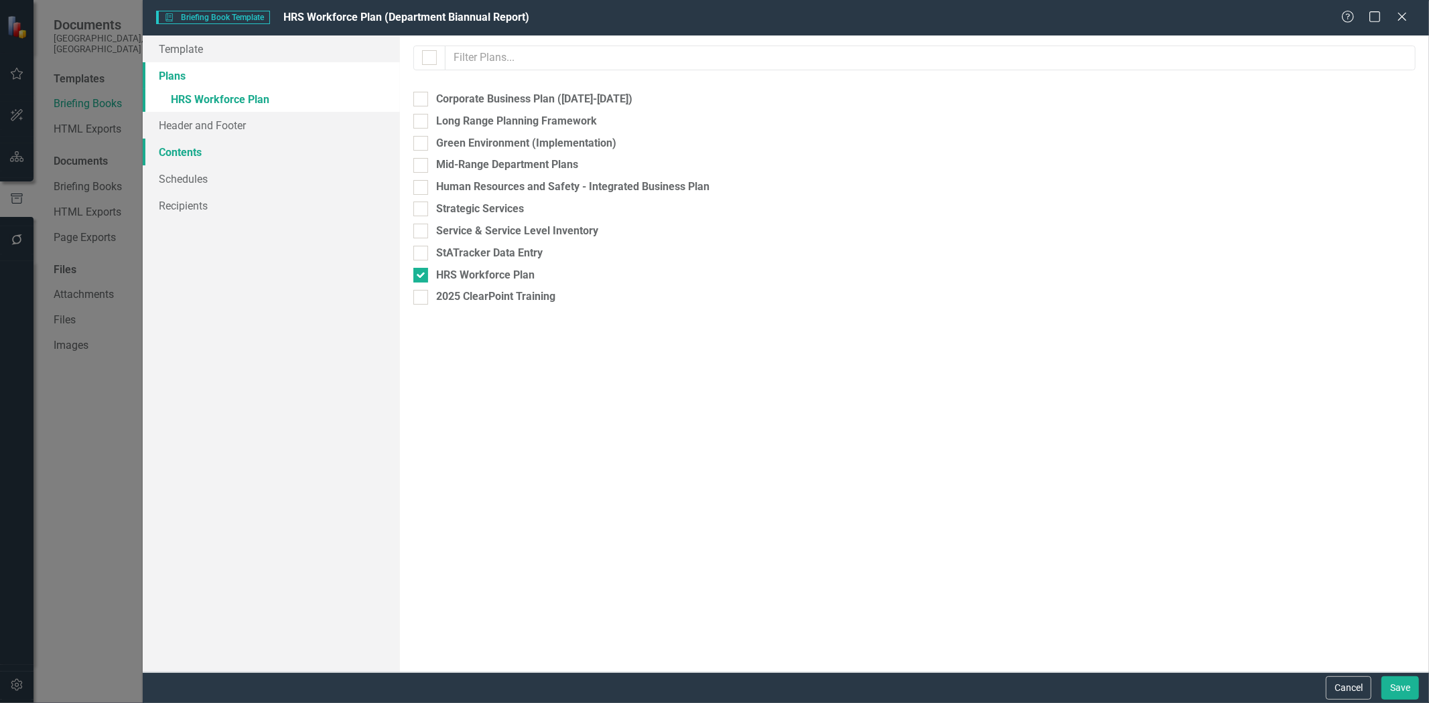
click at [172, 151] on link "Contents" at bounding box center [271, 152] width 257 height 27
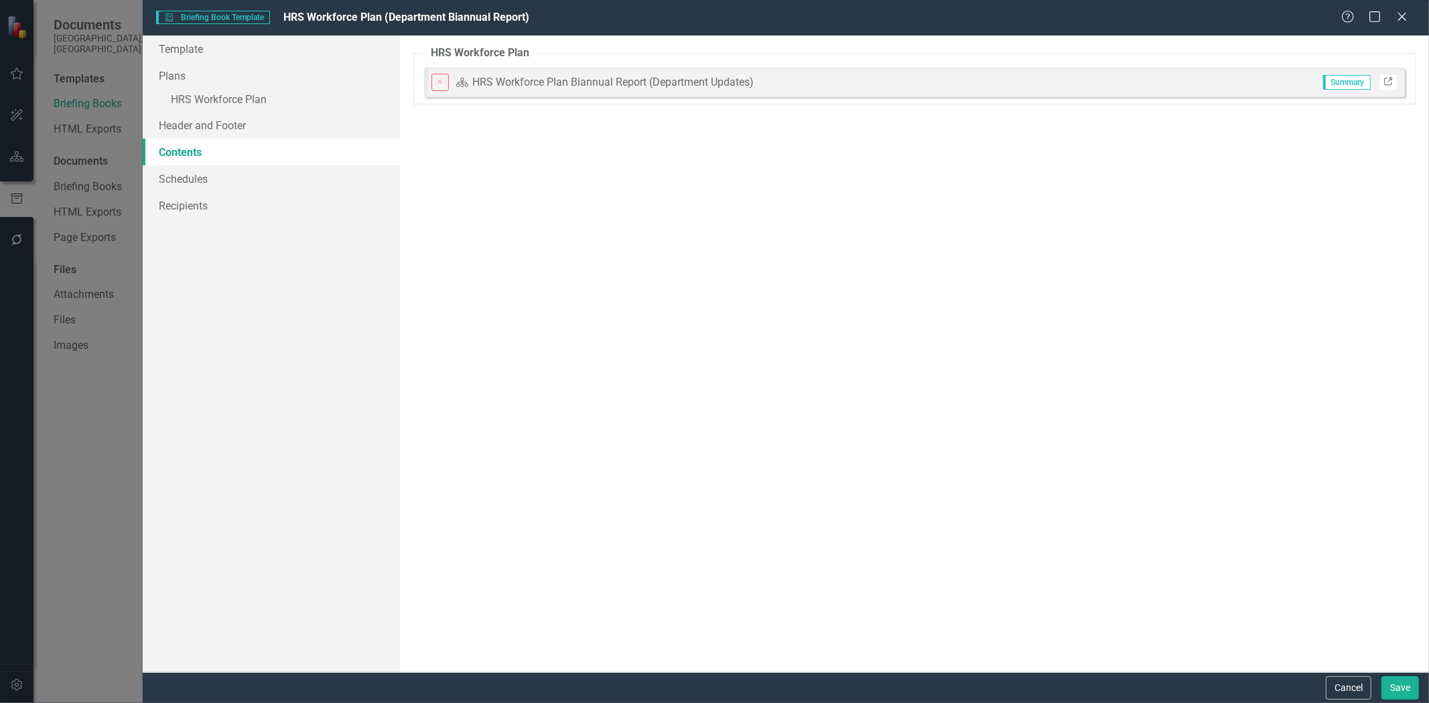
click at [1393, 78] on icon "Link" at bounding box center [1388, 82] width 10 height 8
click at [1402, 17] on icon at bounding box center [1402, 16] width 10 height 10
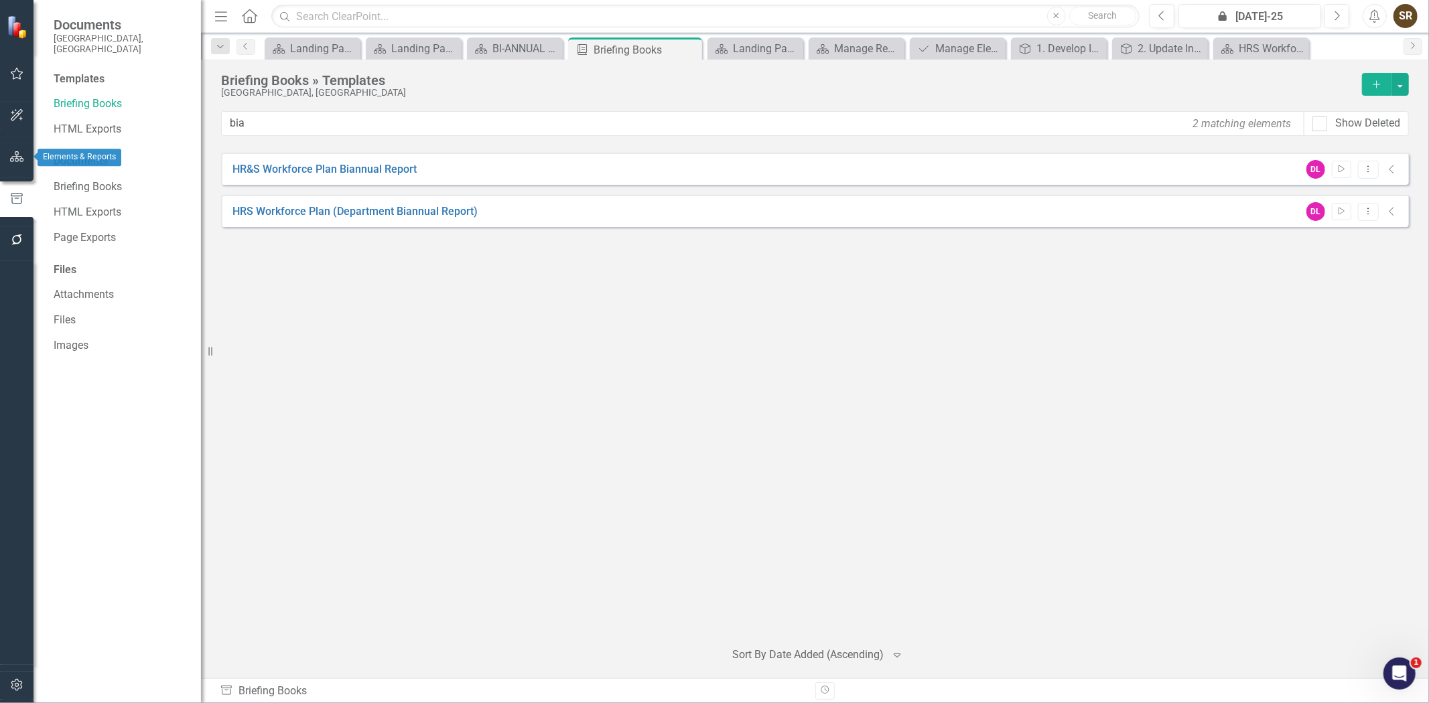
click at [17, 157] on icon "button" at bounding box center [17, 156] width 14 height 11
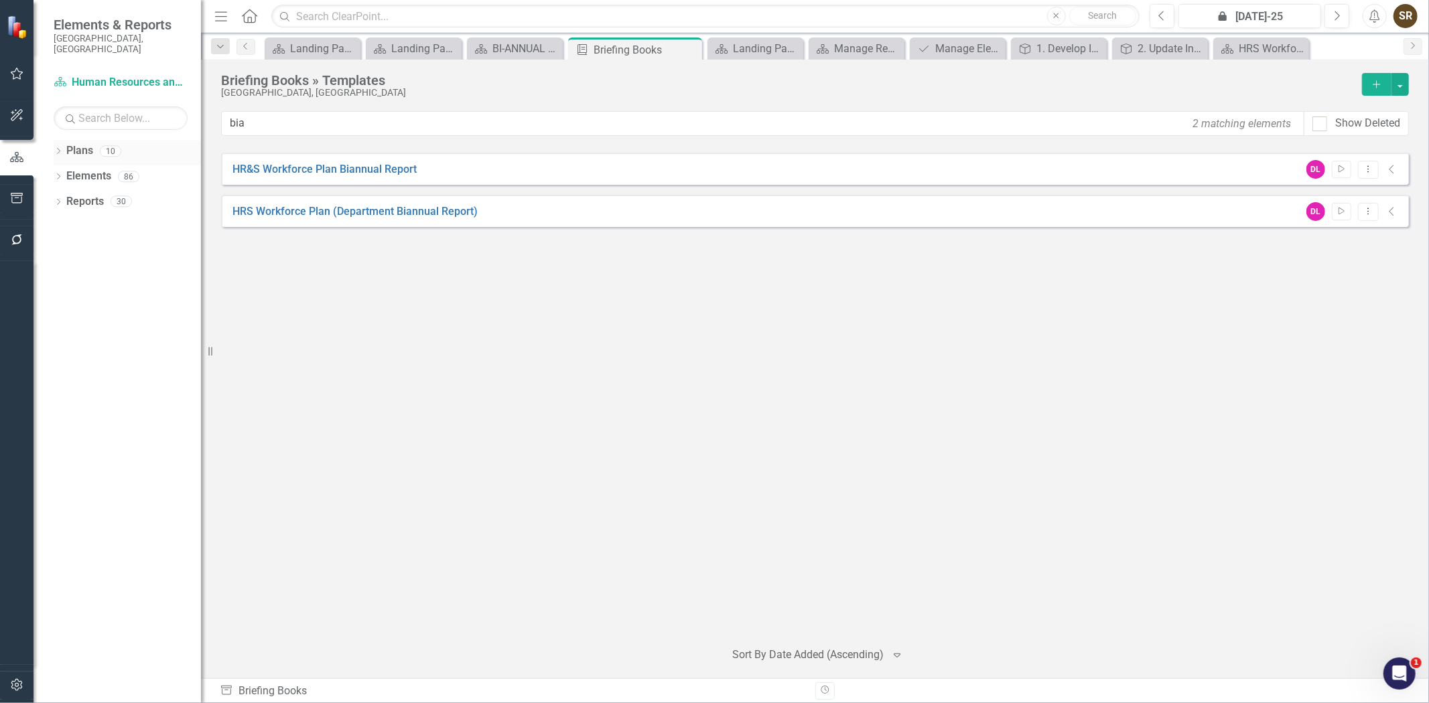
click at [56, 149] on icon "Dropdown" at bounding box center [58, 152] width 9 height 7
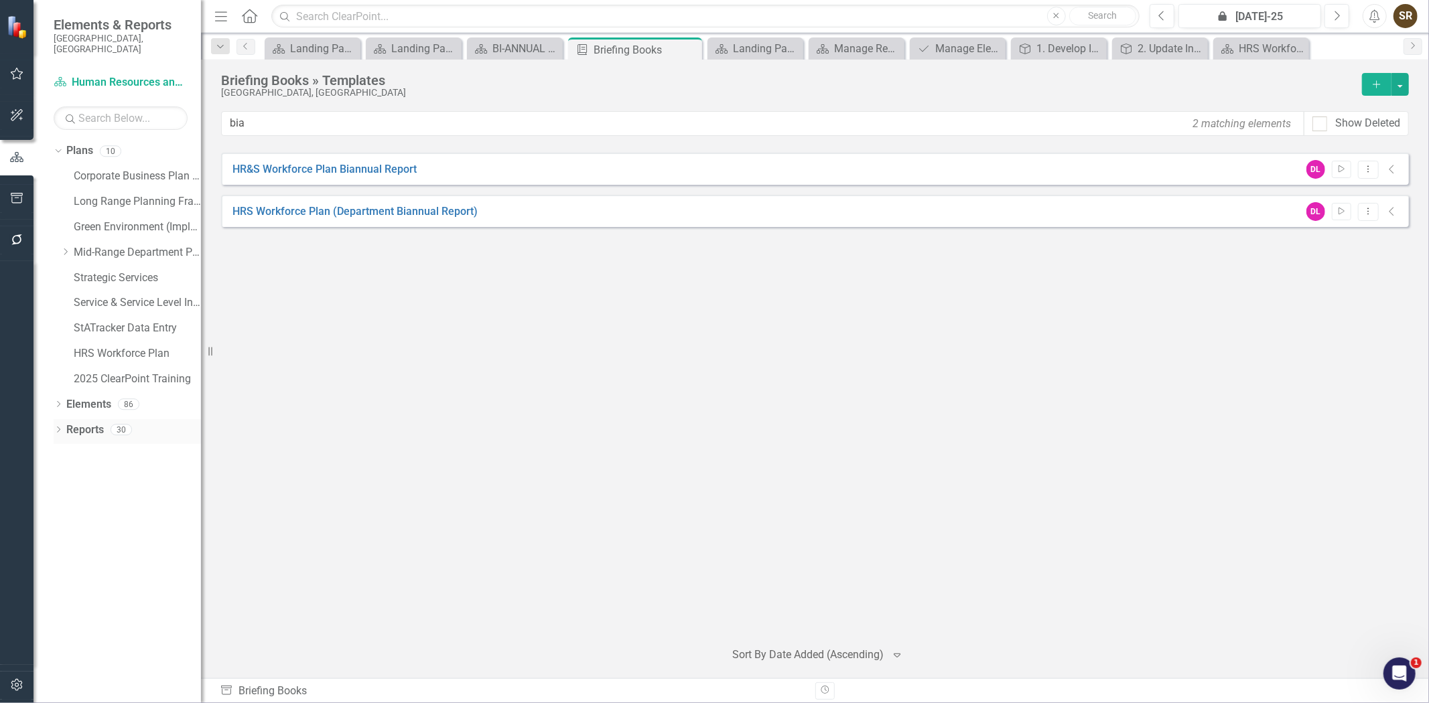
click at [58, 427] on icon "Dropdown" at bounding box center [58, 430] width 9 height 7
click at [61, 451] on icon "Dropdown" at bounding box center [64, 454] width 9 height 7
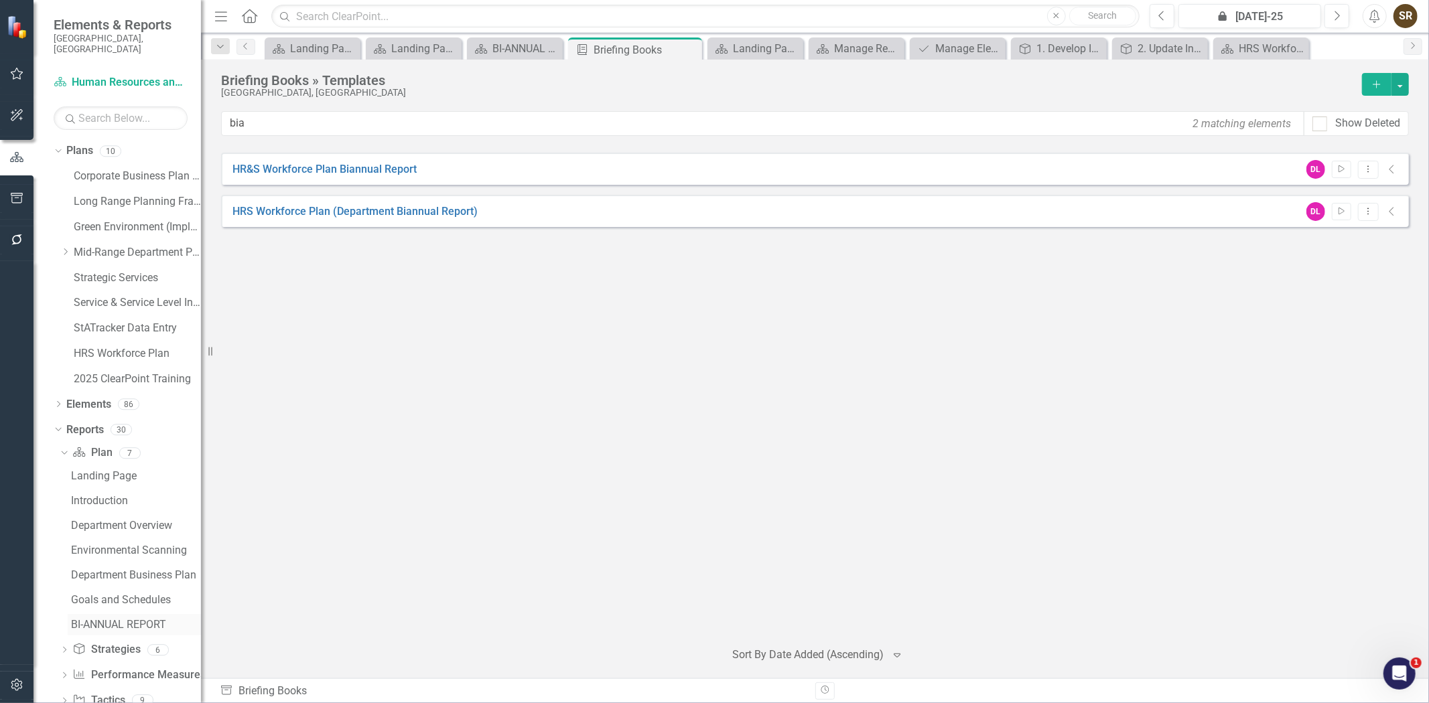
click at [98, 619] on div "BI-ANNUAL REPORT" at bounding box center [136, 625] width 130 height 12
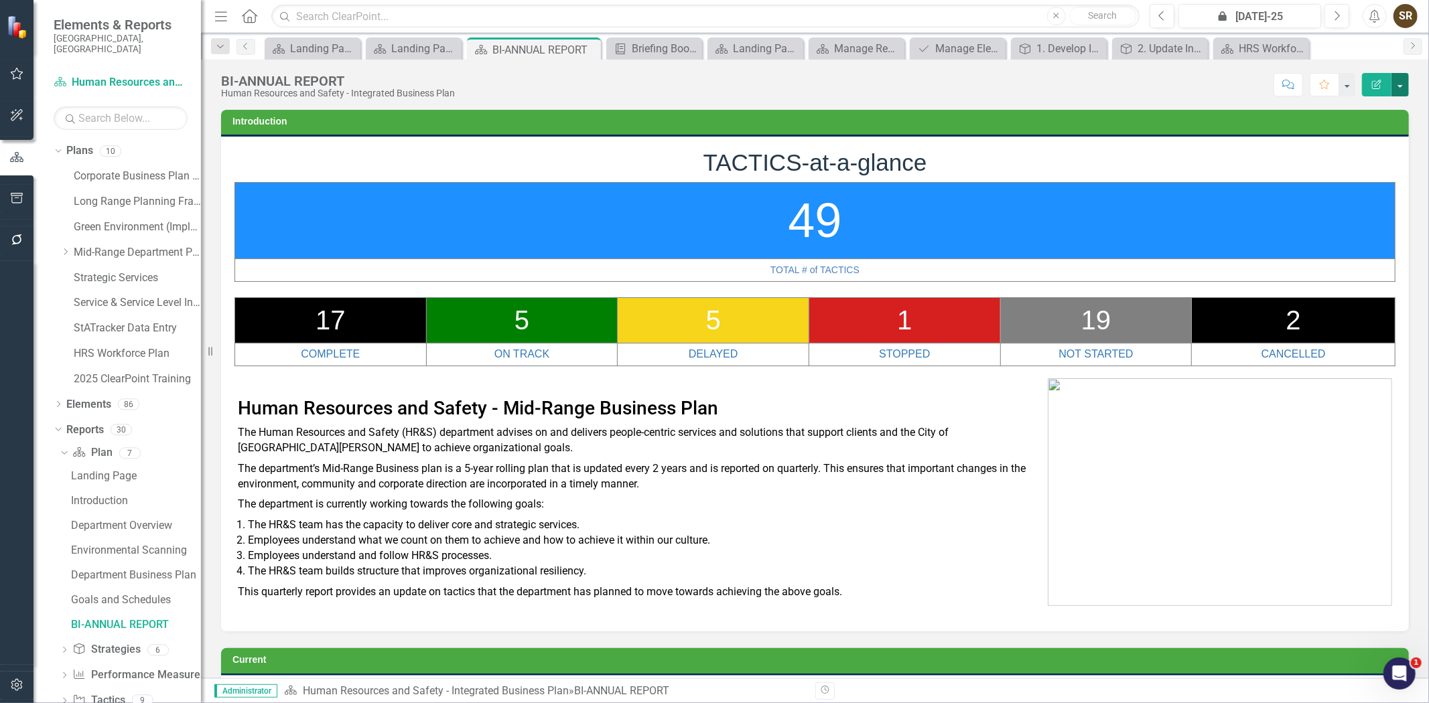
click at [1403, 86] on button "button" at bounding box center [1399, 84] width 17 height 23
click at [1356, 109] on link "Edit Edit Plan" at bounding box center [1354, 109] width 109 height 25
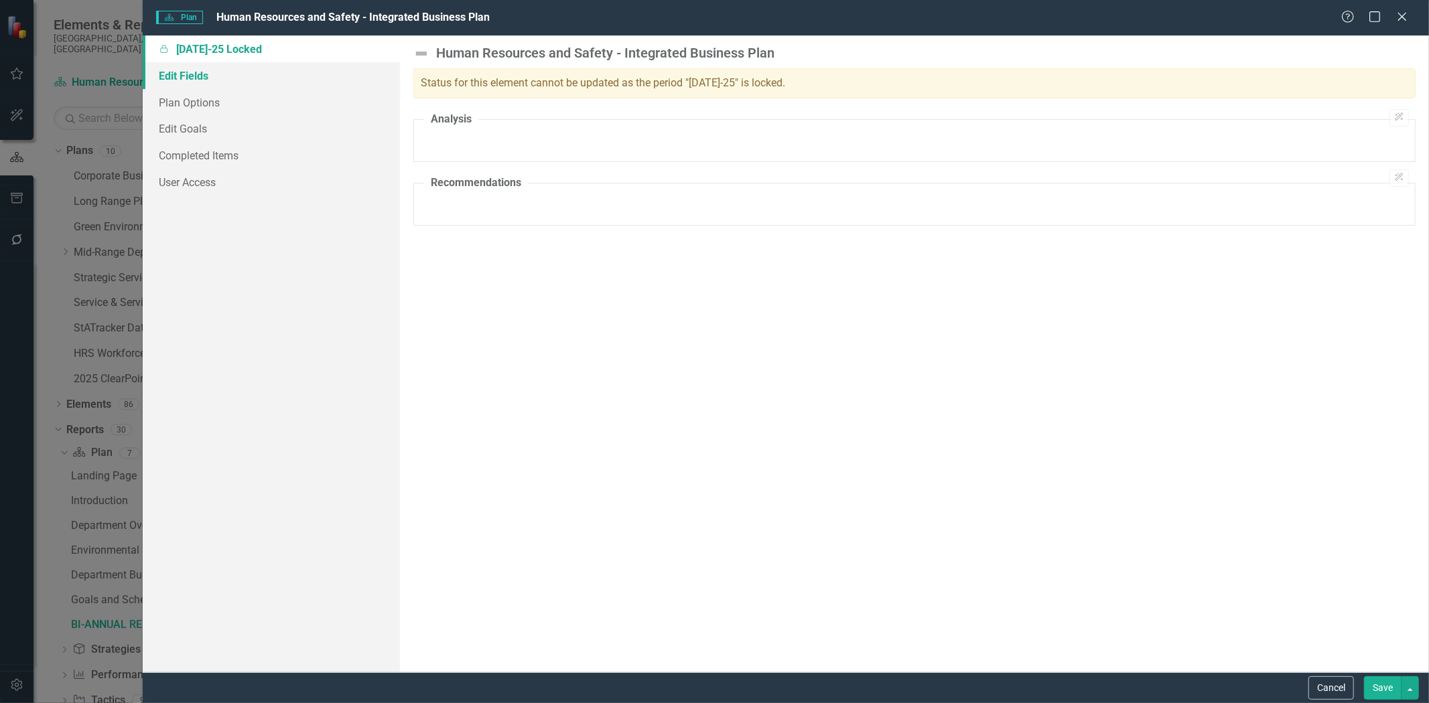
click at [200, 80] on link "Edit Fields" at bounding box center [271, 75] width 257 height 27
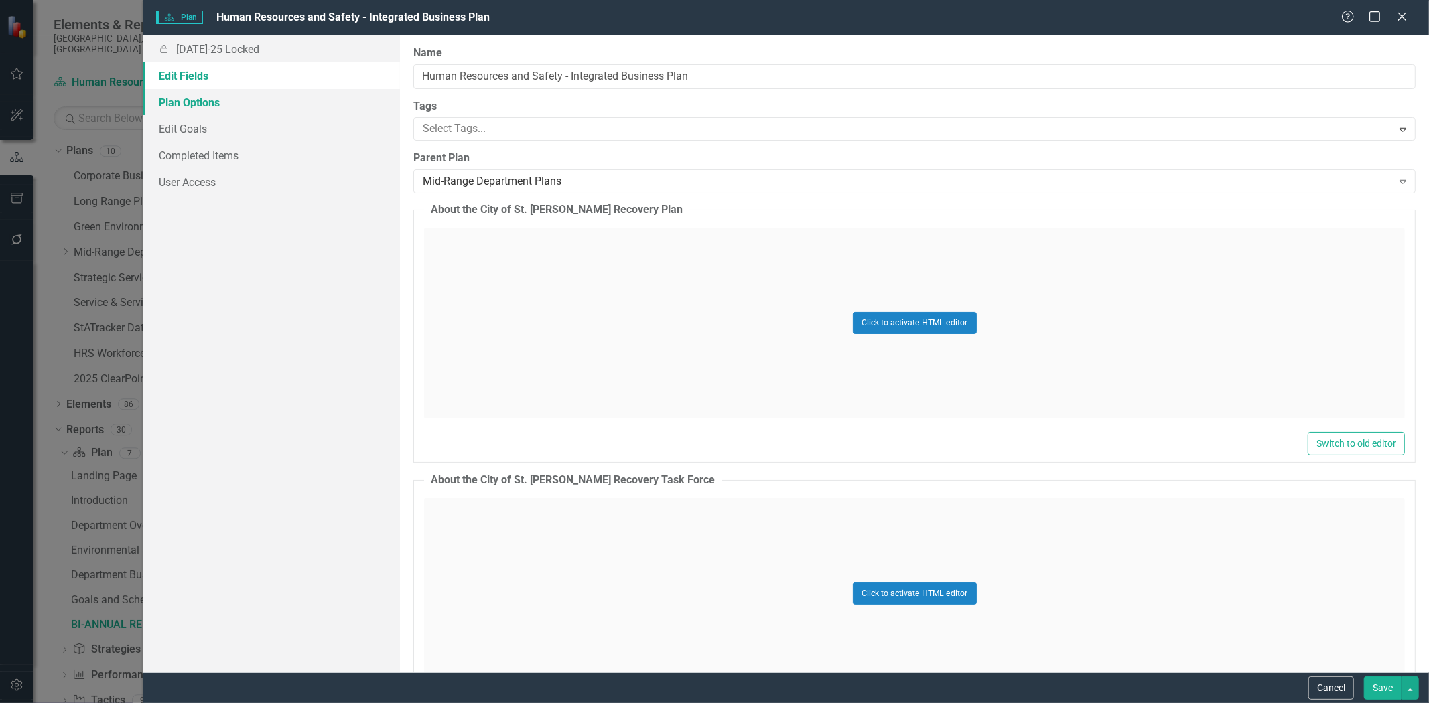
click at [170, 103] on link "Plan Options" at bounding box center [271, 102] width 257 height 27
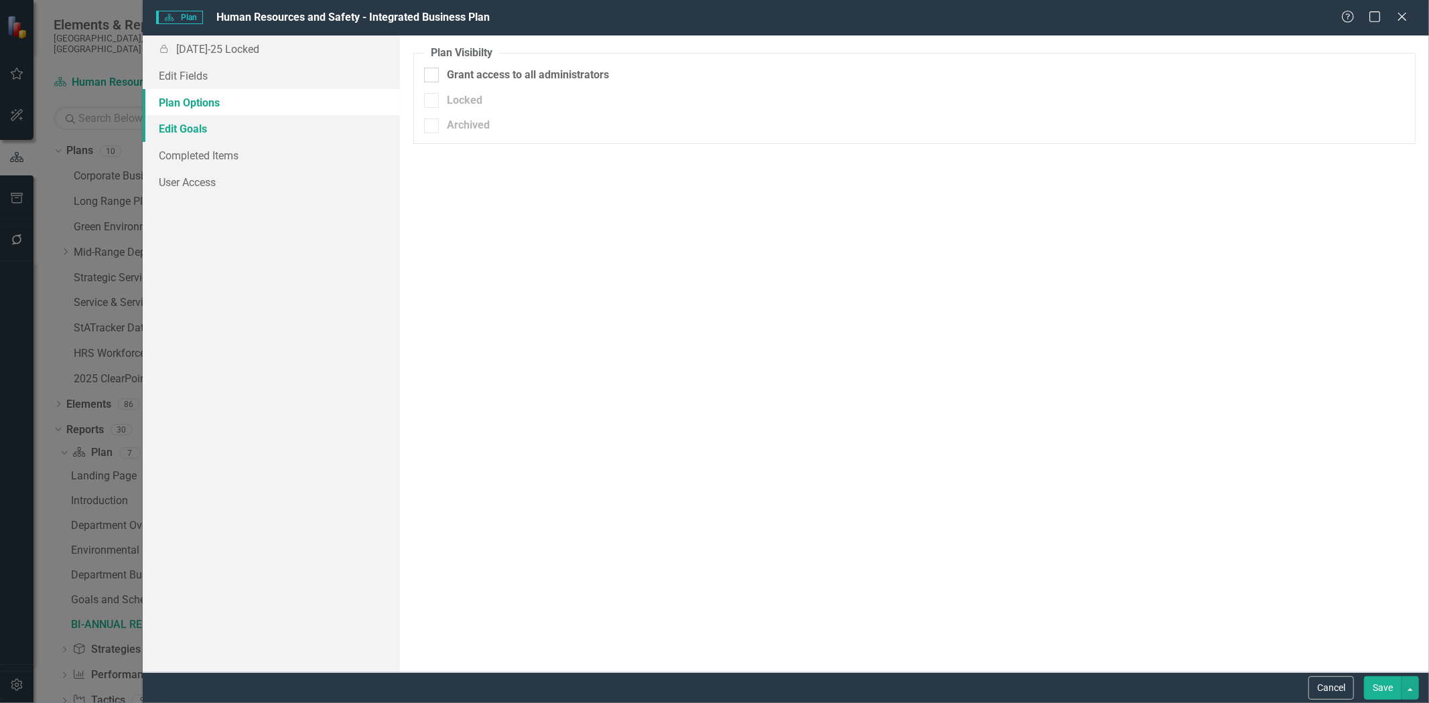
click at [178, 135] on link "Edit Goals" at bounding box center [271, 128] width 257 height 27
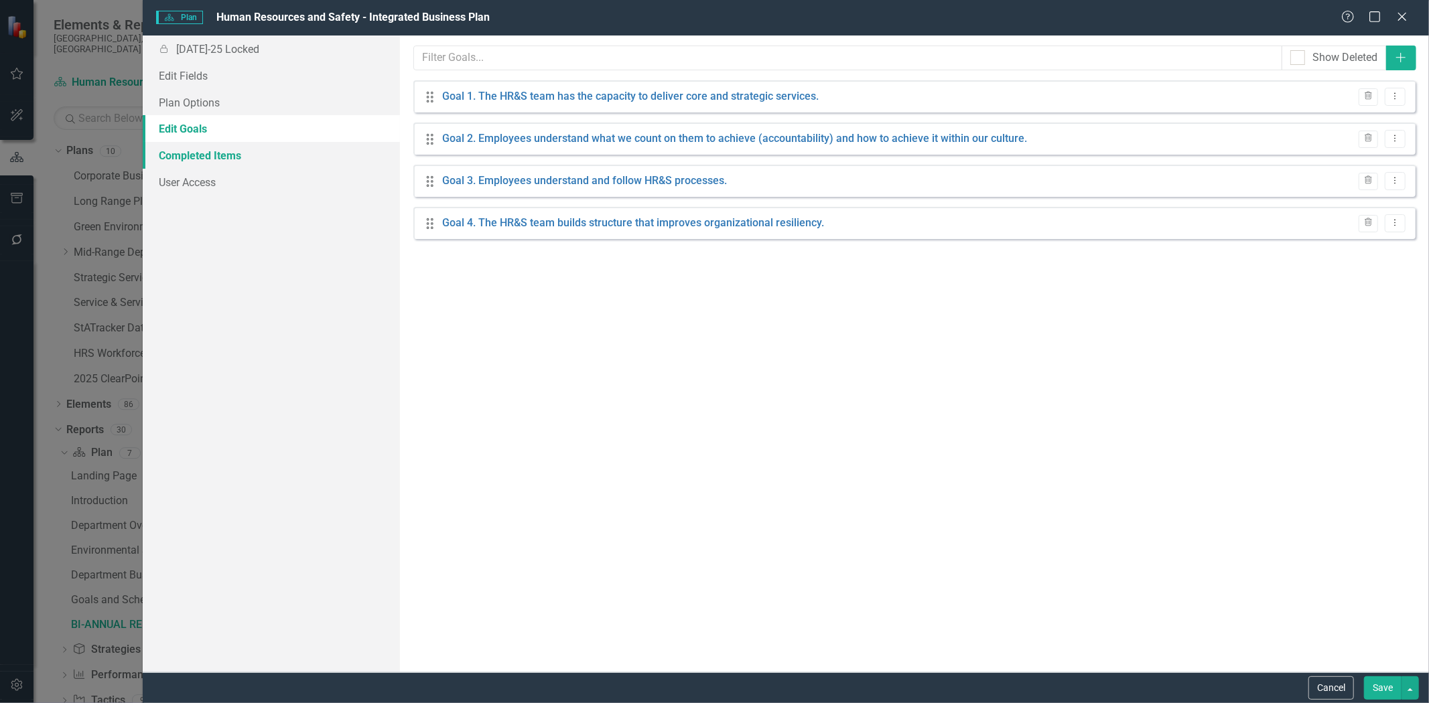
click at [190, 158] on link "Completed Items" at bounding box center [271, 155] width 257 height 27
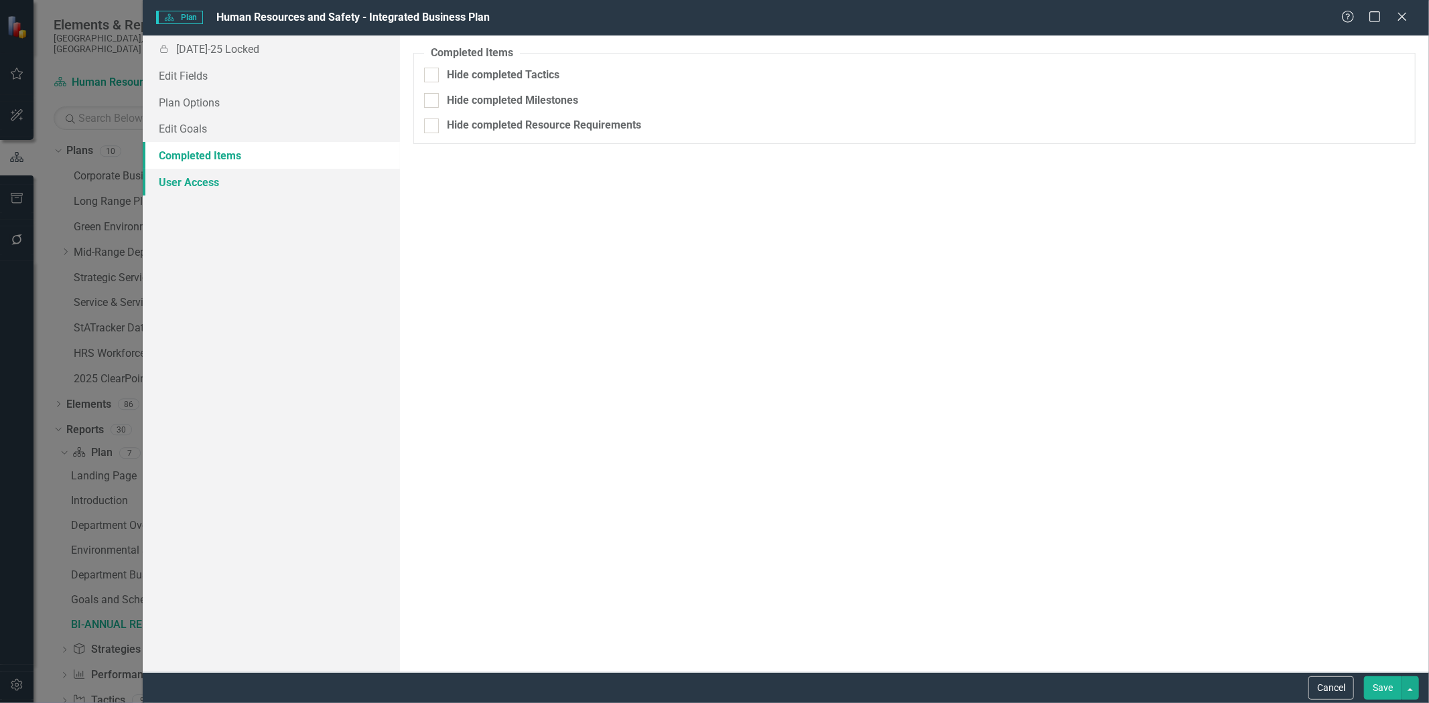
click at [198, 186] on link "User Access" at bounding box center [271, 182] width 257 height 27
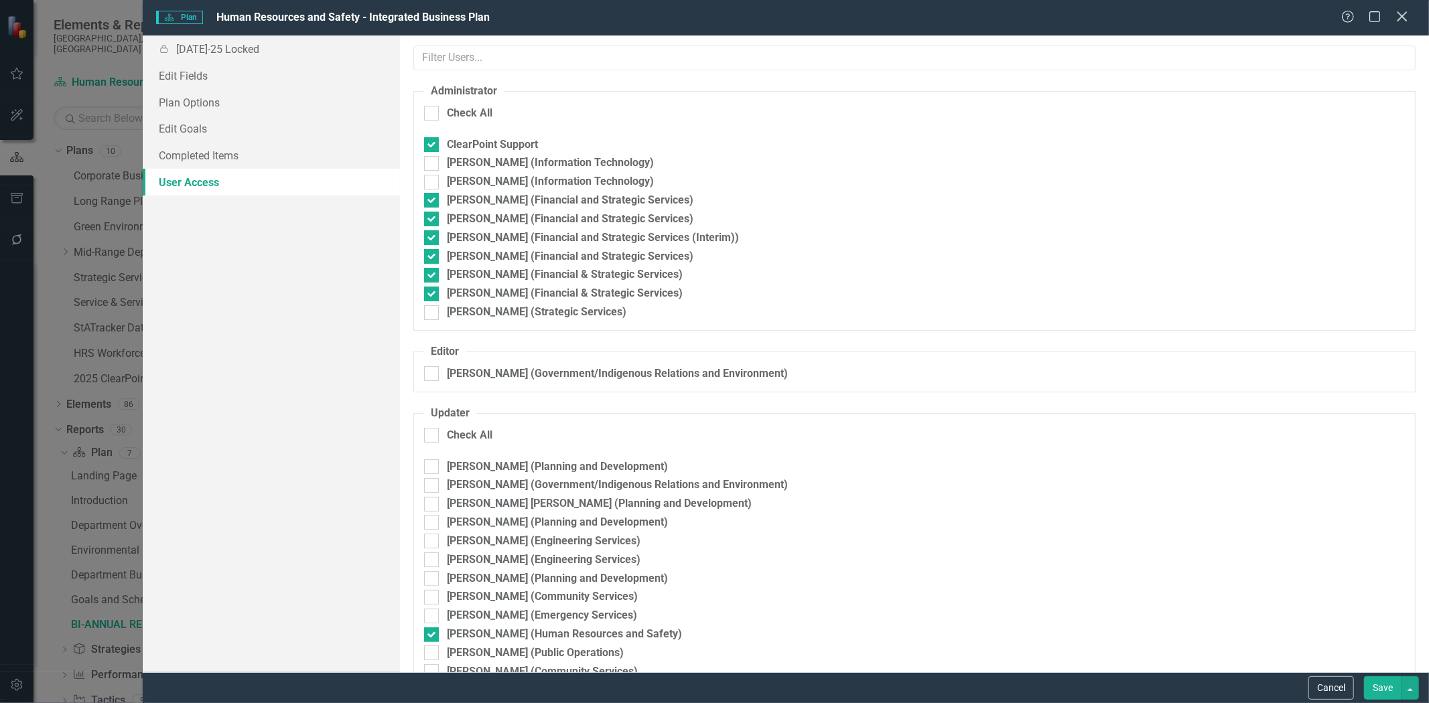
click at [1401, 11] on icon "Close" at bounding box center [1401, 16] width 17 height 13
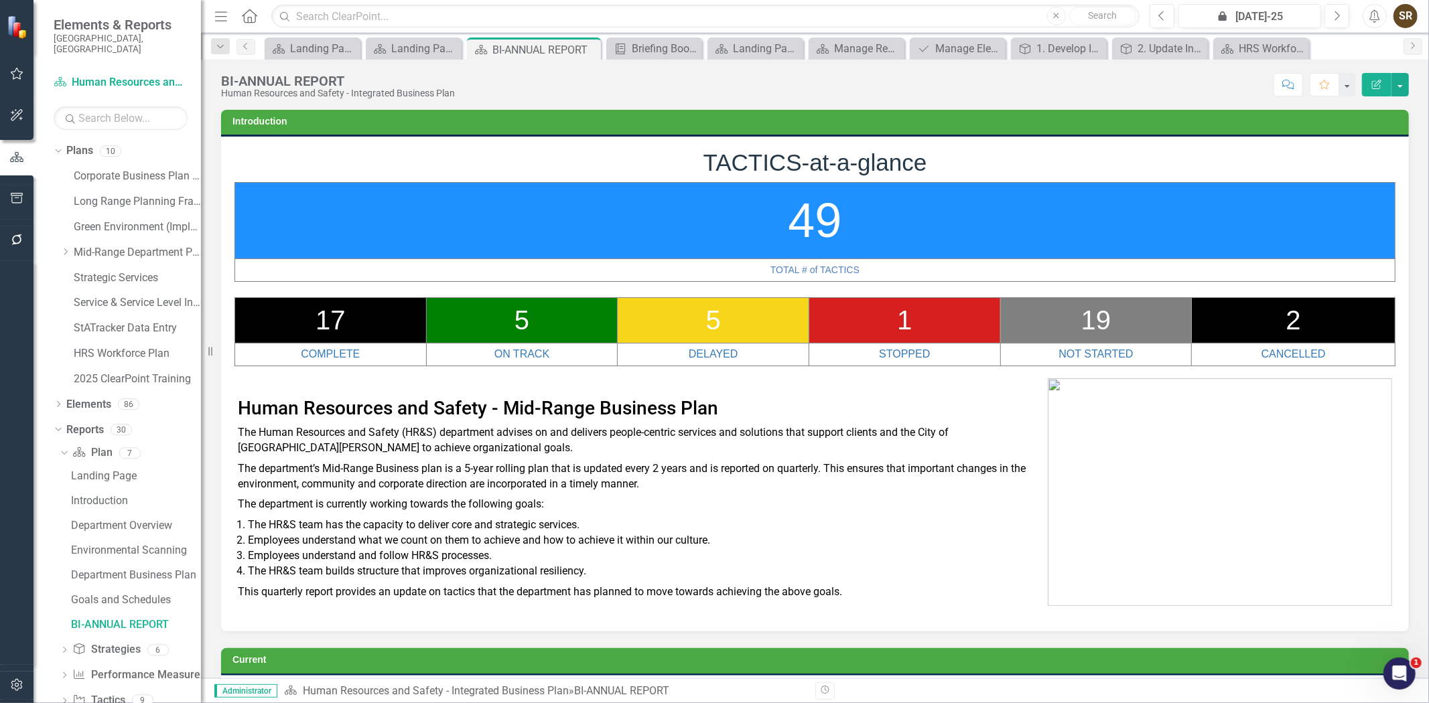
click at [1397, 667] on icon "Open Intercom Messenger" at bounding box center [1399, 674] width 22 height 22
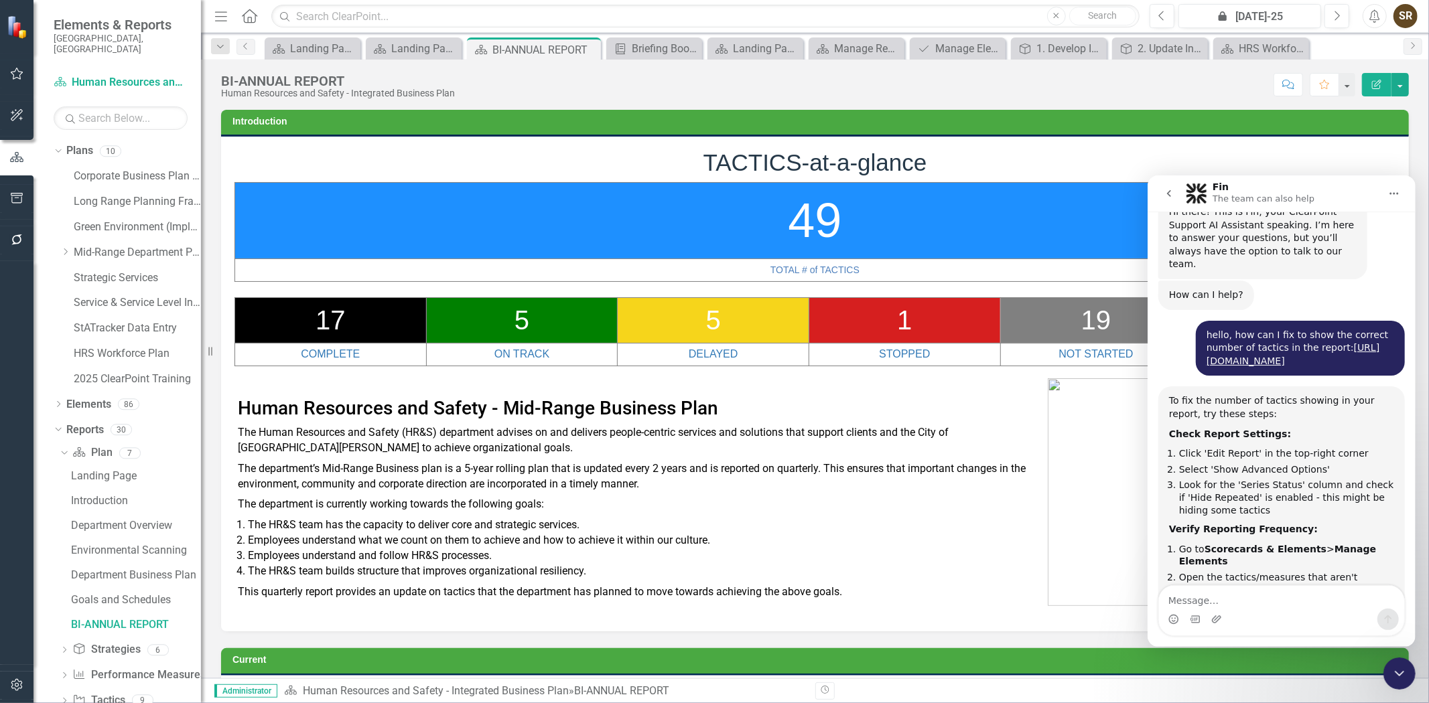
scroll to position [27, 0]
click at [1369, 332] on div "hello, how can I fix to show the correct number of tactics in the report: [URL]…" at bounding box center [1300, 352] width 188 height 40
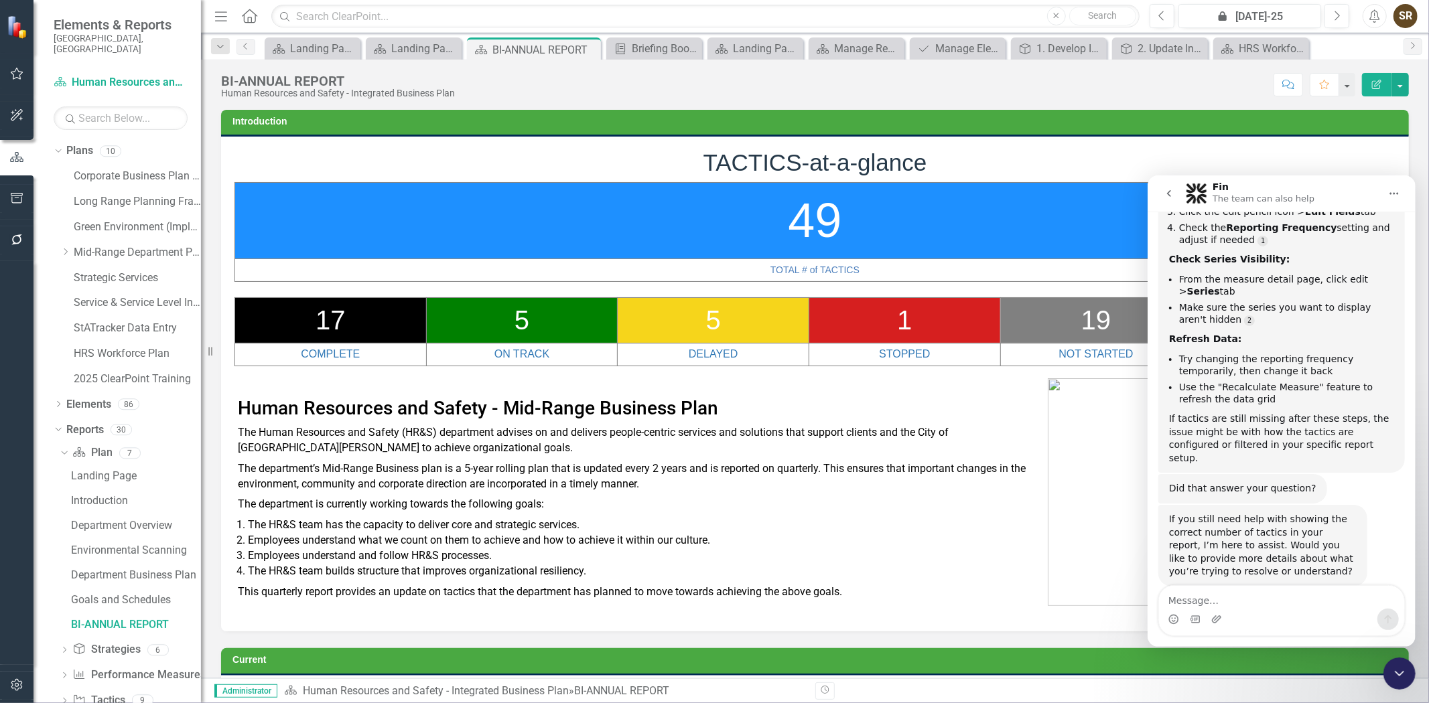
scroll to position [453, 0]
